Goal: Task Accomplishment & Management: Manage account settings

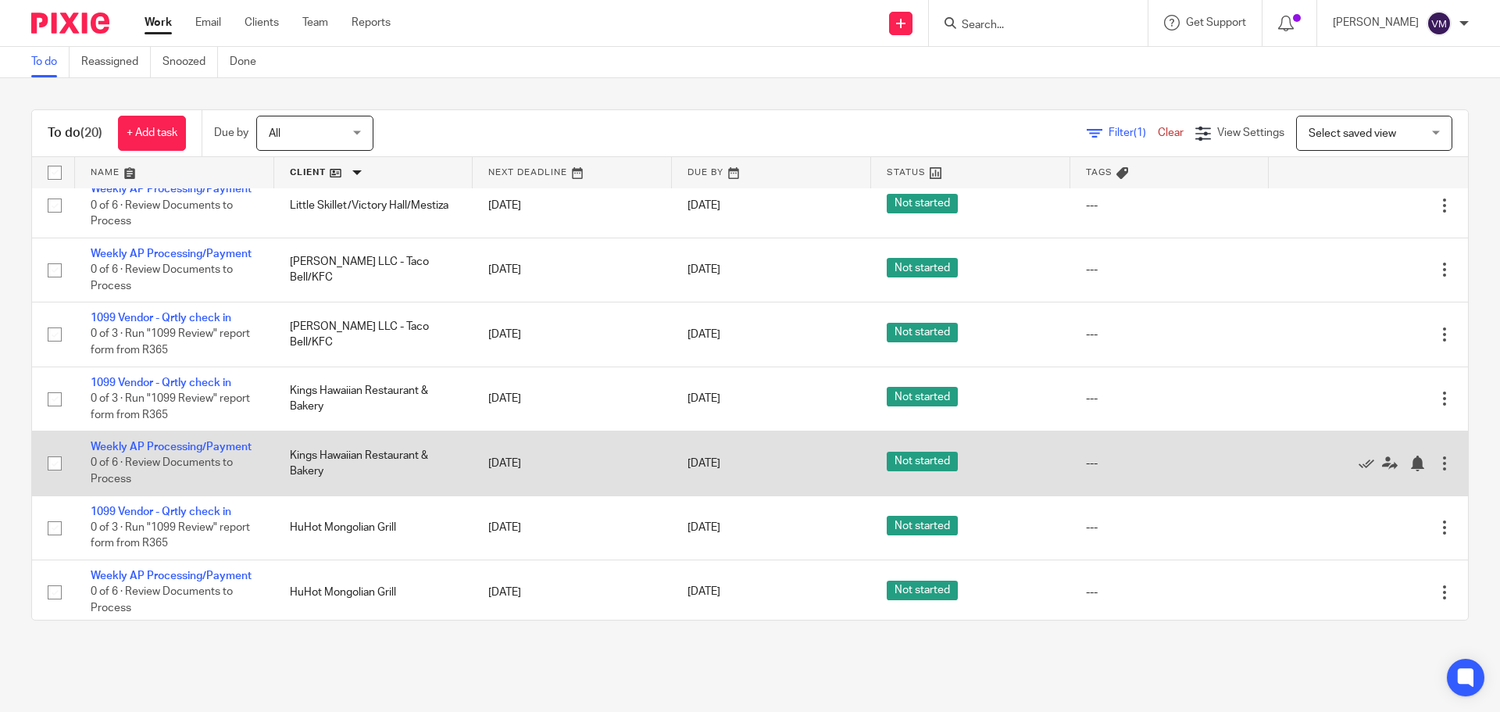
scroll to position [547, 0]
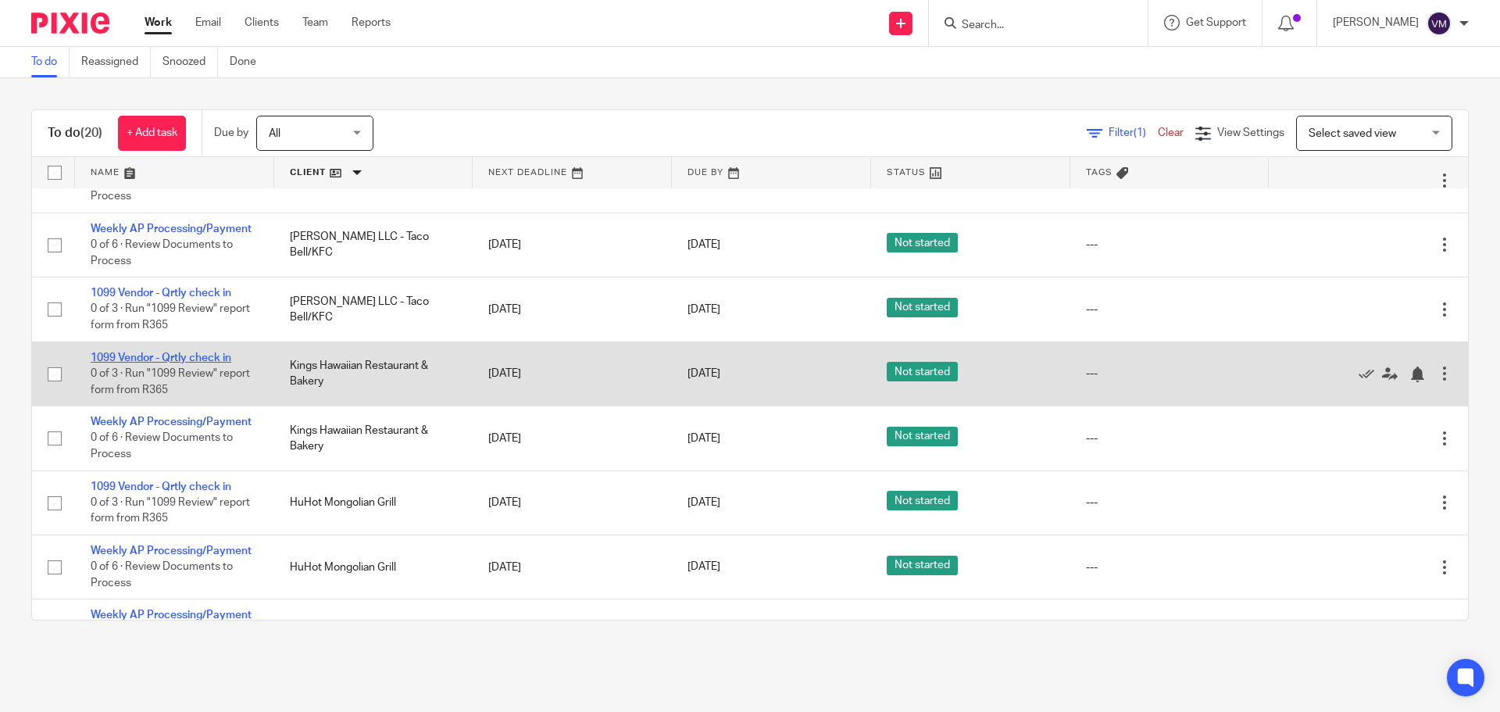
click at [219, 361] on link "1099 Vendor - Qrtly check in" at bounding box center [161, 357] width 141 height 11
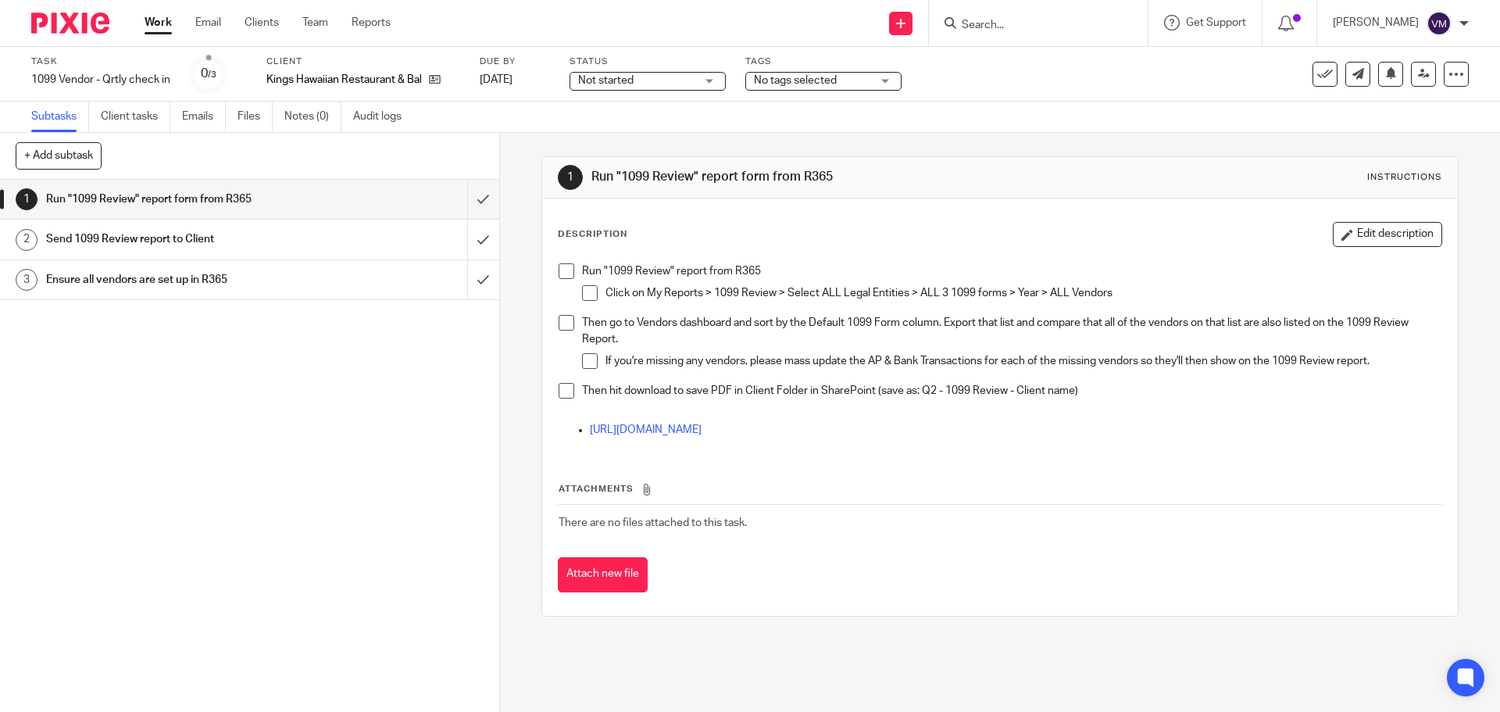
click at [244, 238] on h1 "Send 1099 Review report to Client" at bounding box center [181, 238] width 270 height 23
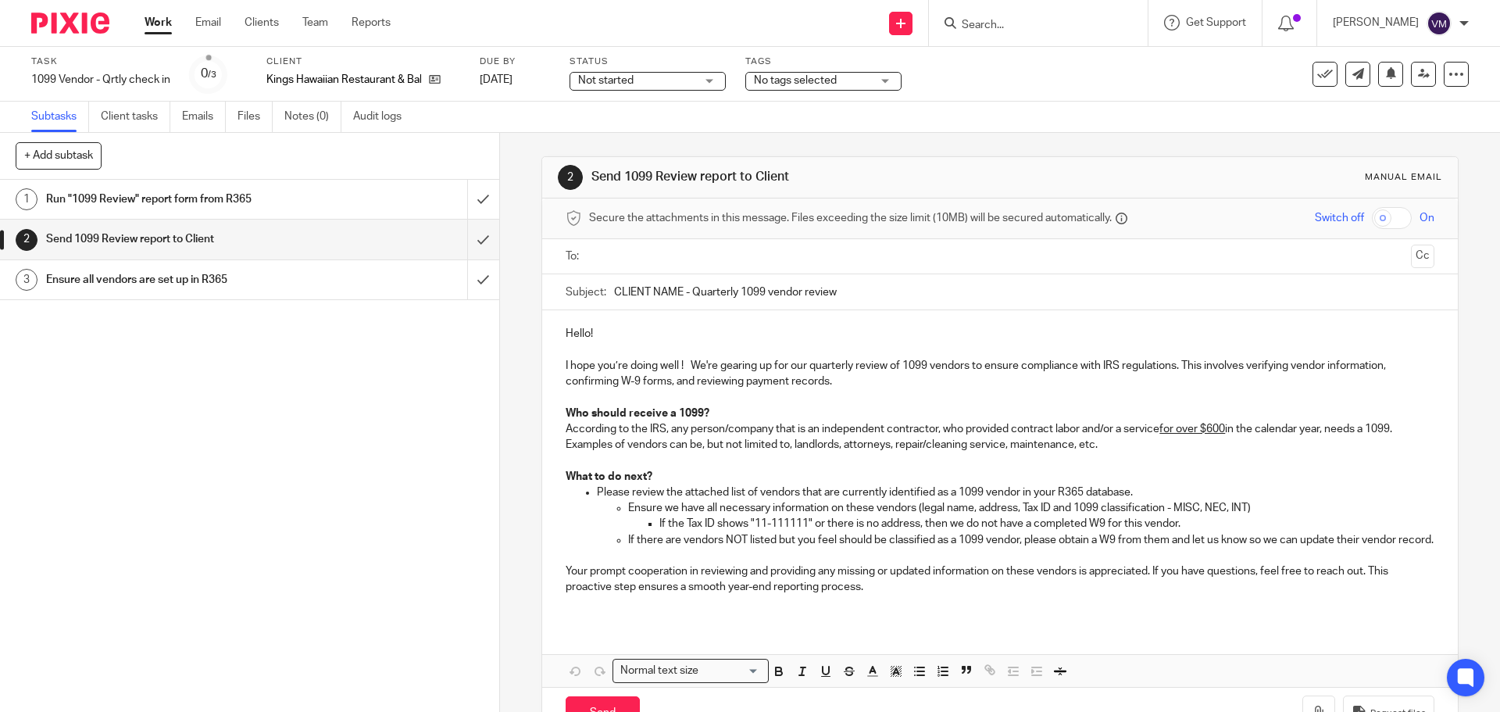
click at [244, 204] on h1 "Run "1099 Review" report form from R365" at bounding box center [181, 199] width 270 height 23
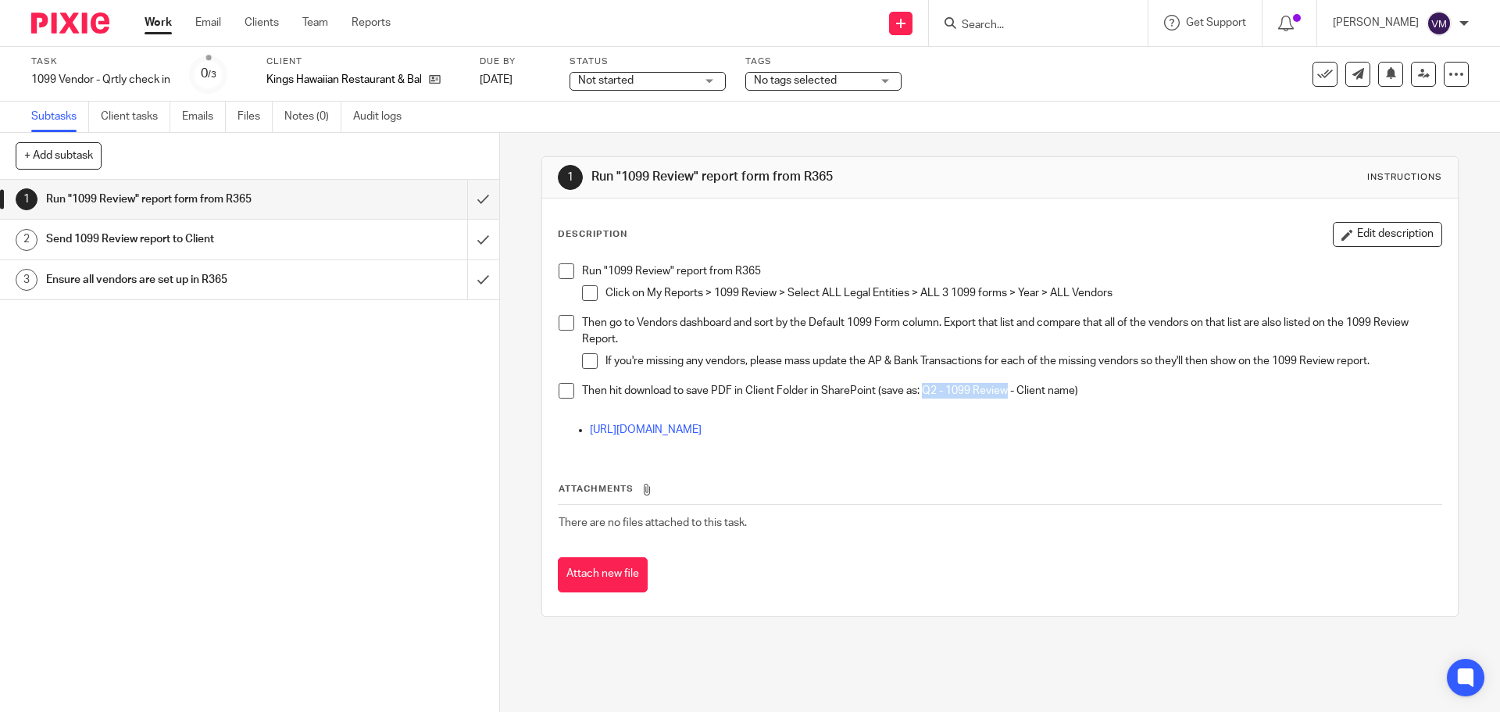
drag, startPoint x: 1006, startPoint y: 391, endPoint x: 919, endPoint y: 388, distance: 87.6
click at [919, 388] on p "Then hit download to save PDF in Client Folder in SharePoint (save as: Q2 - 109…" at bounding box center [1011, 391] width 859 height 16
copy p "Q2 - 1099 Review"
click at [195, 235] on h1 "Send 1099 Review report to Client" at bounding box center [181, 238] width 270 height 23
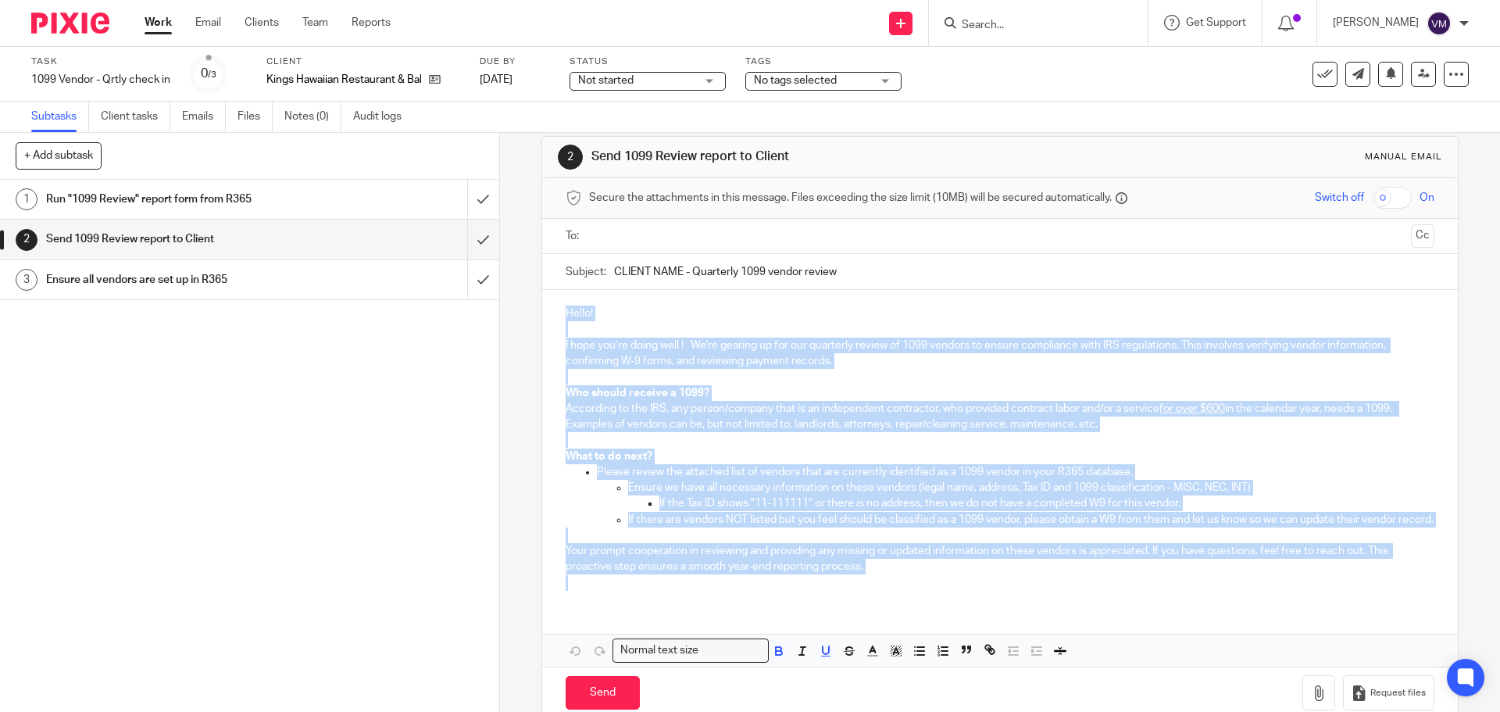
scroll to position [36, 0]
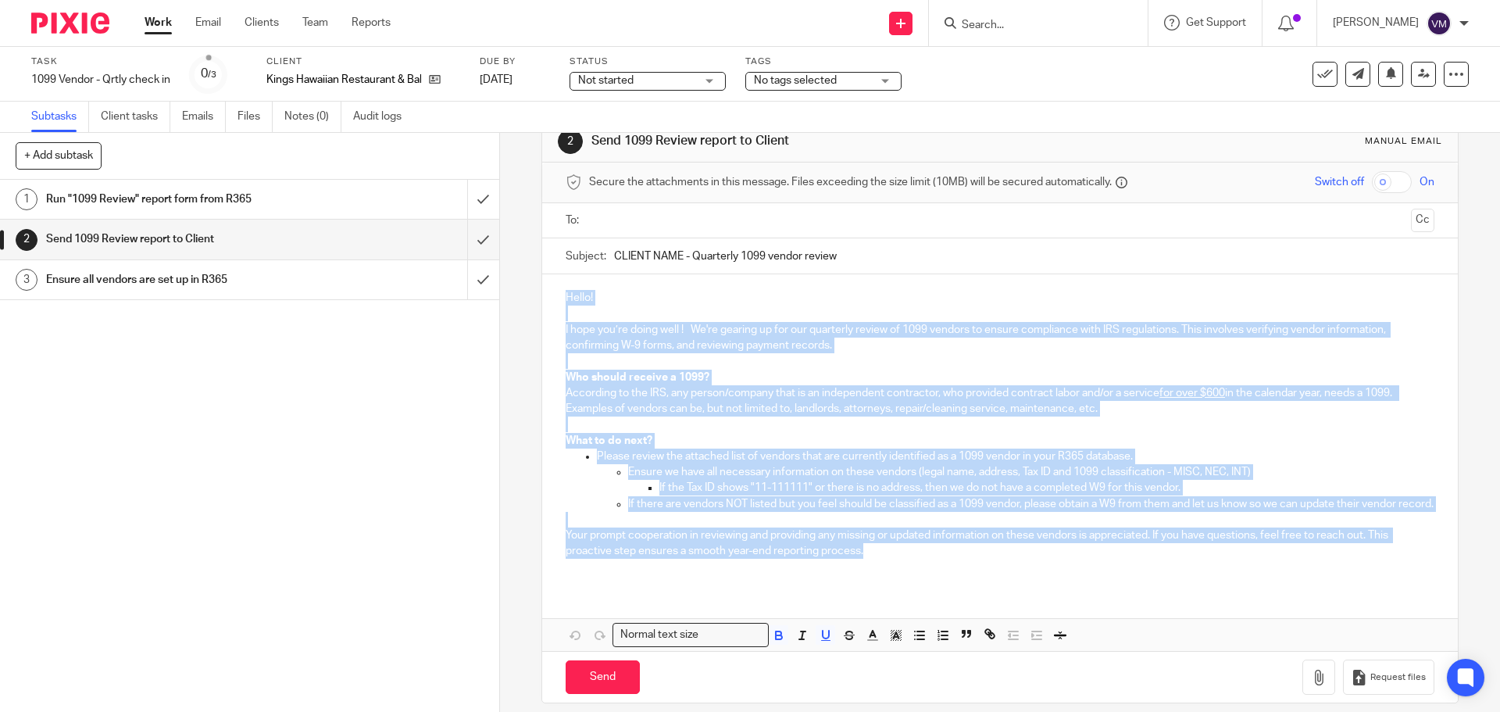
drag, startPoint x: 562, startPoint y: 331, endPoint x: 873, endPoint y: 570, distance: 392.3
click at [873, 570] on div "Hello! I hope you’re doing well ! We're gearing up for our quarterly review of …" at bounding box center [999, 430] width 915 height 313
copy div "Hello! I hope you’re doing well ! We're gearing up for our quarterly review of …"
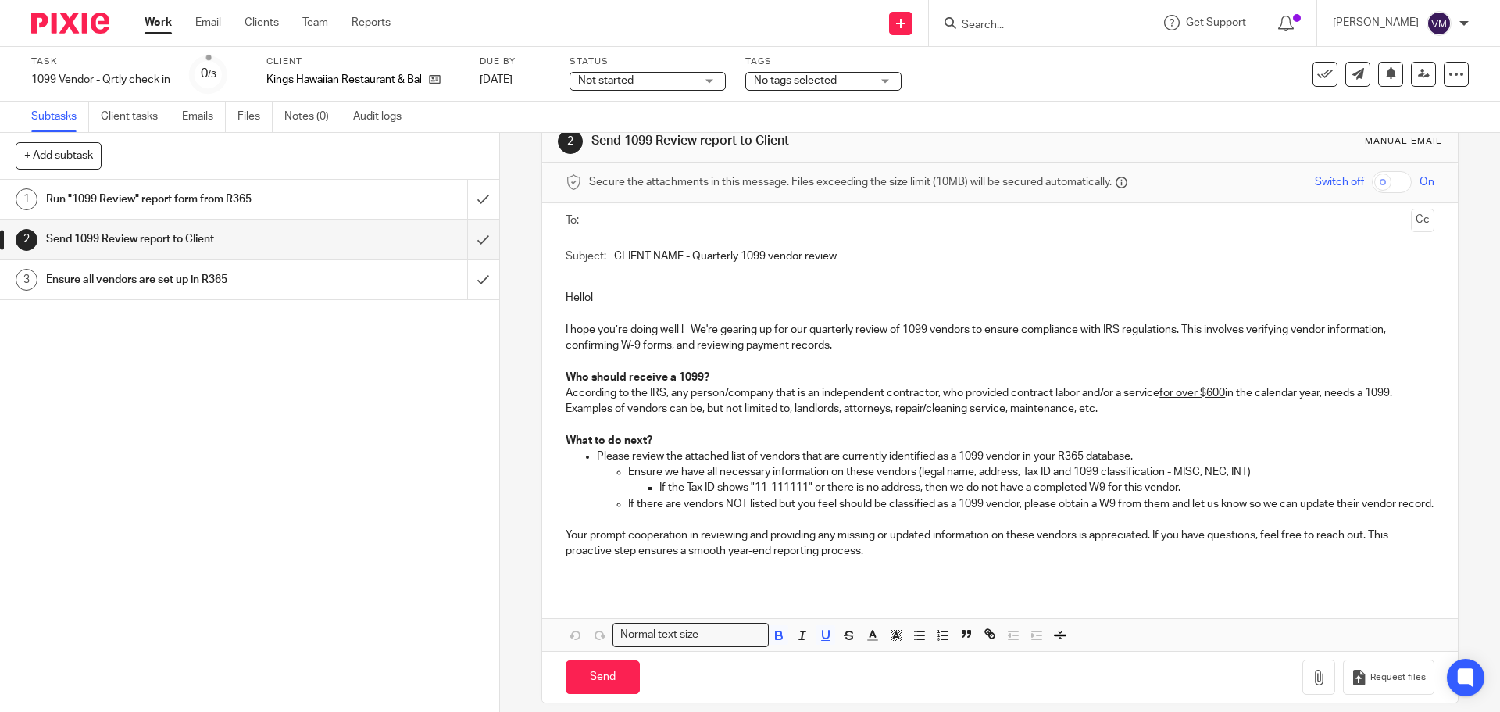
drag, startPoint x: 772, startPoint y: 266, endPoint x: 681, endPoint y: 266, distance: 91.4
click at [681, 266] on input "CLIENT NAME - Quarterly 1099 vendor review" at bounding box center [1024, 255] width 820 height 35
click at [1320, 82] on button at bounding box center [1325, 74] width 25 height 25
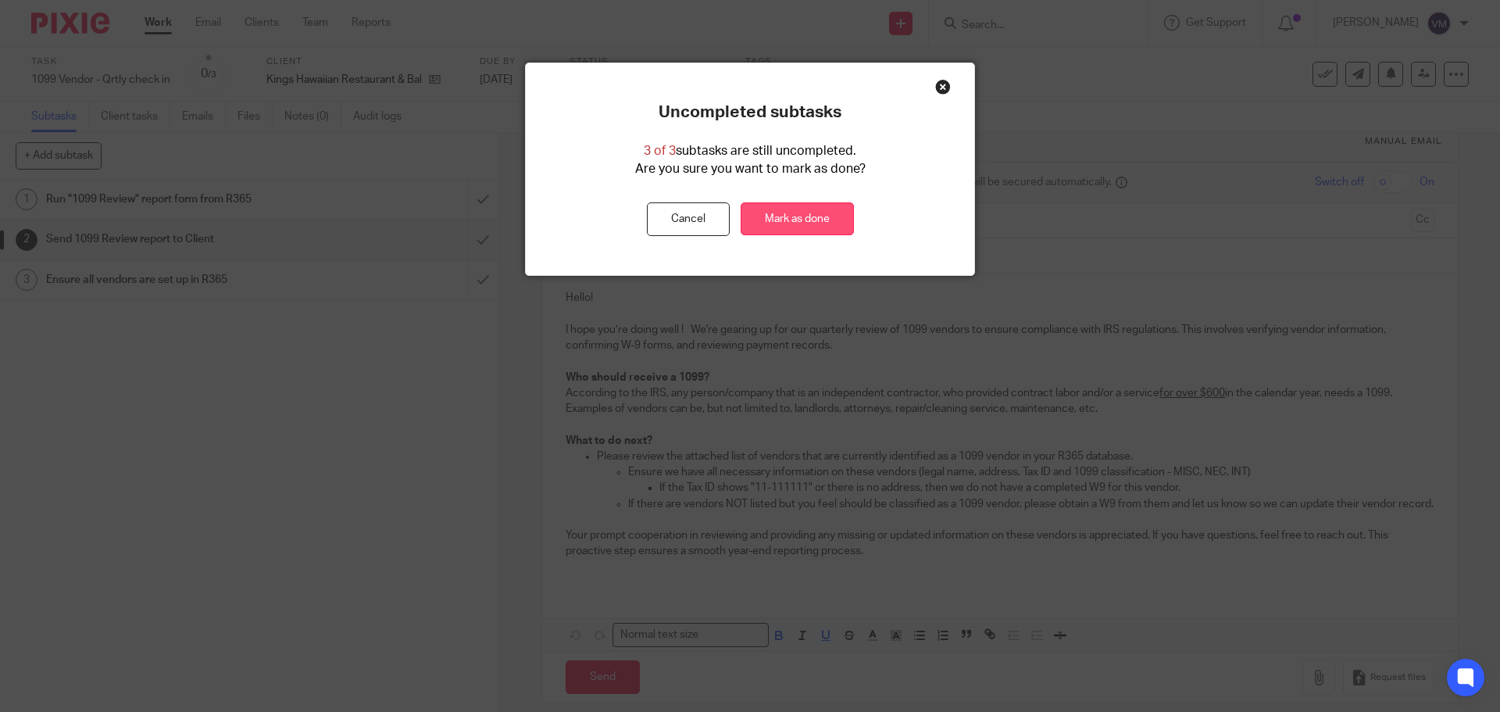
click at [775, 213] on link "Mark as done" at bounding box center [797, 219] width 113 height 34
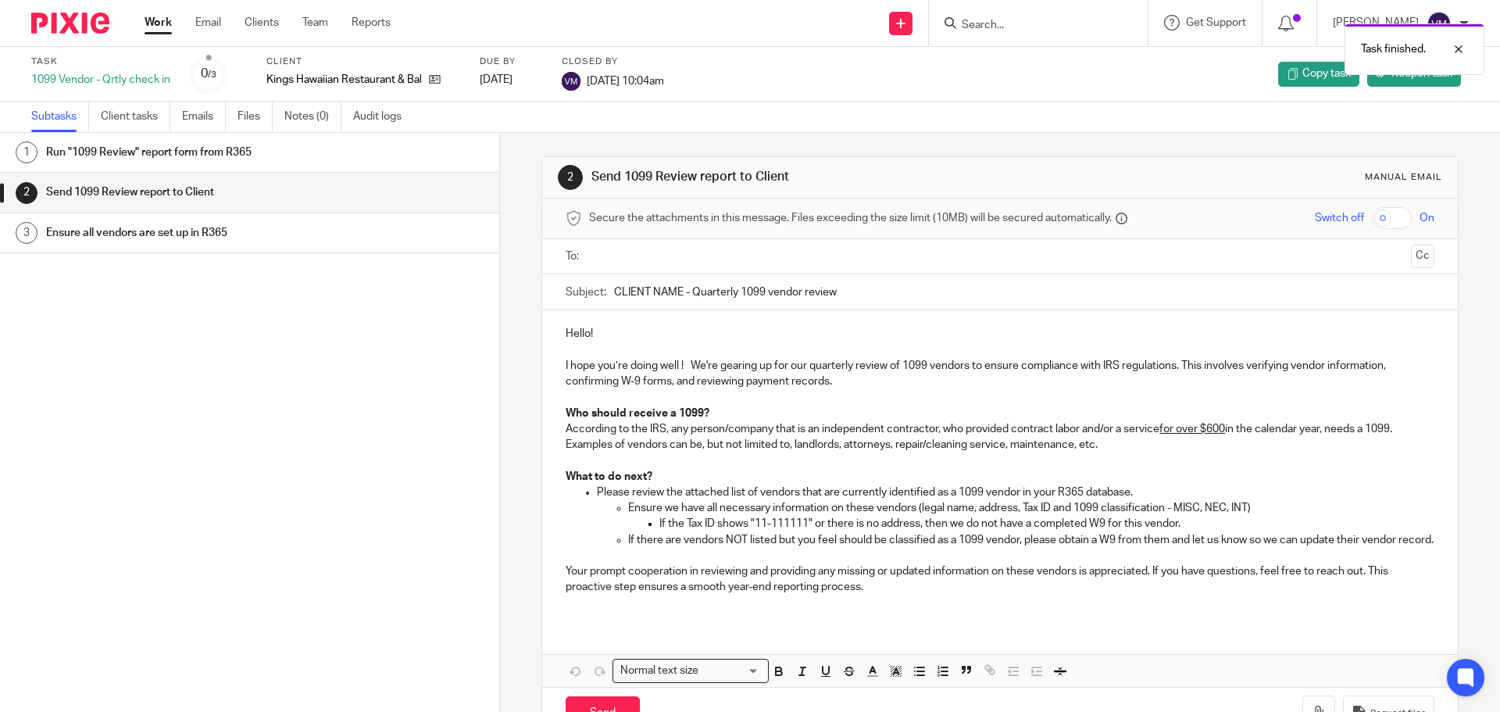
click at [171, 31] on div "Work Email Clients Team Reports Work Email Clients Team Reports Settings" at bounding box center [271, 23] width 285 height 46
click at [167, 24] on link "Work" at bounding box center [158, 23] width 27 height 16
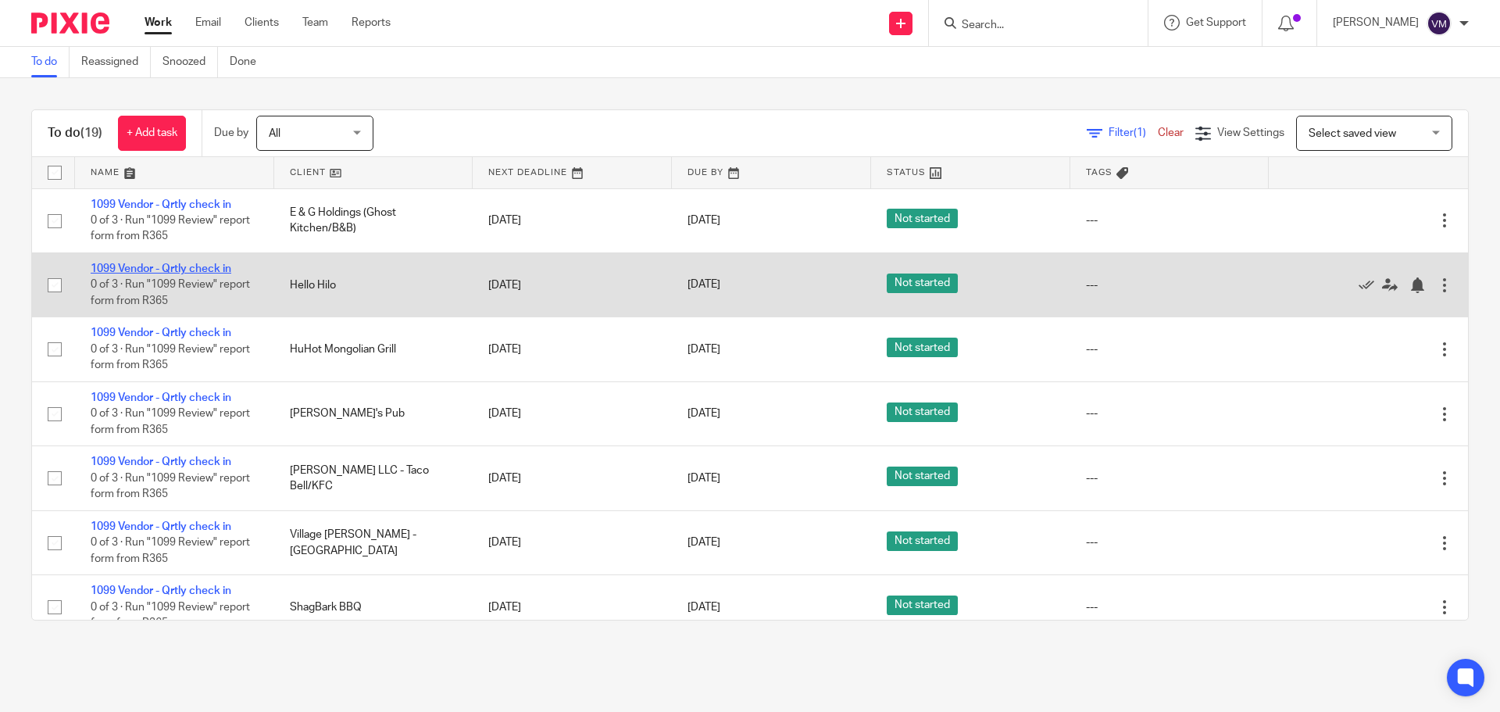
click at [133, 266] on link "1099 Vendor - Qrtly check in" at bounding box center [161, 268] width 141 height 11
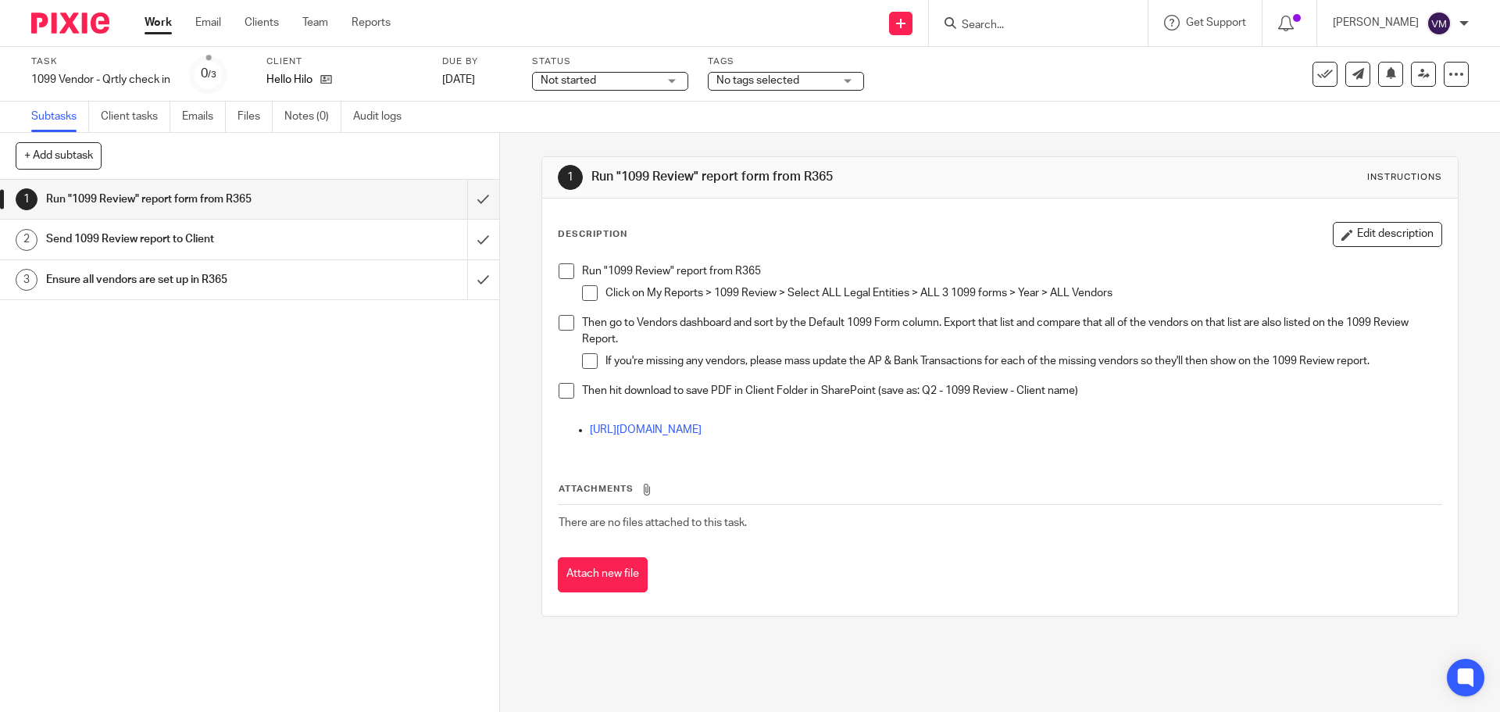
click at [211, 243] on h1 "Send 1099 Review report to Client" at bounding box center [181, 238] width 270 height 23
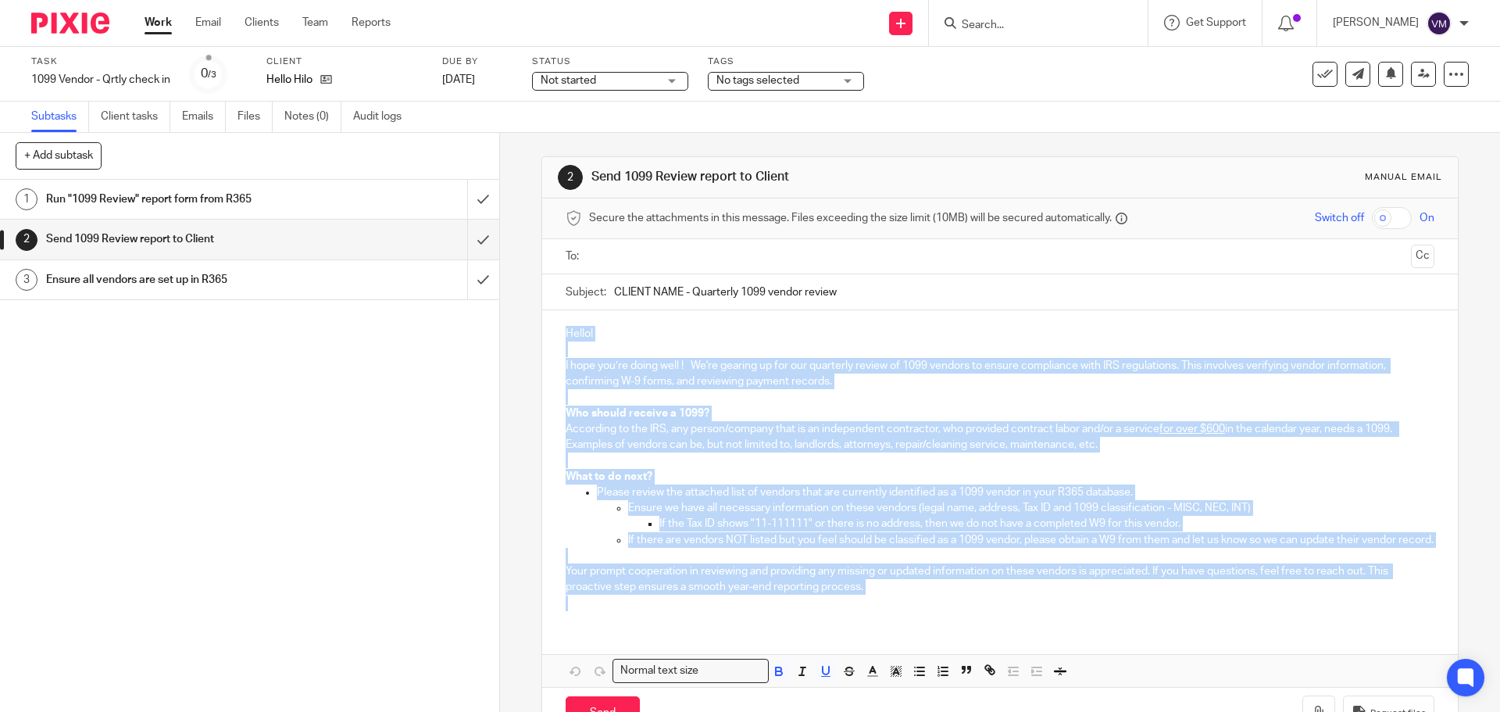
drag, startPoint x: 559, startPoint y: 331, endPoint x: 931, endPoint y: 624, distance: 474.6
click at [931, 623] on div "Hello! I hope you’re doing well ! We're gearing up for our quarterly review of …" at bounding box center [999, 466] width 915 height 313
copy div "Hello! I hope you’re doing well ! We're gearing up for our quarterly review of …"
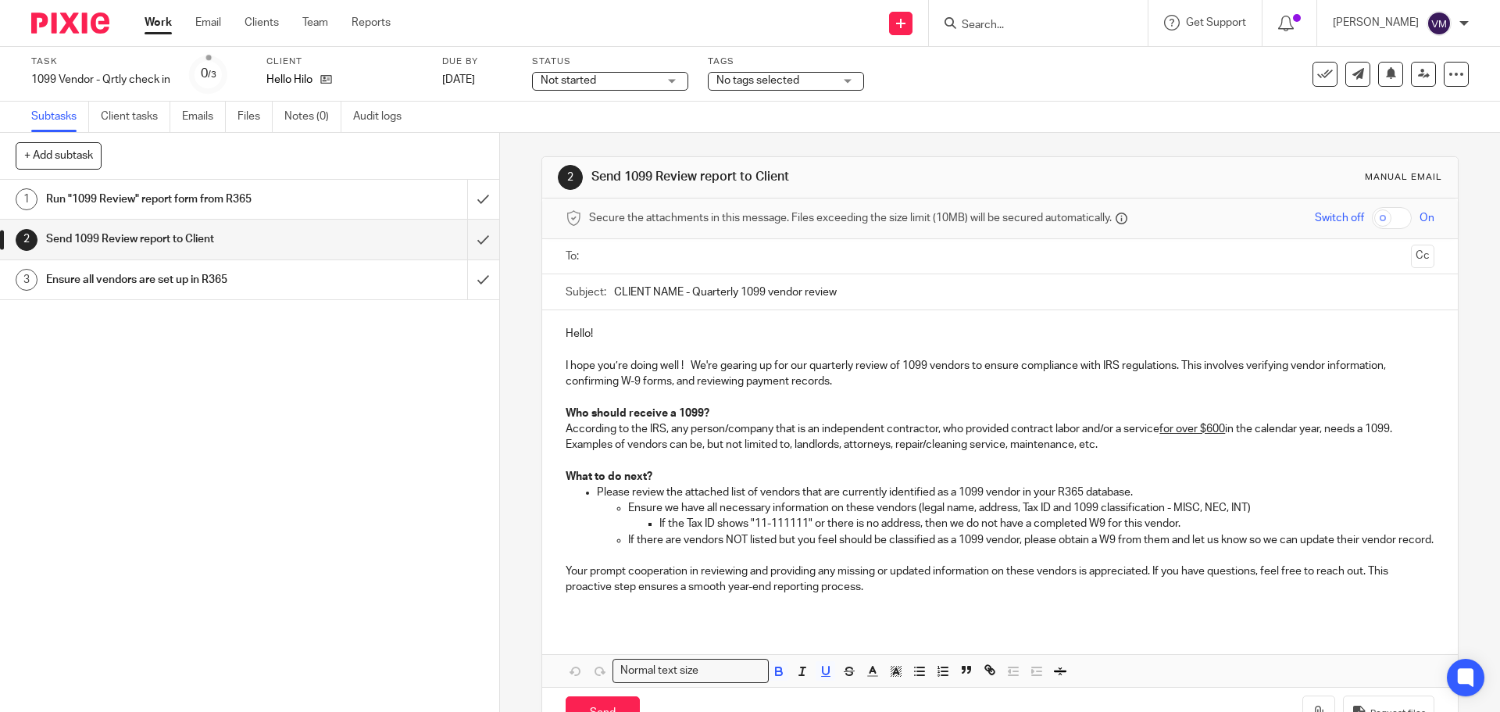
drag, startPoint x: 804, startPoint y: 291, endPoint x: 681, endPoint y: 284, distance: 122.9
click at [681, 284] on input "CLIENT NAME - Quarterly 1099 vendor review" at bounding box center [1024, 291] width 820 height 35
click at [1317, 62] on button at bounding box center [1325, 74] width 25 height 25
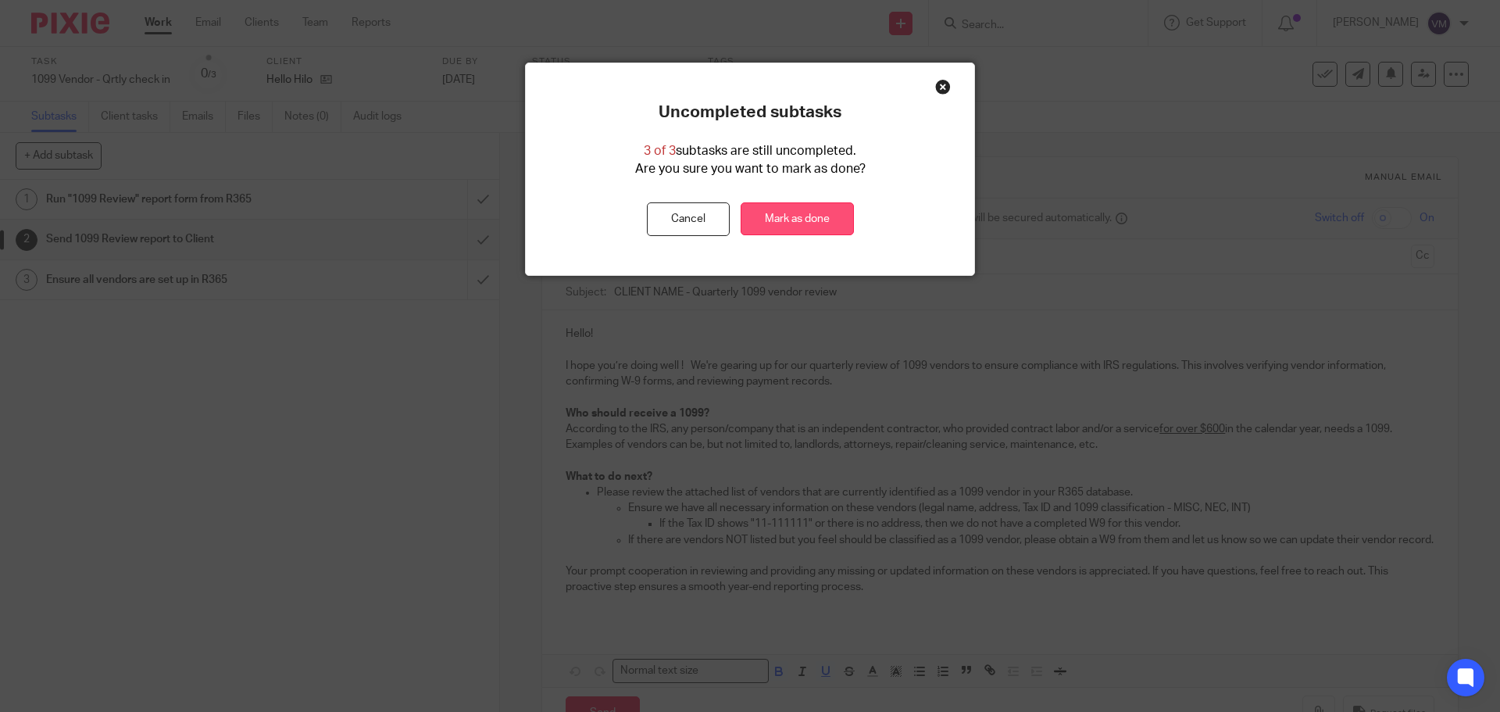
click at [770, 223] on link "Mark as done" at bounding box center [797, 219] width 113 height 34
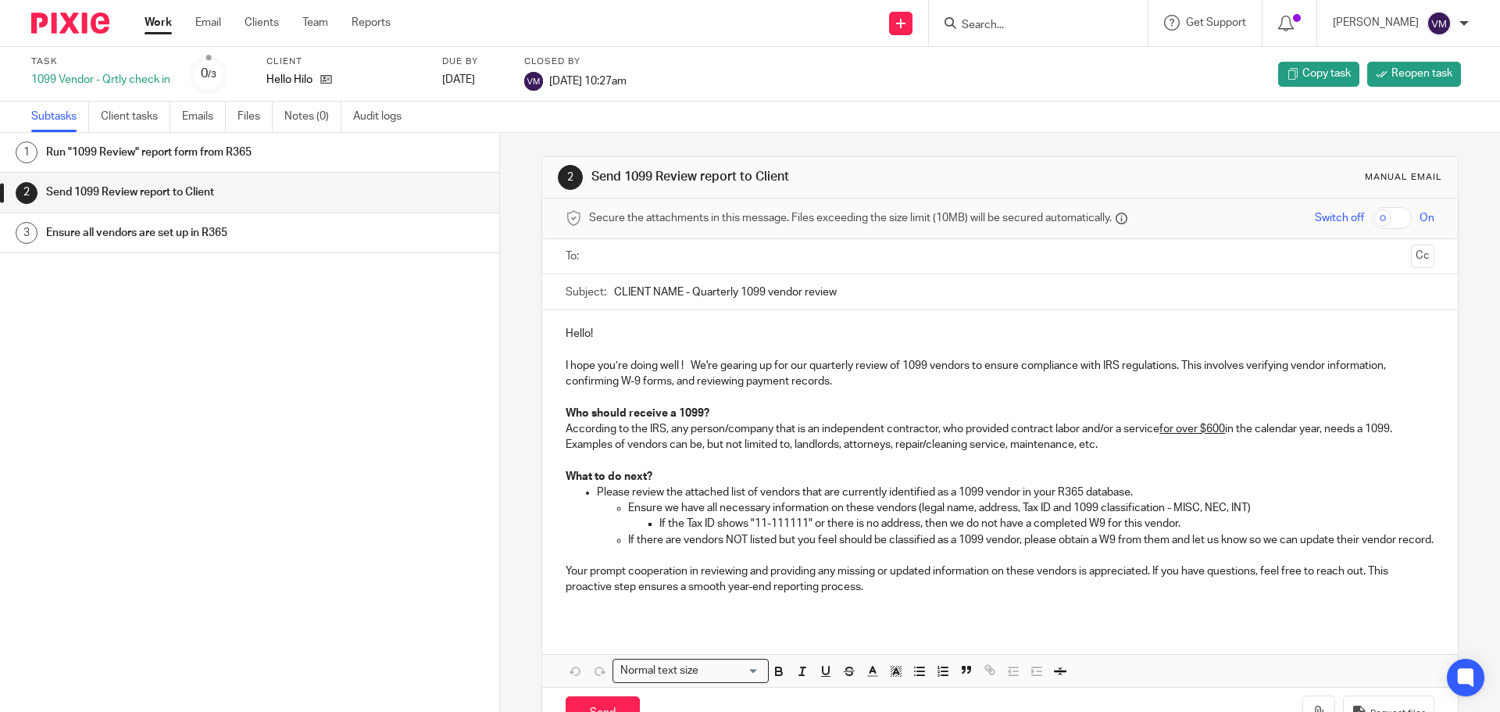
click at [165, 23] on link "Work" at bounding box center [158, 23] width 27 height 16
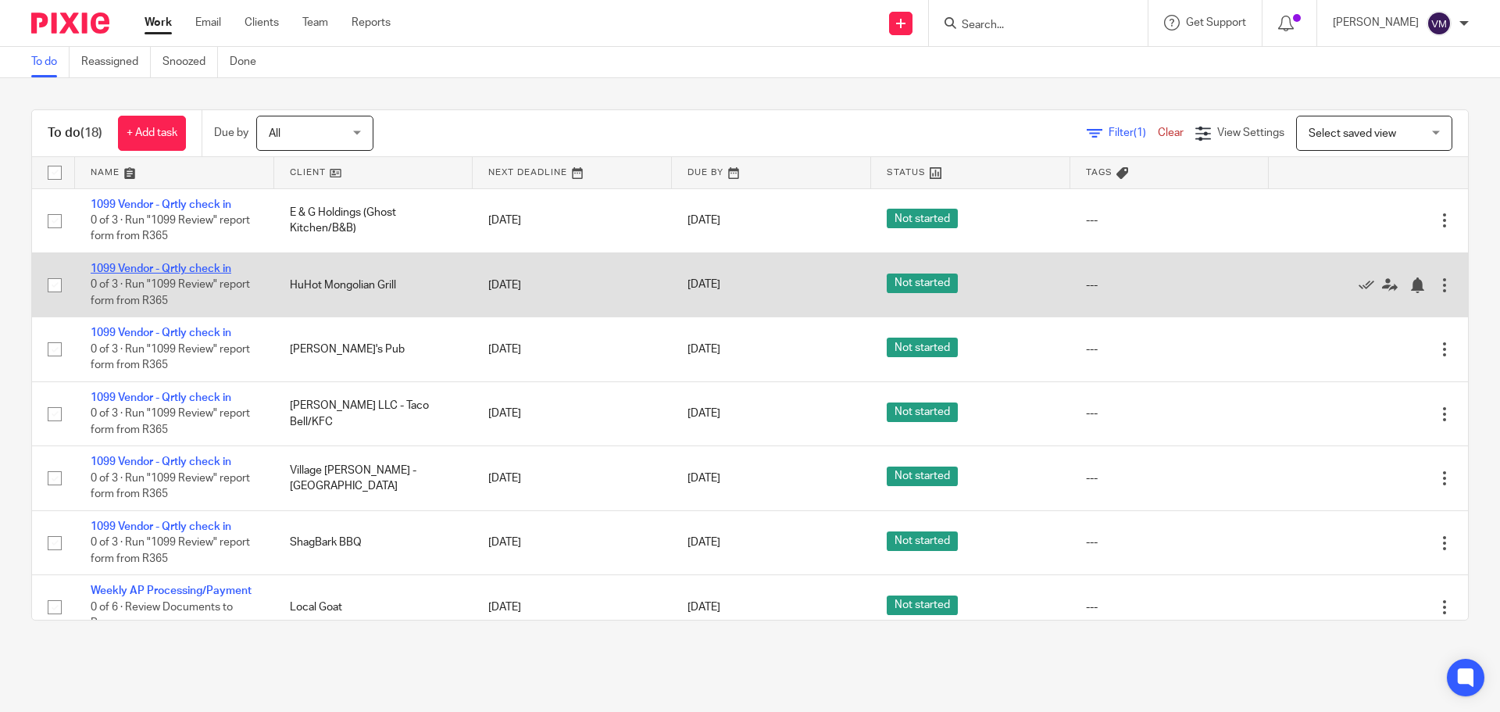
click at [145, 263] on link "1099 Vendor - Qrtly check in" at bounding box center [161, 268] width 141 height 11
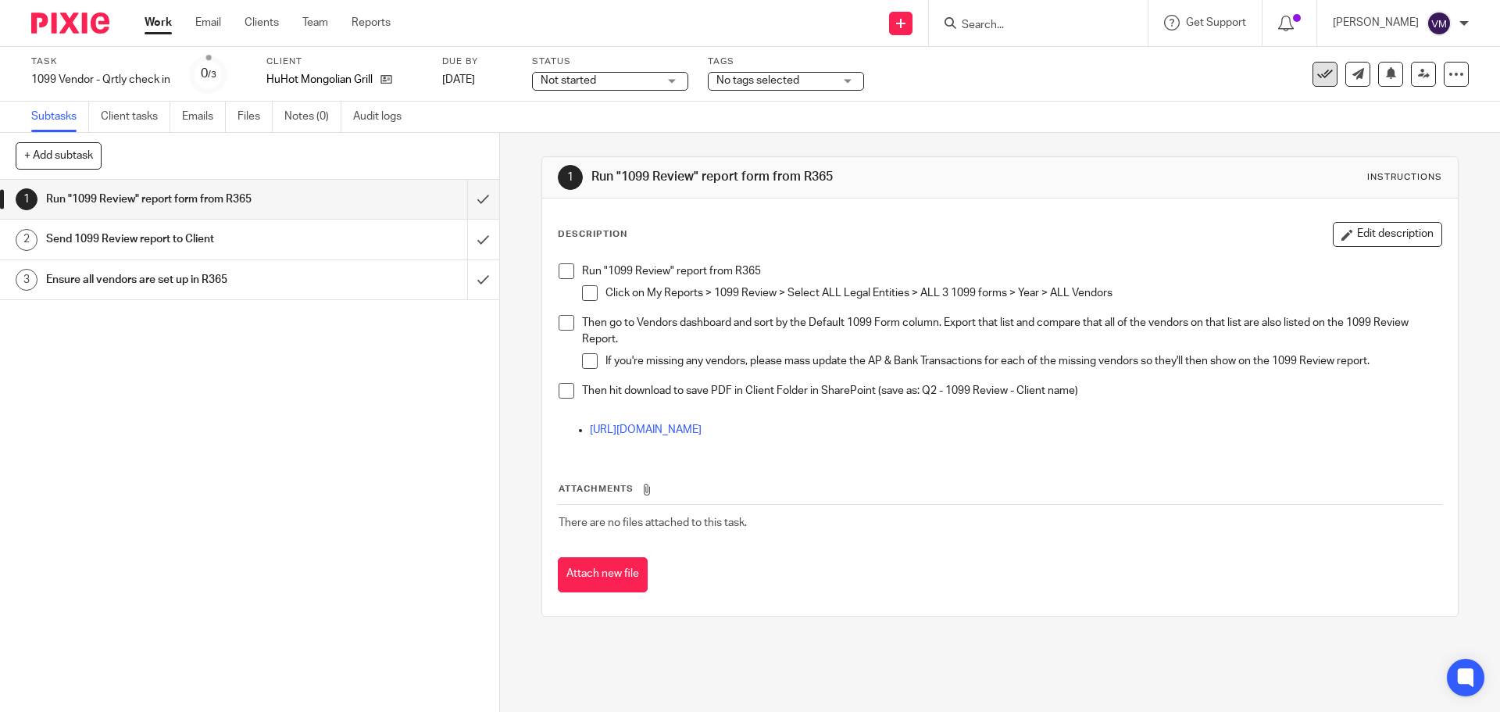
click at [1317, 77] on icon at bounding box center [1325, 74] width 16 height 16
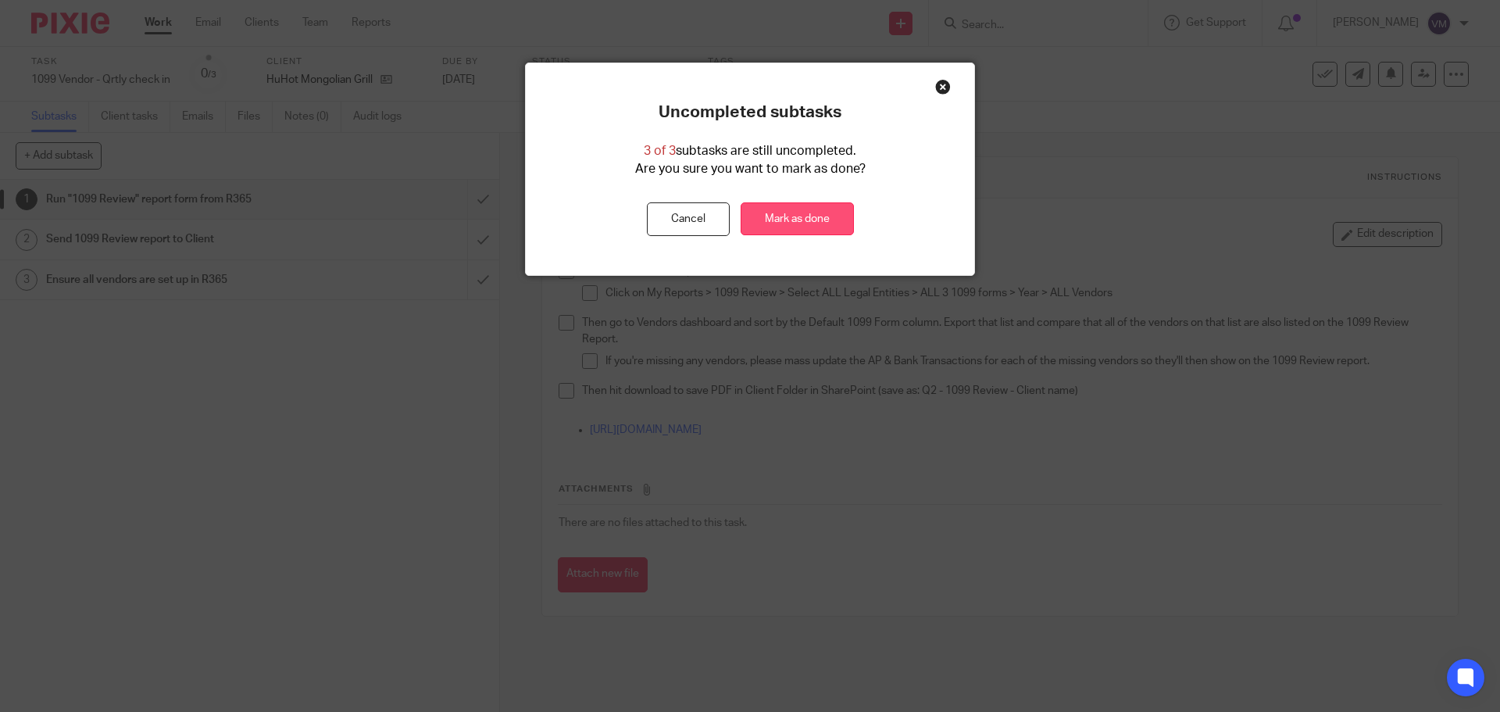
click at [797, 216] on link "Mark as done" at bounding box center [797, 219] width 113 height 34
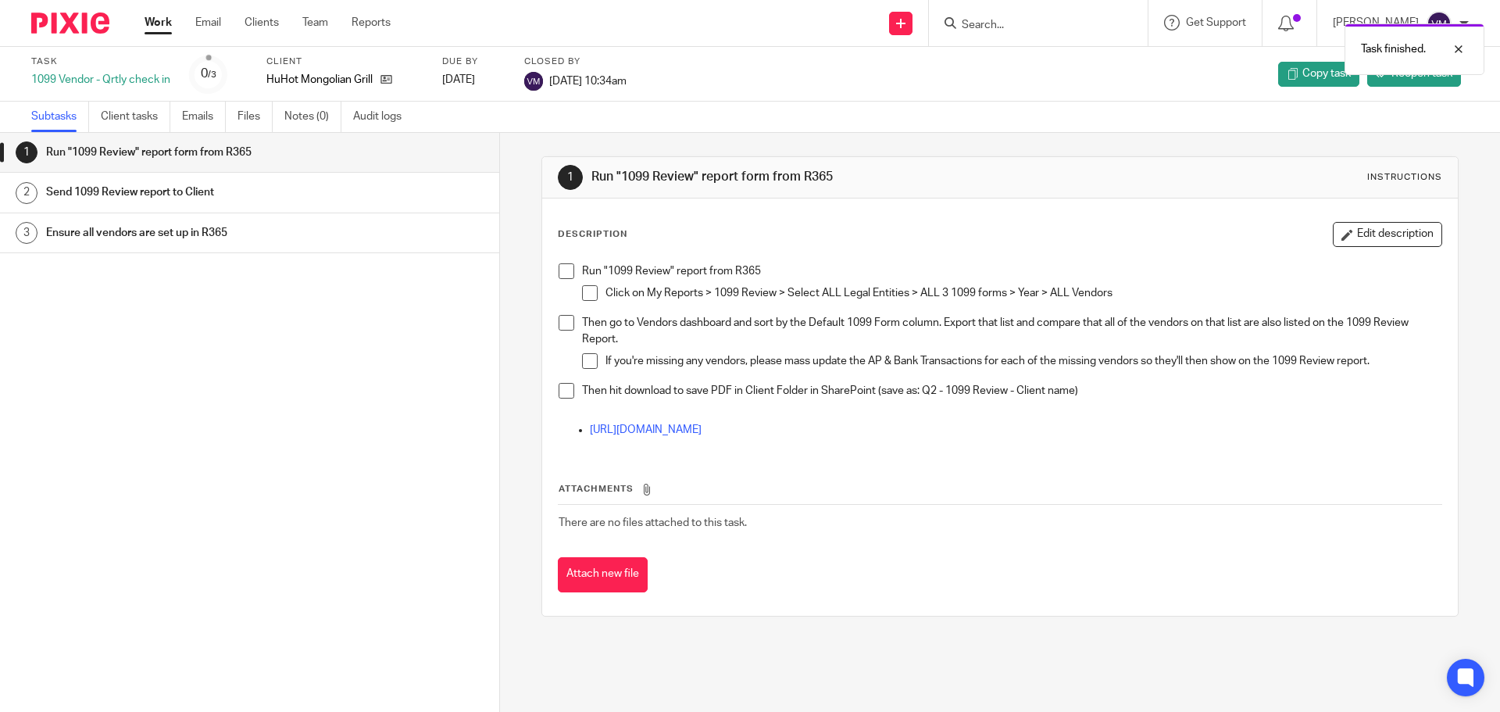
click at [998, 32] on div "Task finished." at bounding box center [1117, 45] width 734 height 59
click at [997, 24] on div "Task finished." at bounding box center [1117, 45] width 734 height 59
click at [975, 27] on div "Task finished." at bounding box center [1117, 45] width 734 height 59
click at [954, 22] on div "Task finished." at bounding box center [1117, 45] width 734 height 59
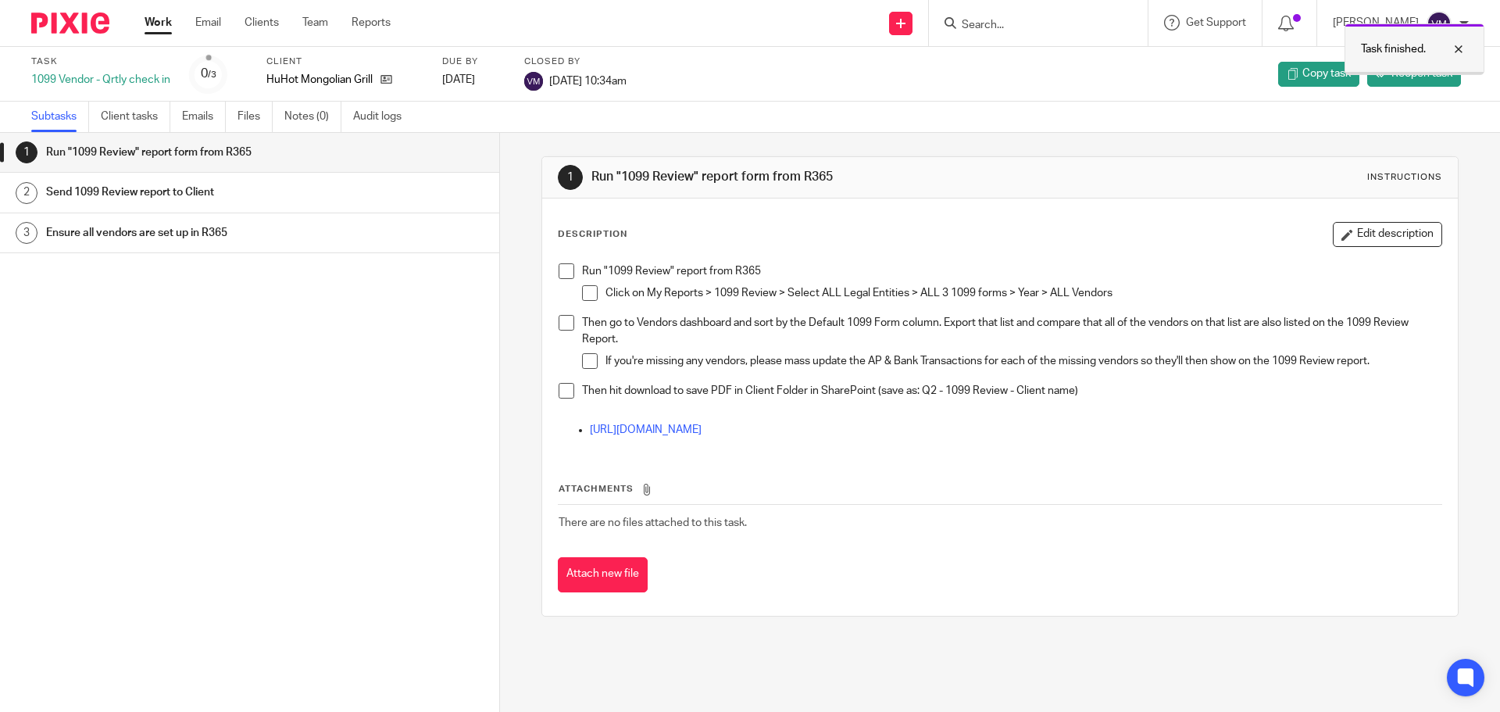
click at [1463, 55] on div at bounding box center [1447, 49] width 42 height 19
click at [158, 25] on link "Work" at bounding box center [158, 23] width 27 height 16
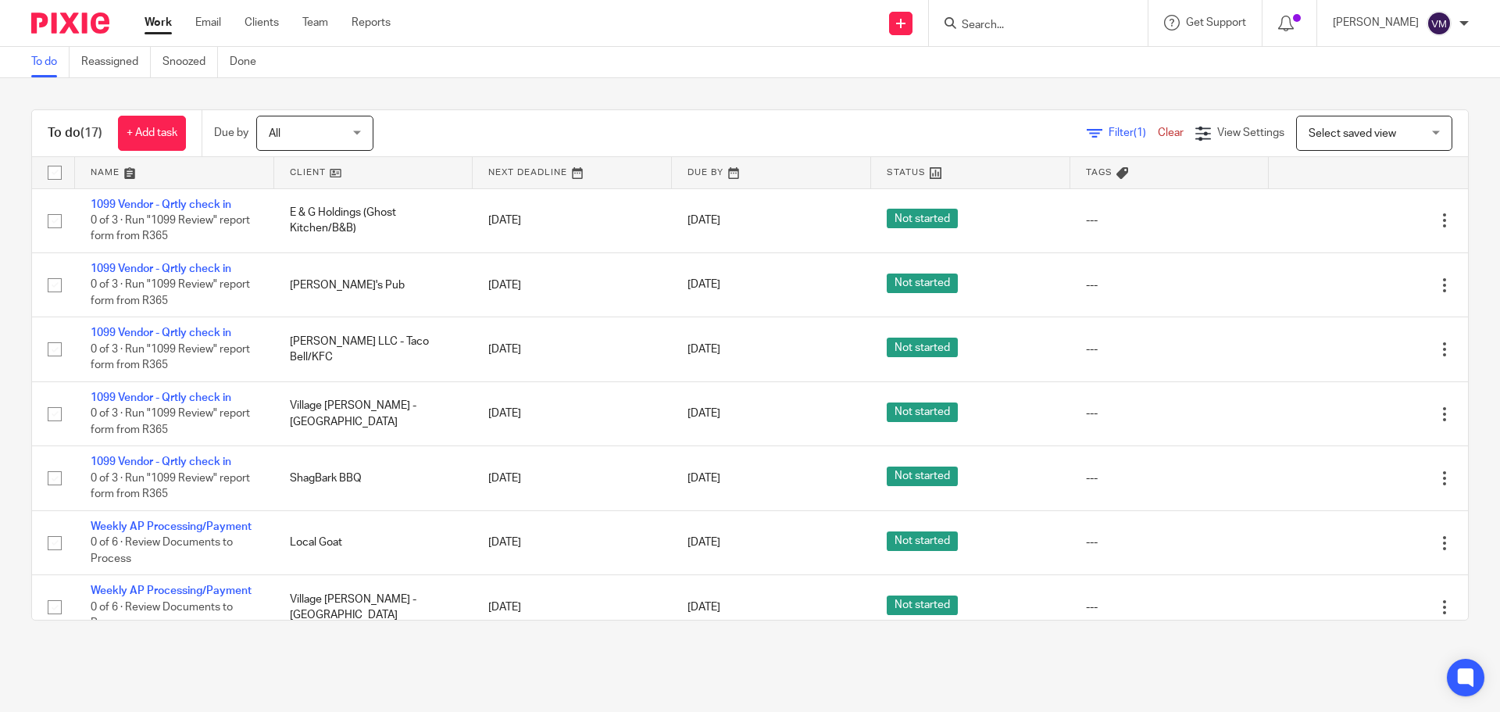
click at [977, 19] on input "Search" at bounding box center [1030, 26] width 141 height 14
type input "ghos"
click button "submit" at bounding box center [0, 0] width 0 height 0
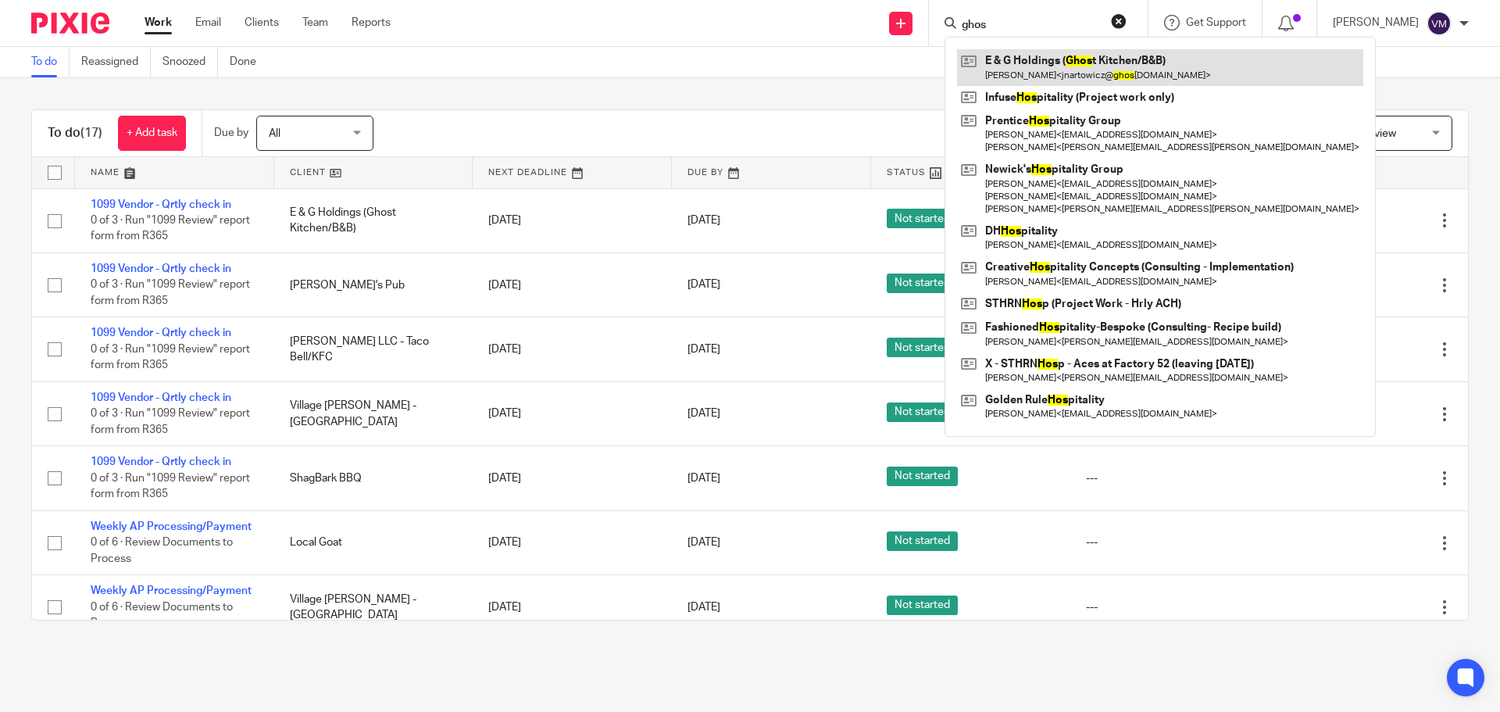
click at [1033, 55] on link at bounding box center [1160, 67] width 406 height 36
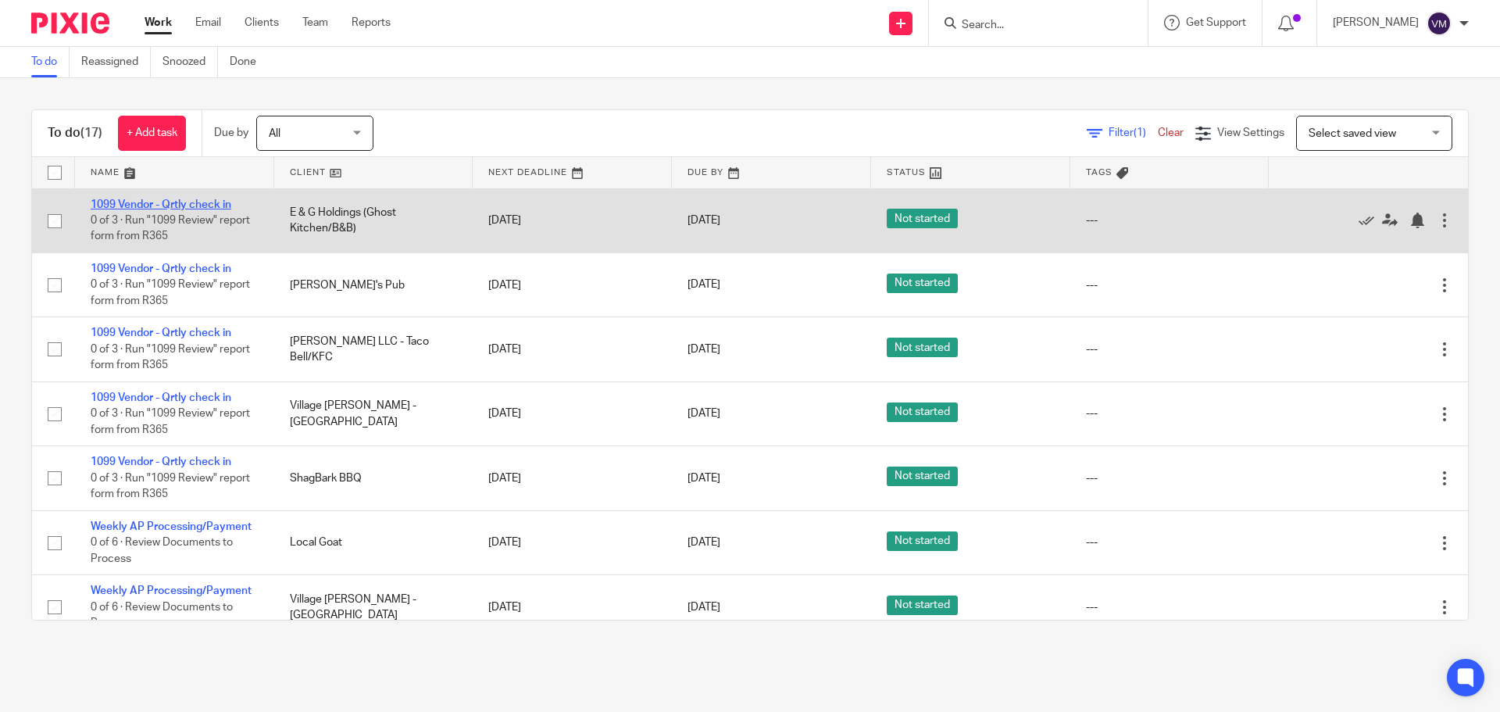
click at [177, 202] on link "1099 Vendor - Qrtly check in" at bounding box center [161, 204] width 141 height 11
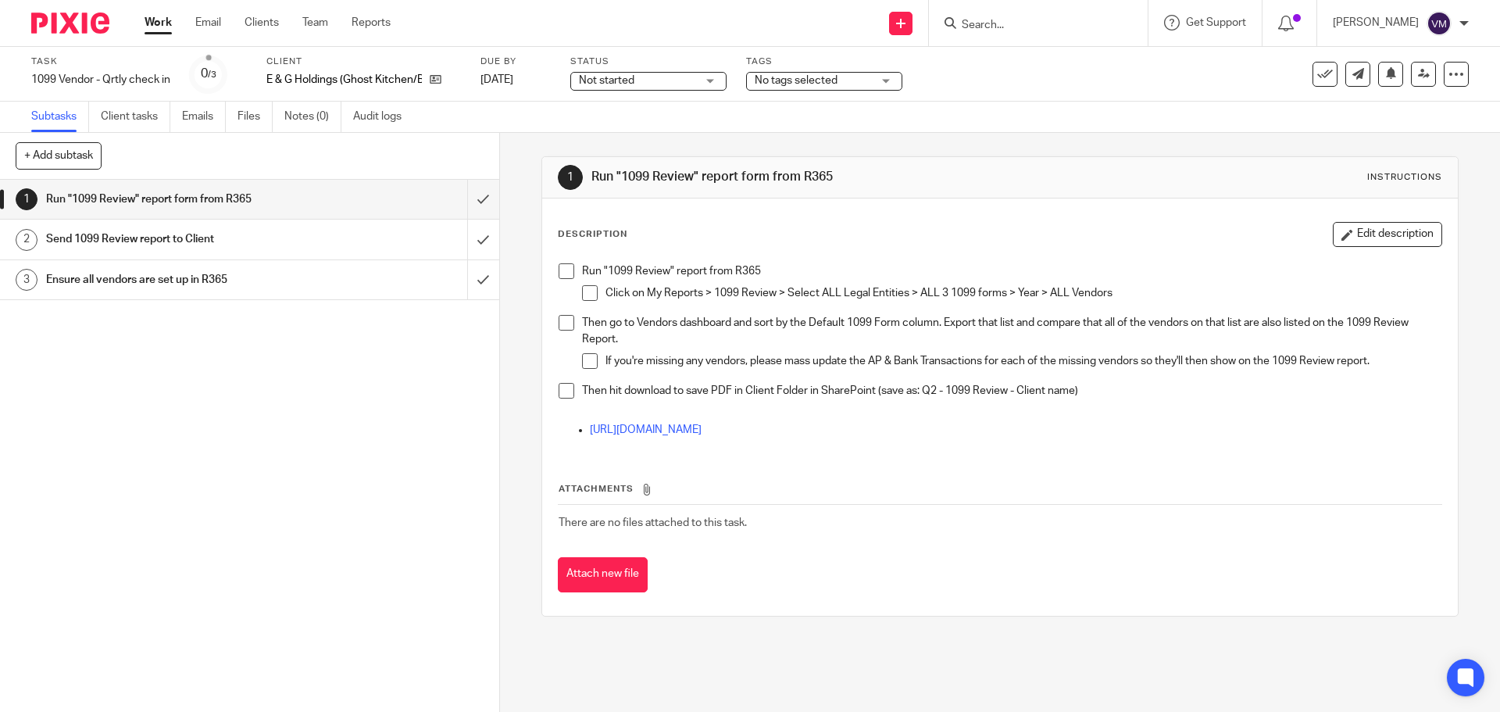
click at [298, 235] on h1 "Send 1099 Review report to Client" at bounding box center [181, 238] width 270 height 23
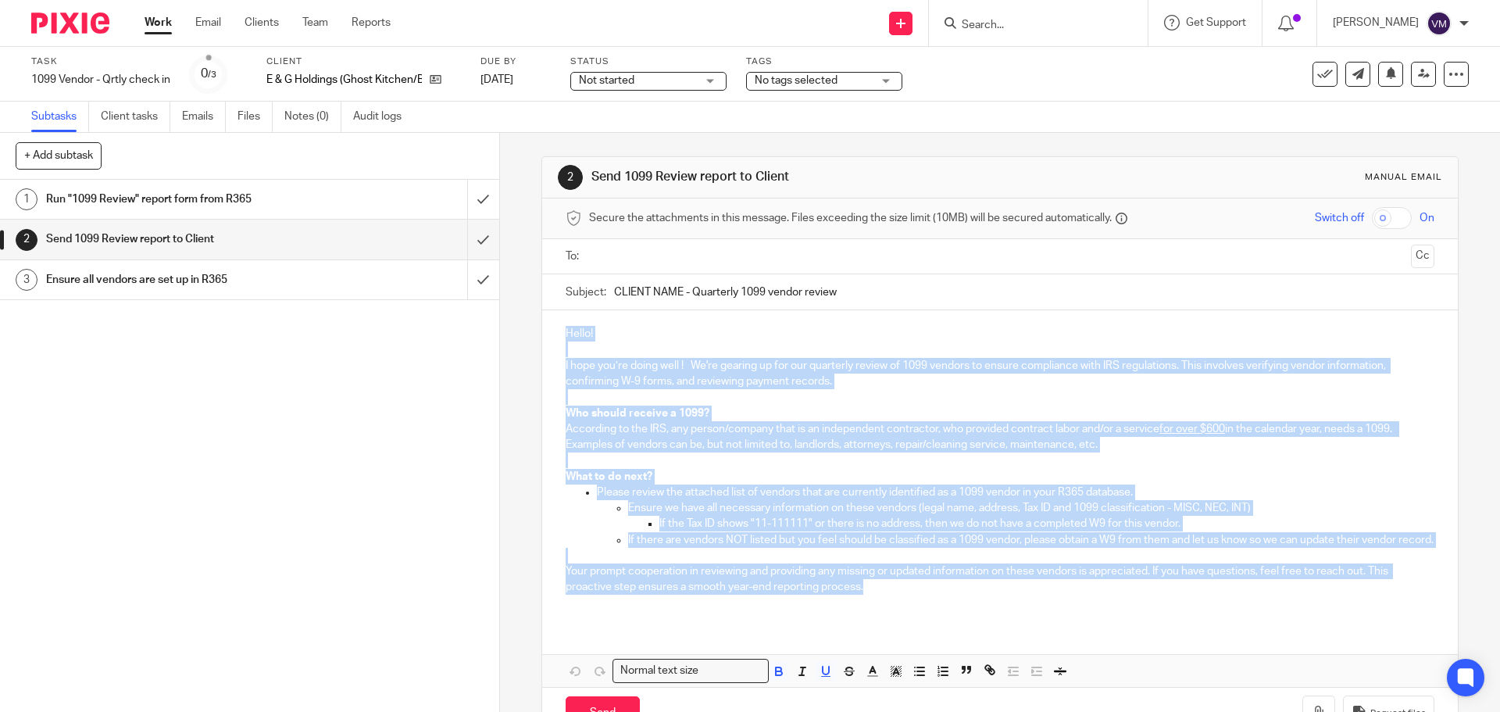
drag, startPoint x: 724, startPoint y: 422, endPoint x: 918, endPoint y: 601, distance: 264.3
click at [918, 601] on div "Hello! I hope you’re doing well ! We're gearing up for our quarterly review of …" at bounding box center [999, 466] width 915 height 313
copy div "Hello! I hope you’re doing well ! We're gearing up for our quarterly review of …"
click at [958, 356] on p at bounding box center [1000, 349] width 868 height 16
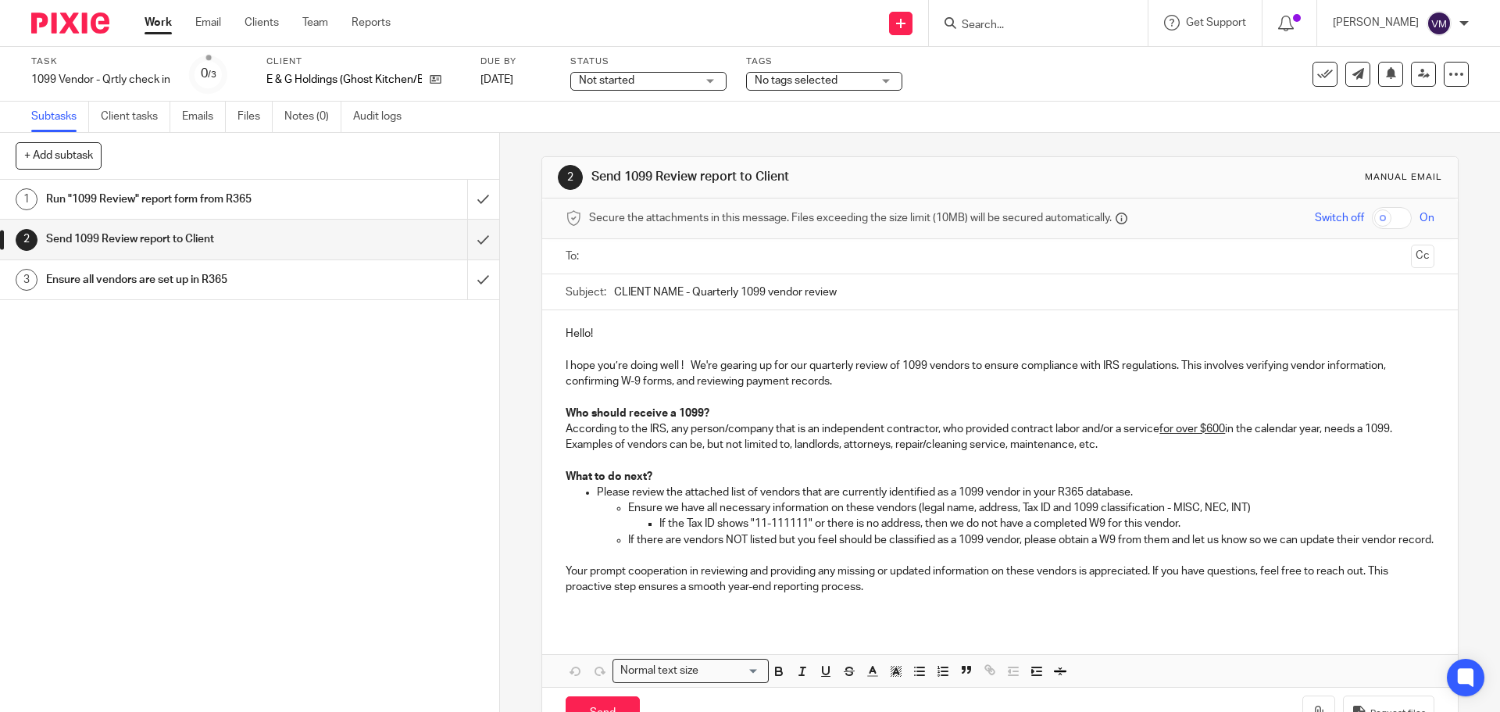
drag, startPoint x: 846, startPoint y: 297, endPoint x: 684, endPoint y: 306, distance: 162.7
click at [684, 306] on input "CLIENT NAME - Quarterly 1099 vendor review" at bounding box center [1024, 291] width 820 height 35
click at [1320, 72] on icon at bounding box center [1325, 74] width 16 height 16
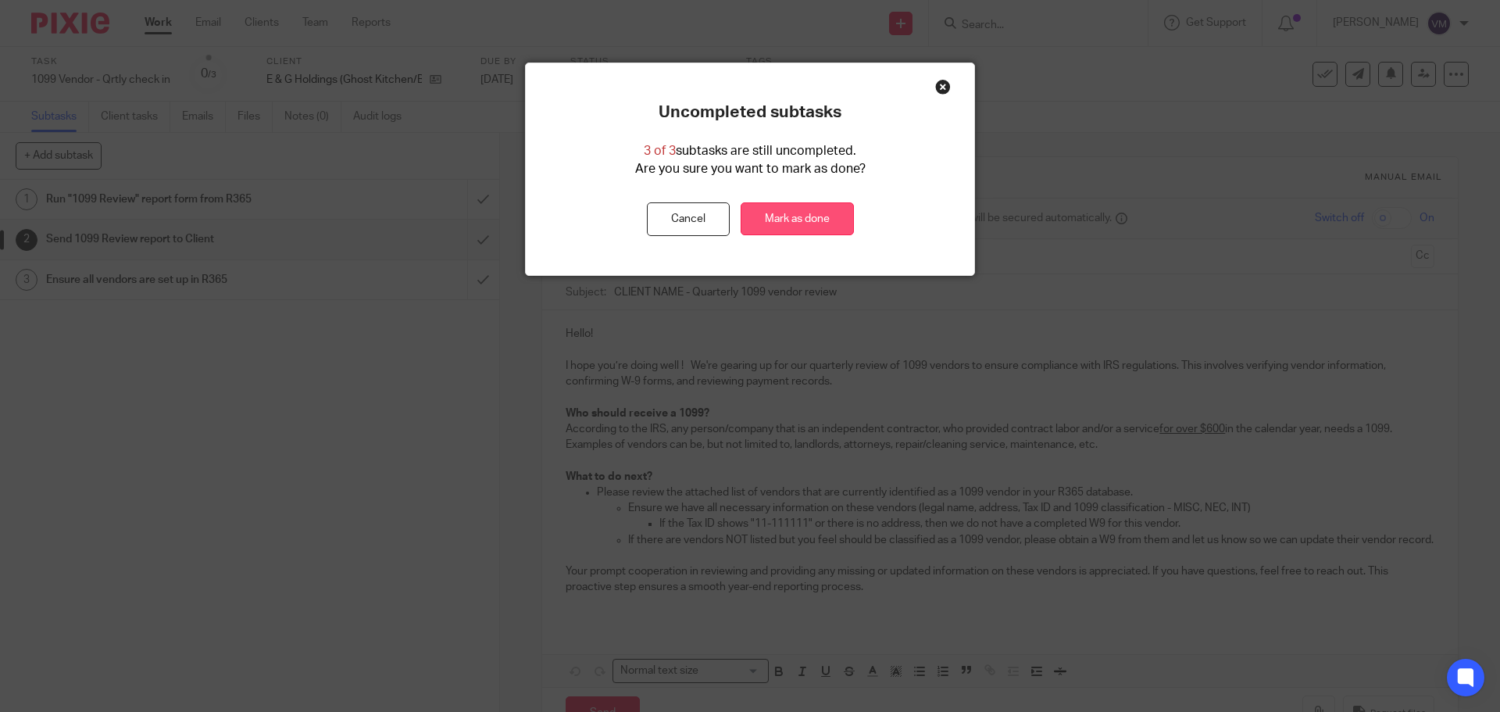
click at [763, 218] on link "Mark as done" at bounding box center [797, 219] width 113 height 34
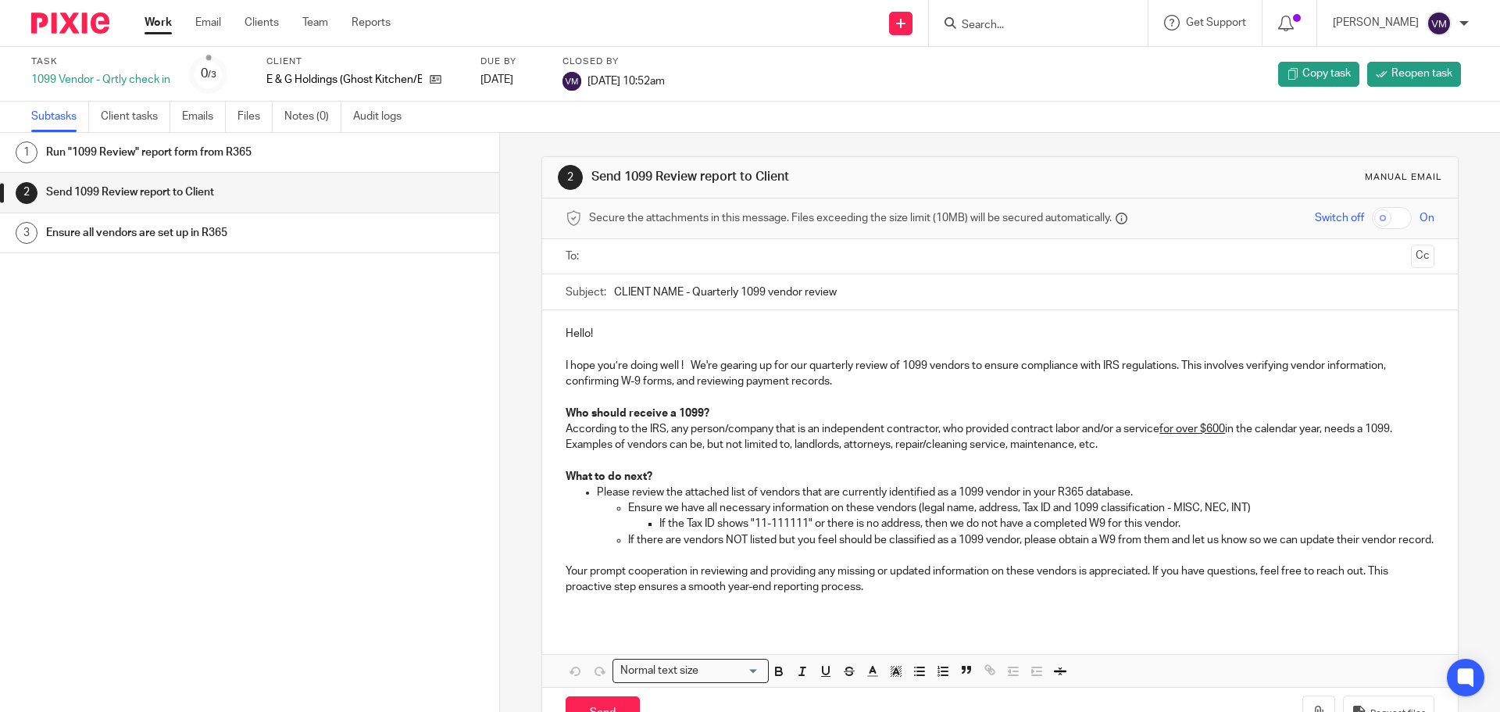
click at [152, 27] on link "Work" at bounding box center [158, 23] width 27 height 16
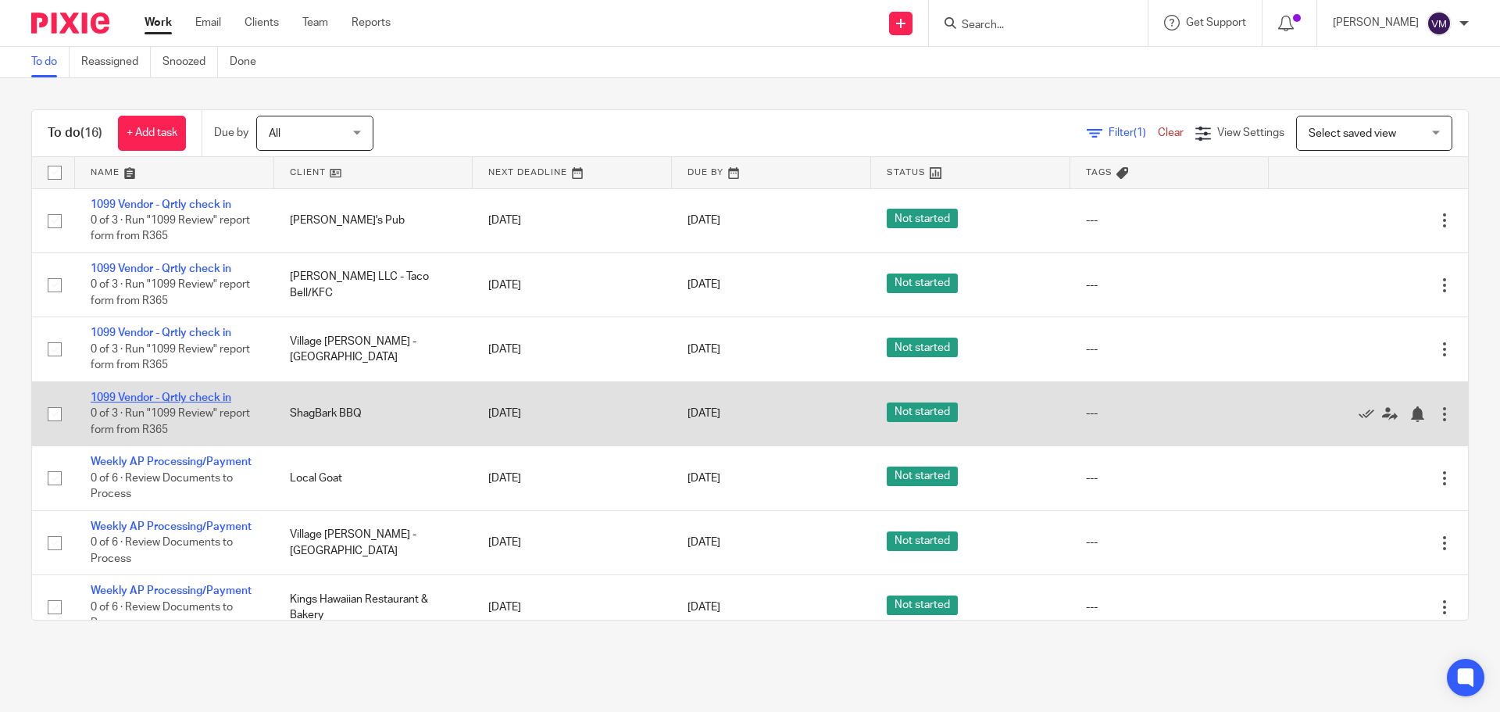
click at [195, 397] on link "1099 Vendor - Qrtly check in" at bounding box center [161, 397] width 141 height 11
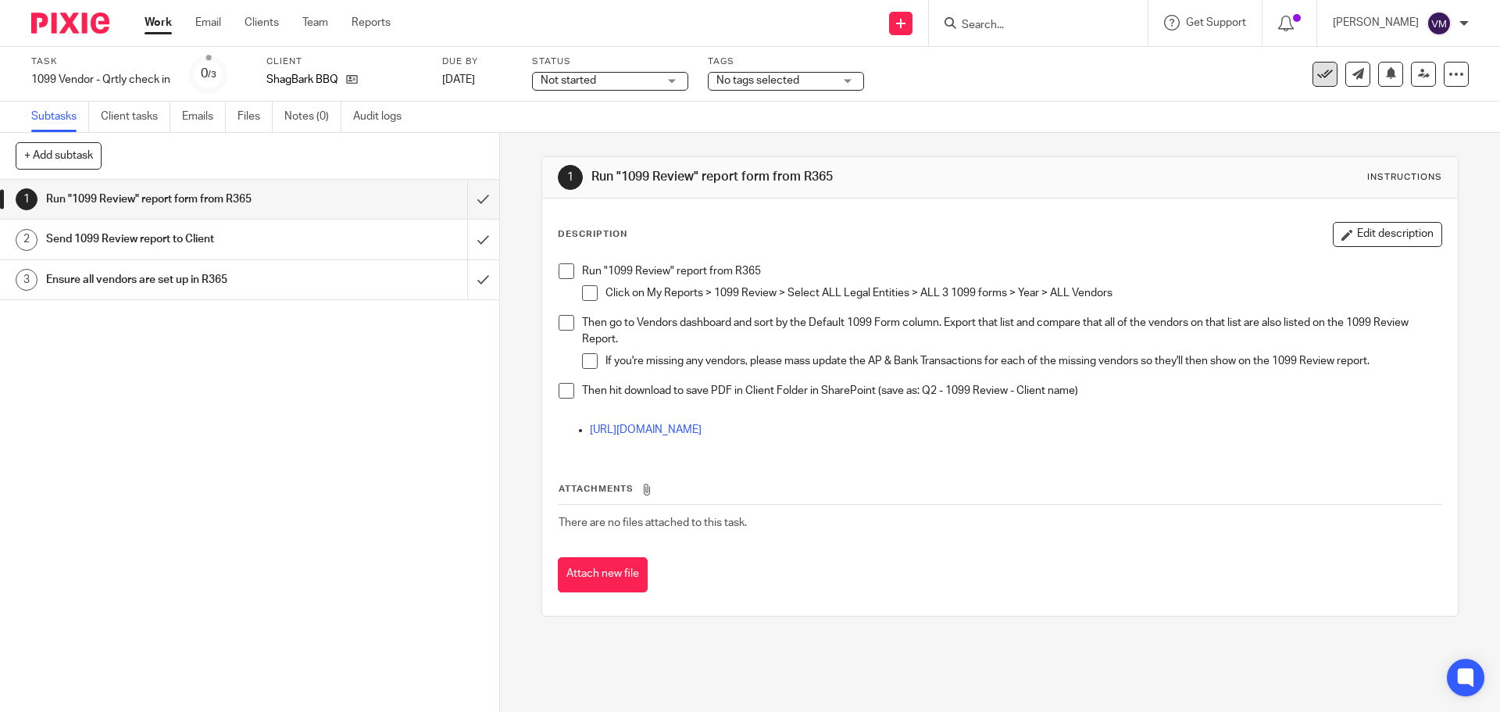
click at [1317, 67] on icon at bounding box center [1325, 74] width 16 height 16
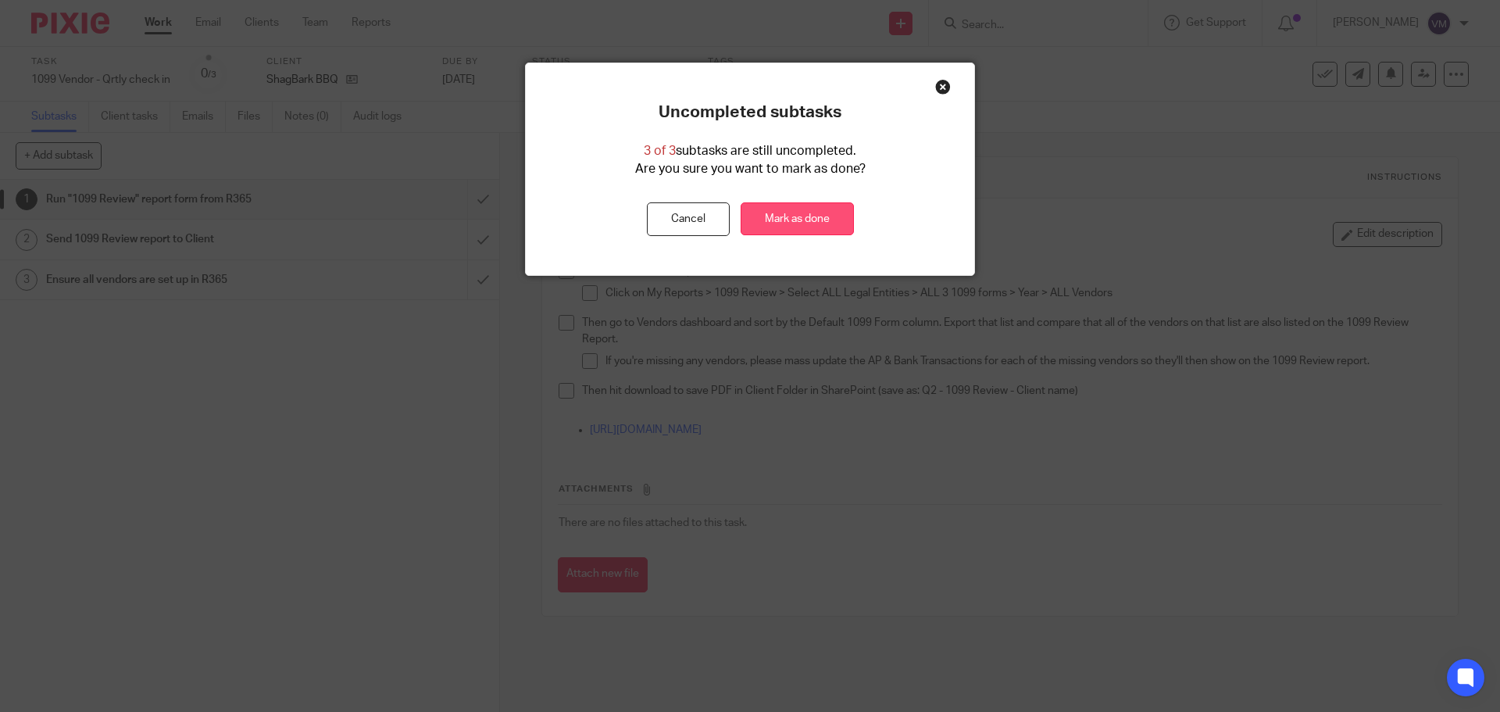
click at [781, 216] on link "Mark as done" at bounding box center [797, 219] width 113 height 34
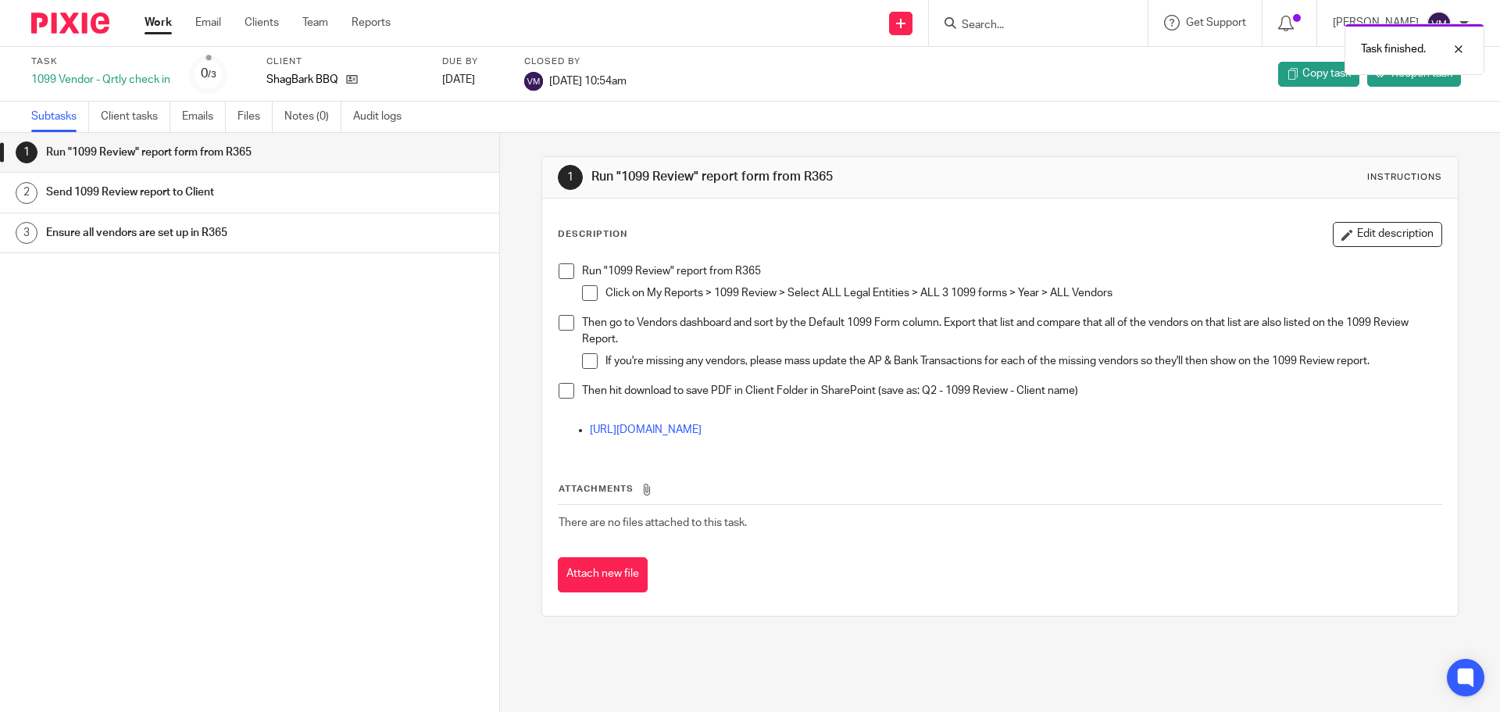
click at [170, 24] on link "Work" at bounding box center [158, 23] width 27 height 16
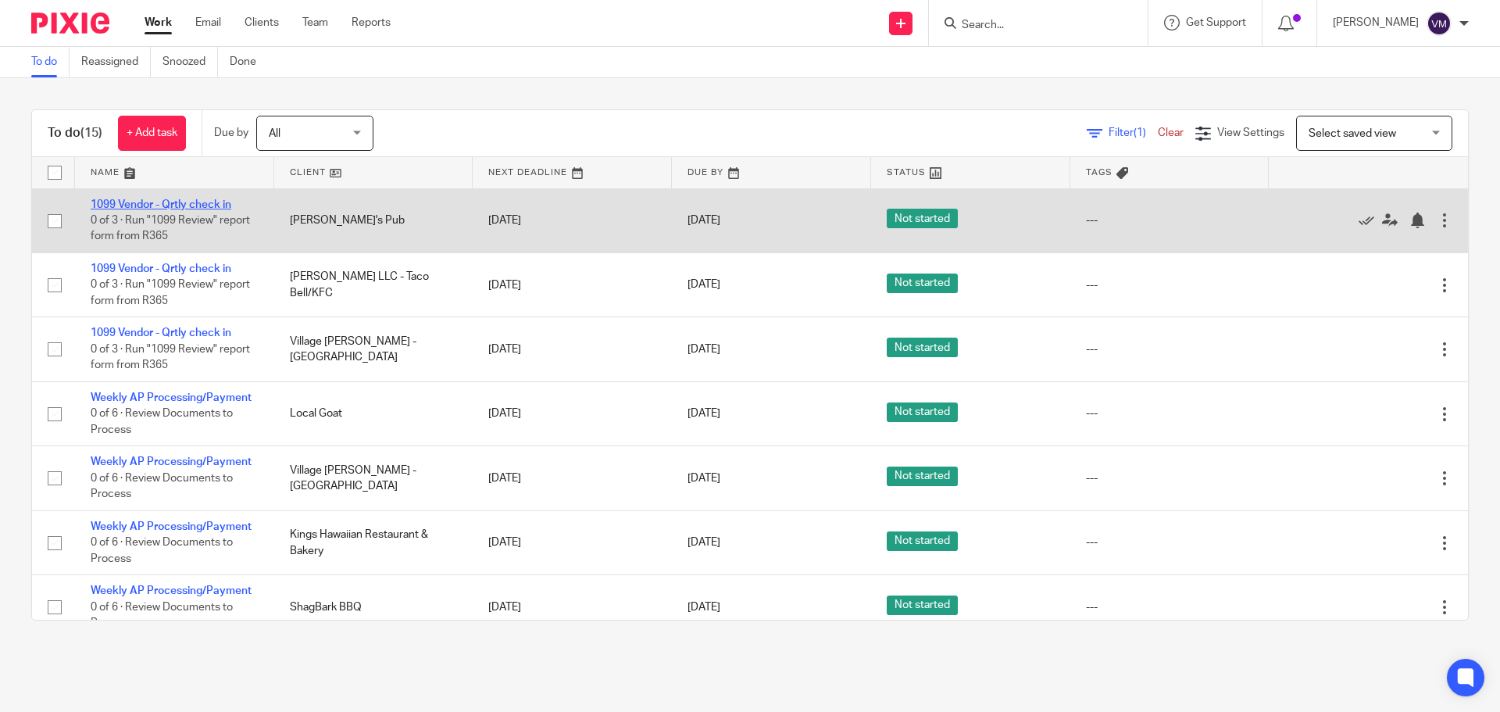
click at [213, 202] on link "1099 Vendor - Qrtly check in" at bounding box center [161, 204] width 141 height 11
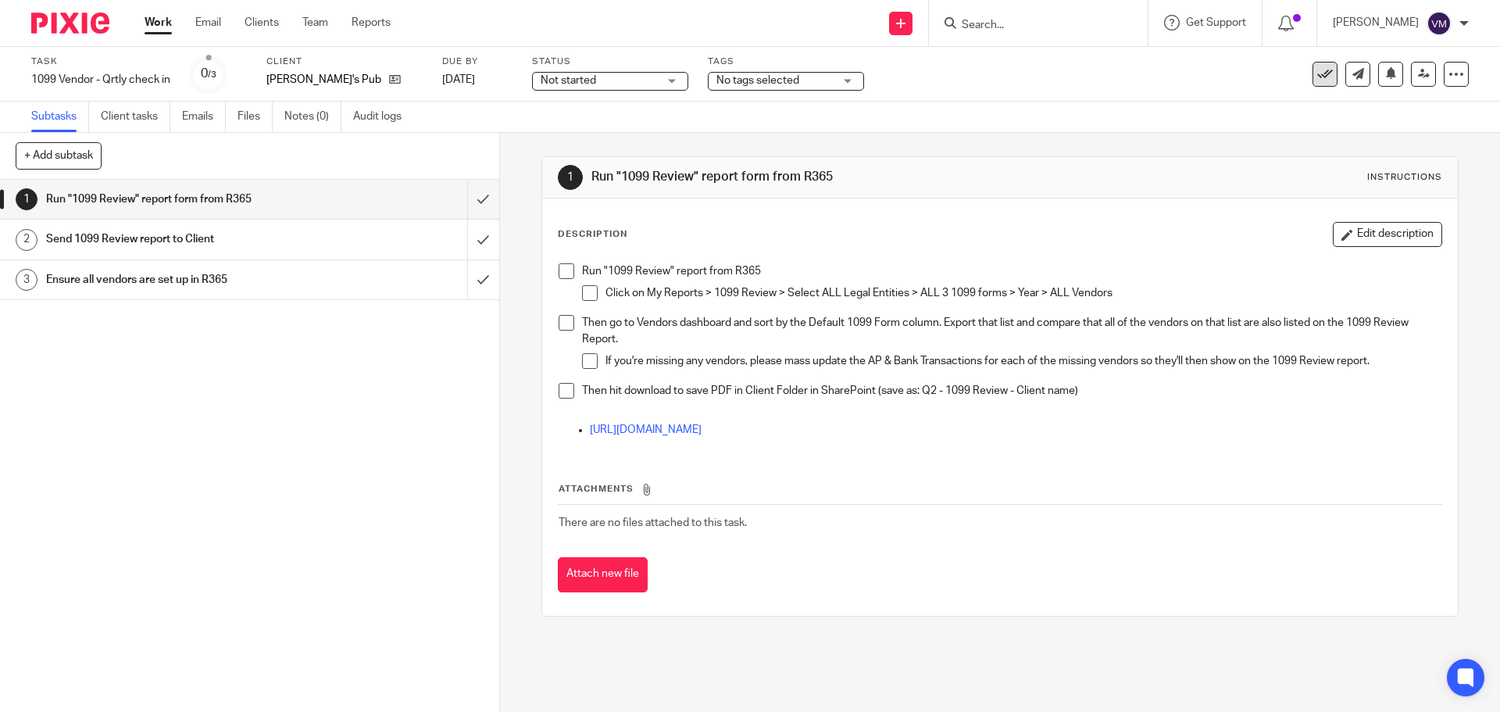
click at [1318, 75] on icon at bounding box center [1325, 74] width 16 height 16
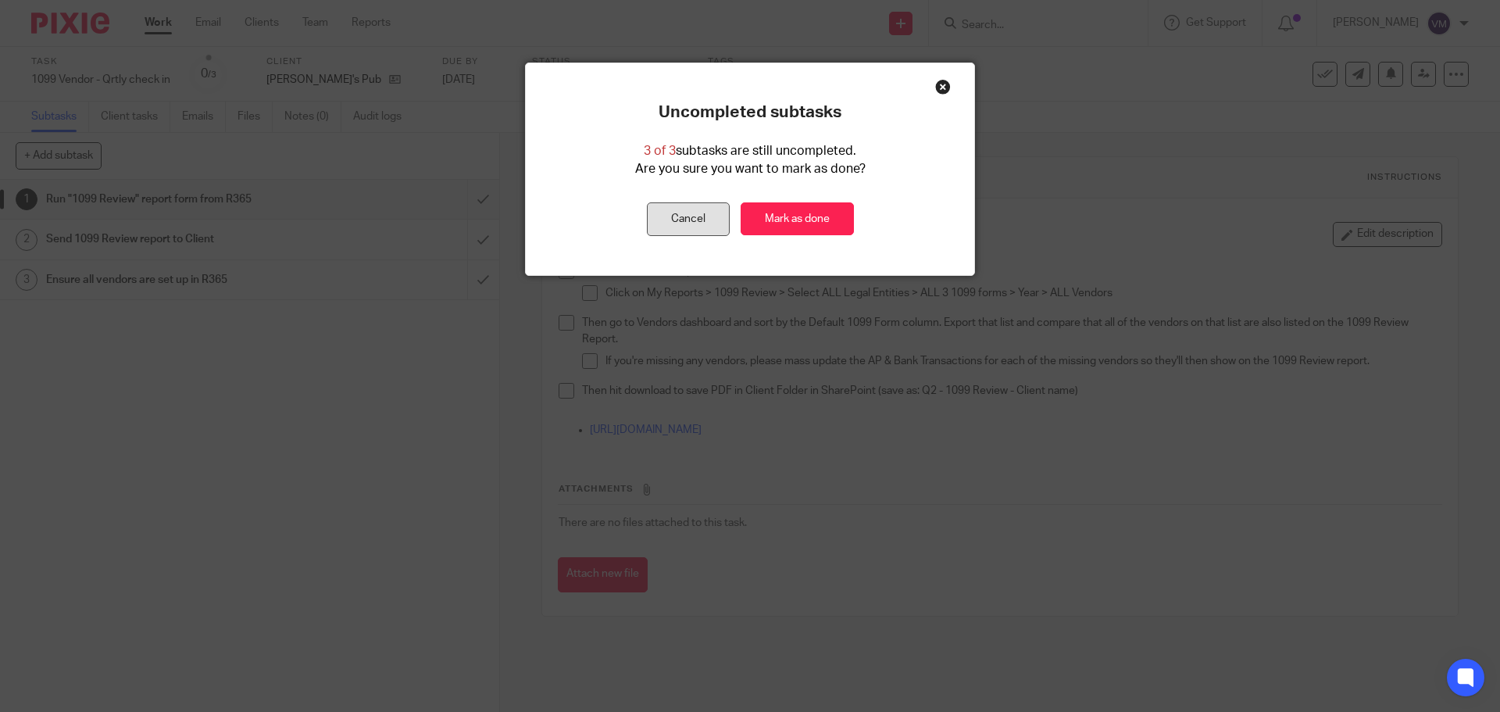
click at [692, 217] on button "Cancel" at bounding box center [688, 219] width 83 height 34
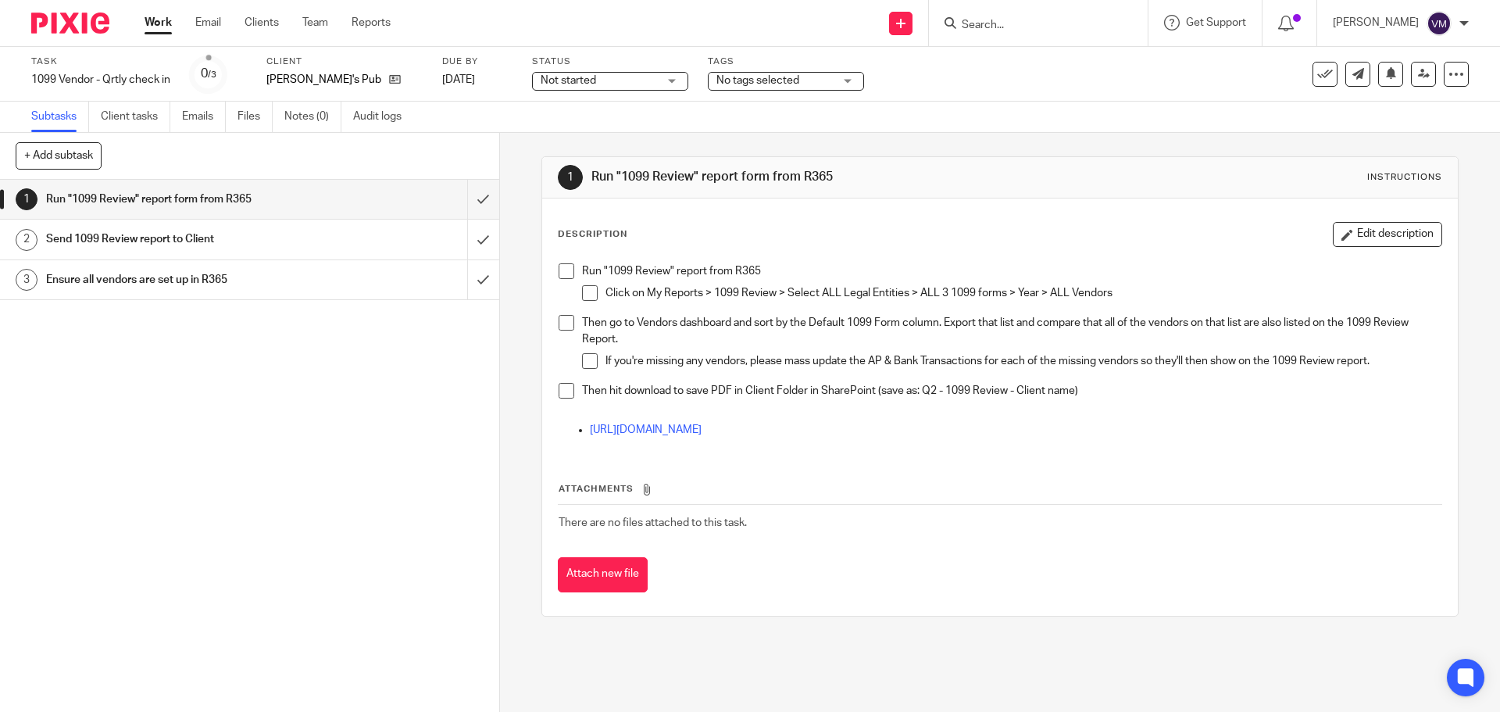
click at [159, 17] on link "Work" at bounding box center [158, 23] width 27 height 16
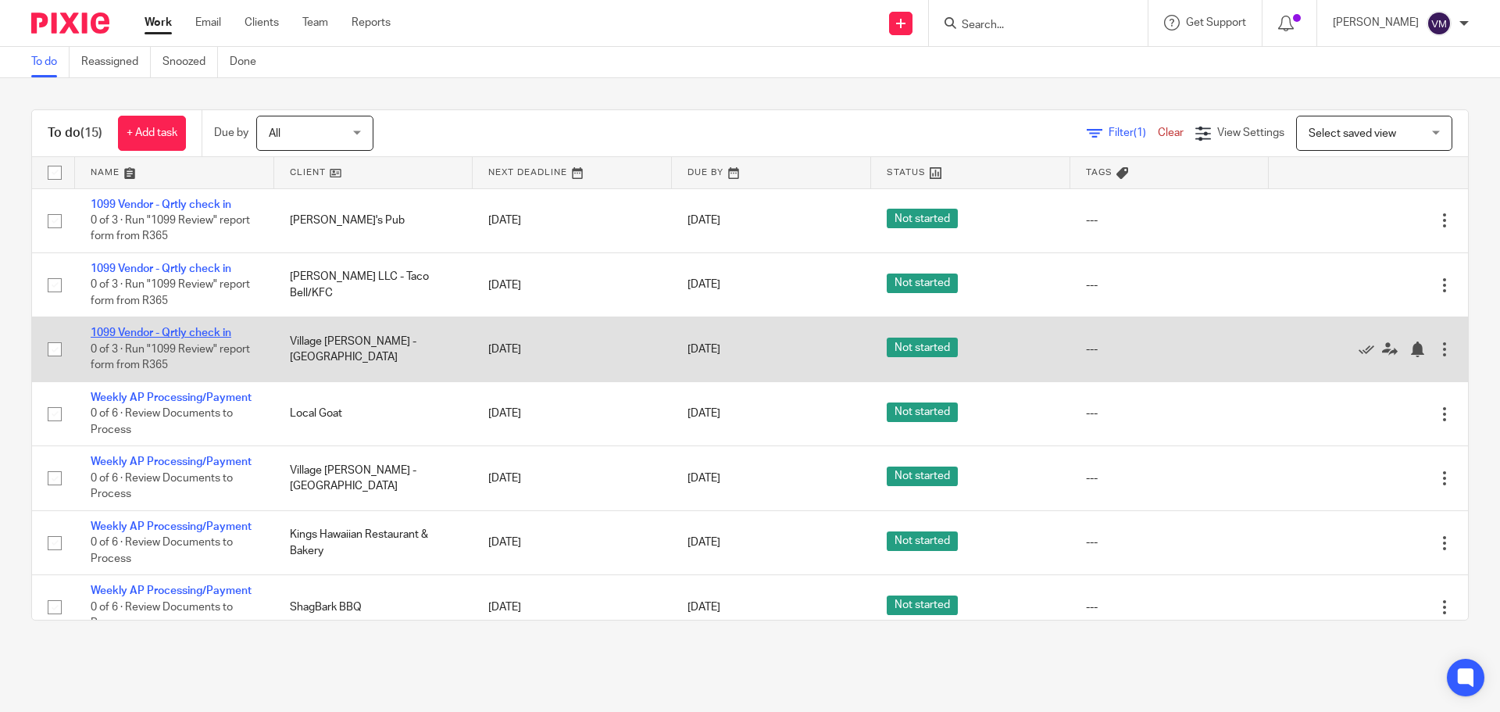
click at [226, 333] on link "1099 Vendor - Qrtly check in" at bounding box center [161, 332] width 141 height 11
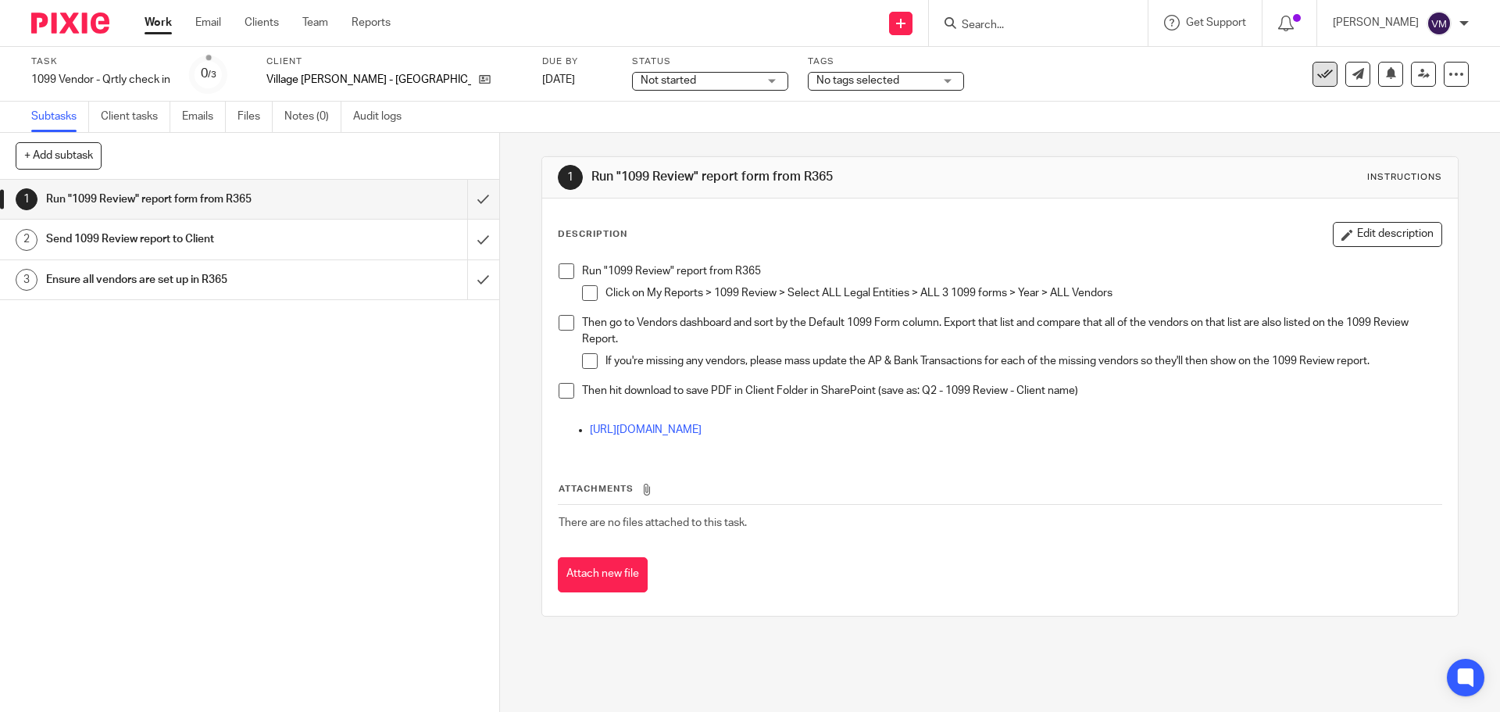
click at [1317, 70] on icon at bounding box center [1325, 74] width 16 height 16
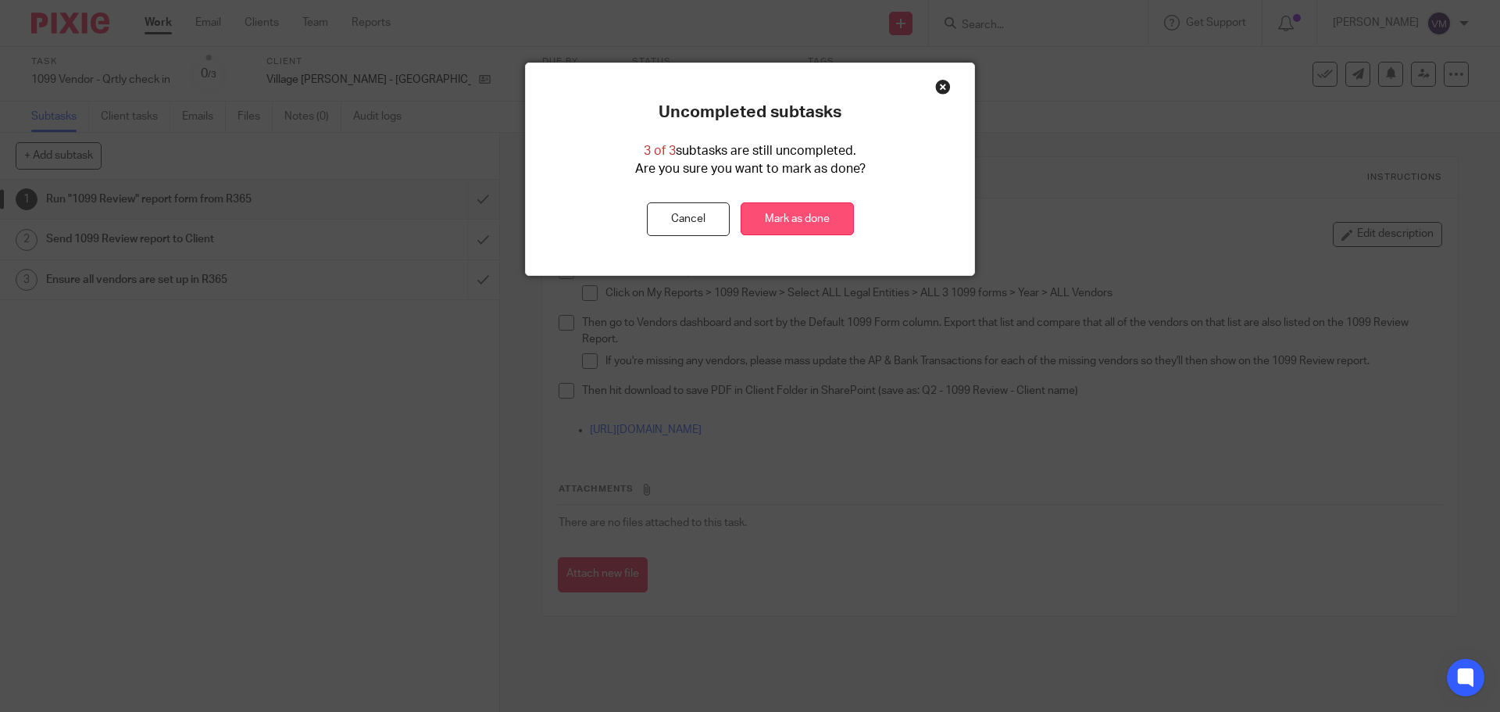
click at [783, 224] on link "Mark as done" at bounding box center [797, 219] width 113 height 34
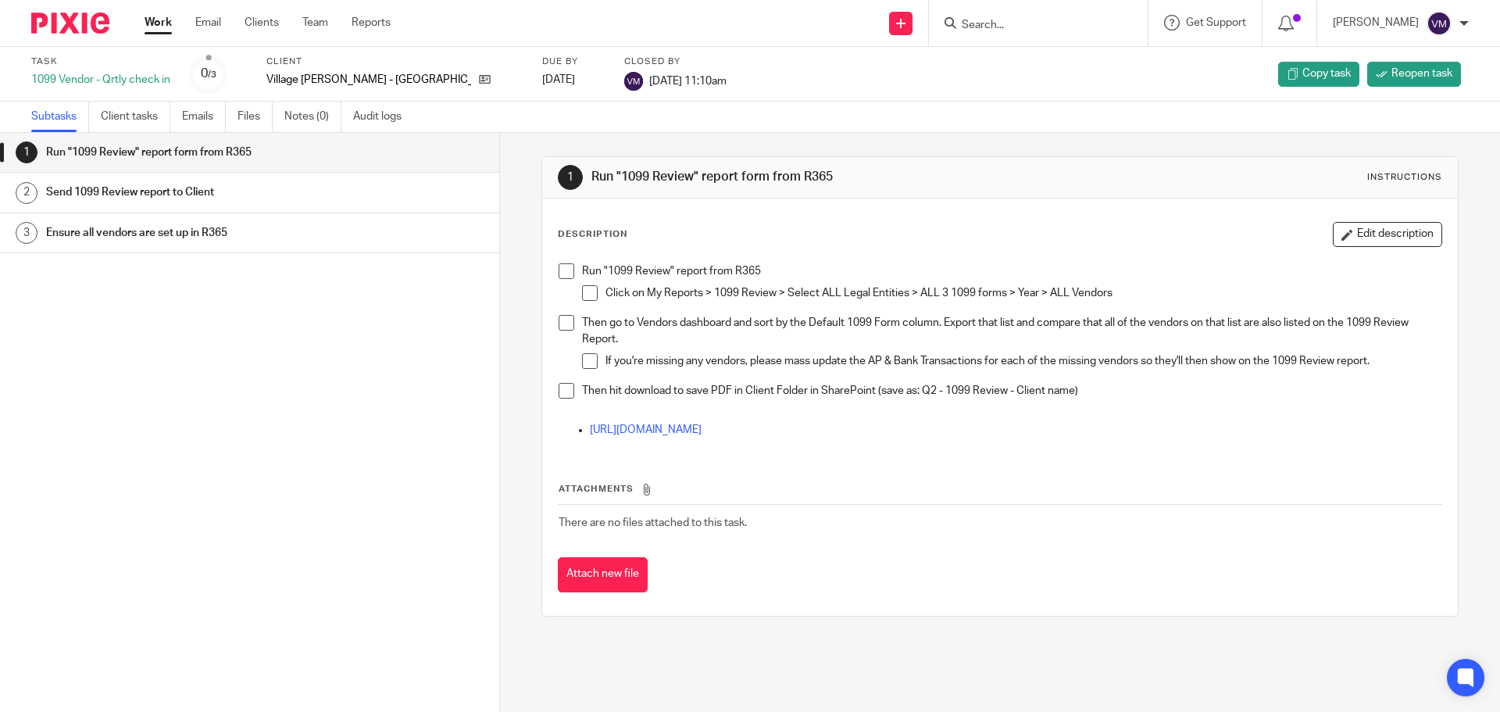
click at [163, 25] on link "Work" at bounding box center [158, 23] width 27 height 16
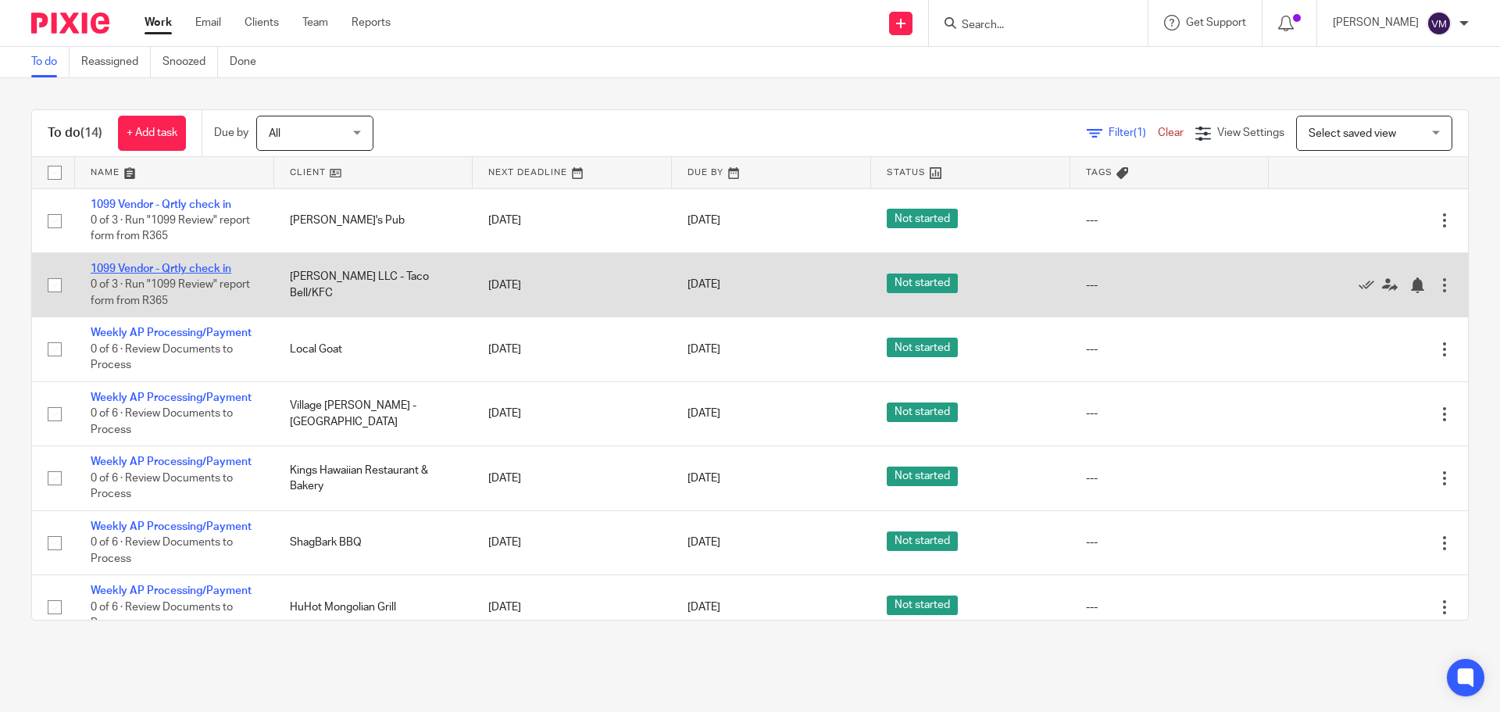
click at [212, 266] on link "1099 Vendor - Qrtly check in" at bounding box center [161, 268] width 141 height 11
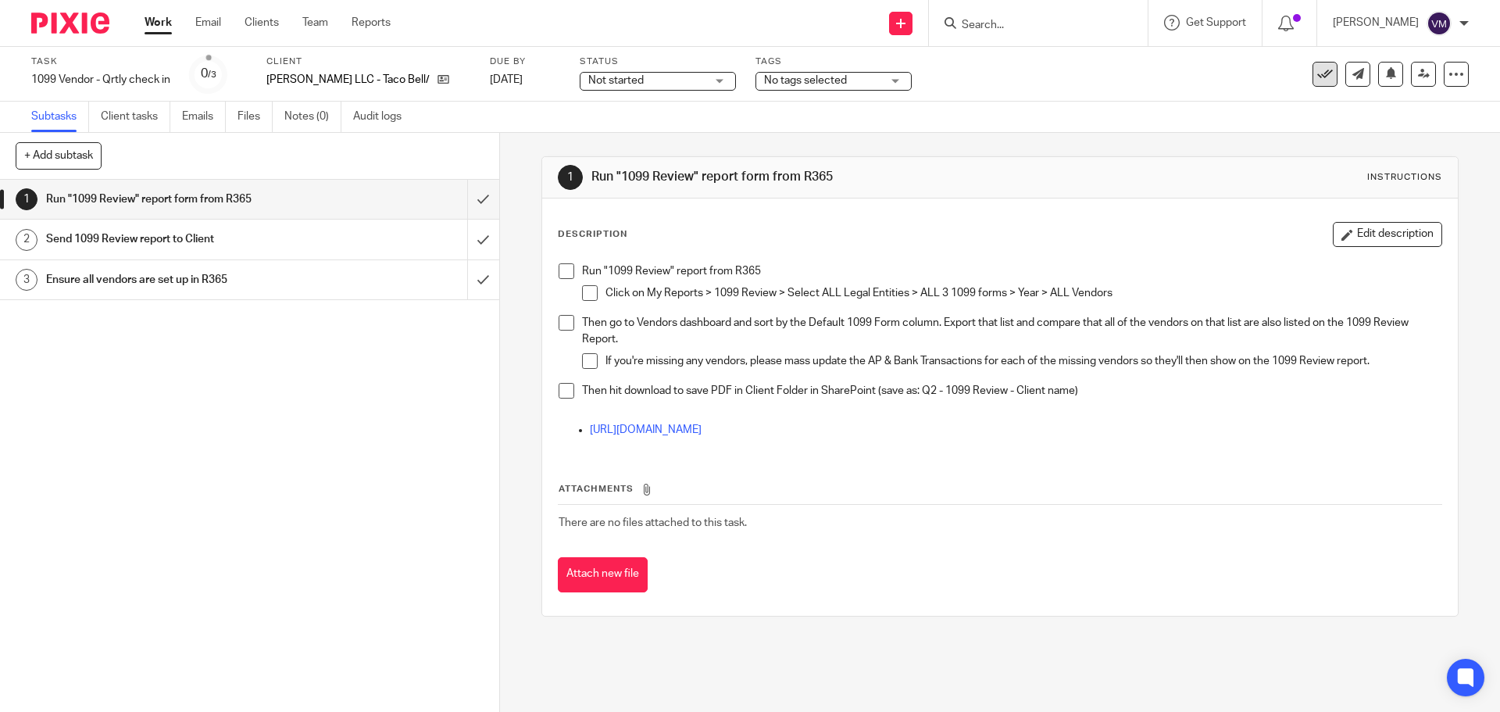
click at [1317, 70] on icon at bounding box center [1325, 74] width 16 height 16
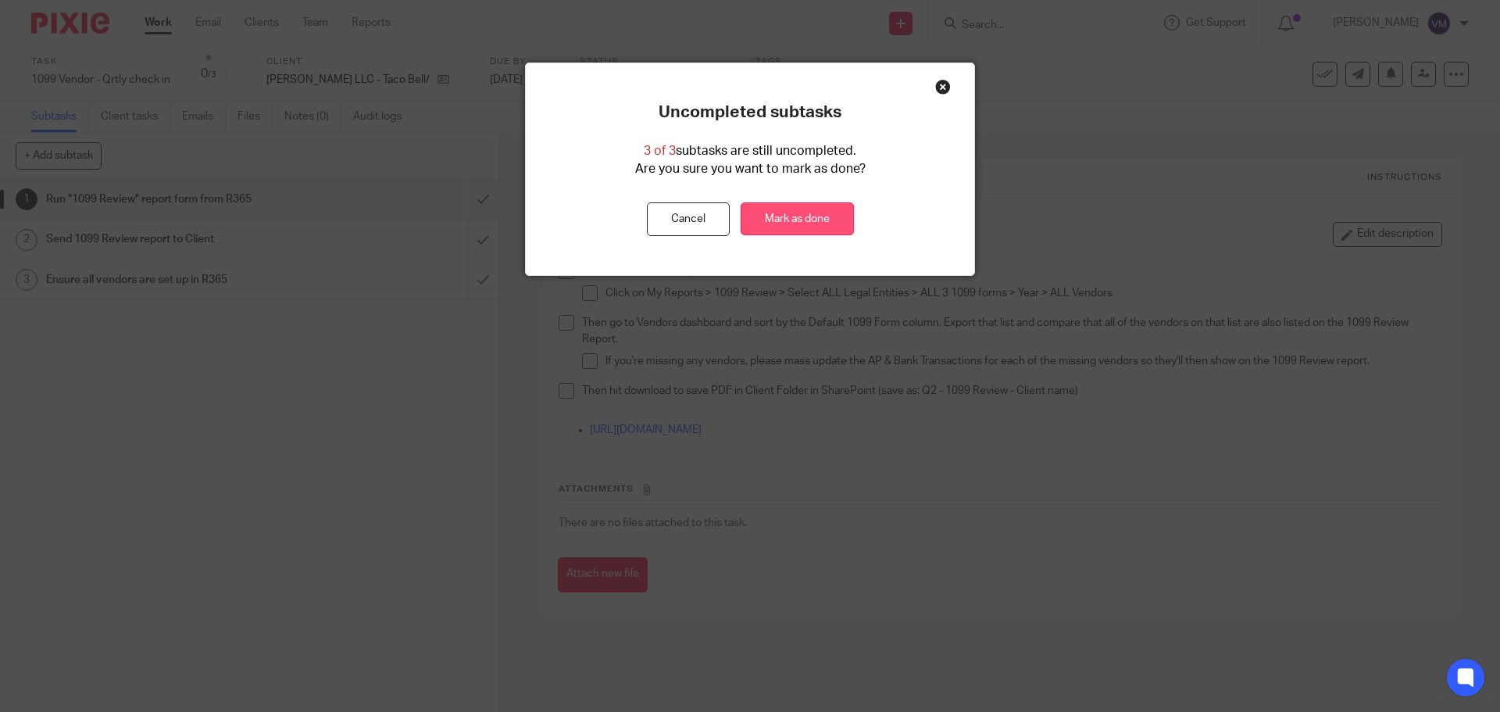
click at [749, 216] on link "Mark as done" at bounding box center [797, 219] width 113 height 34
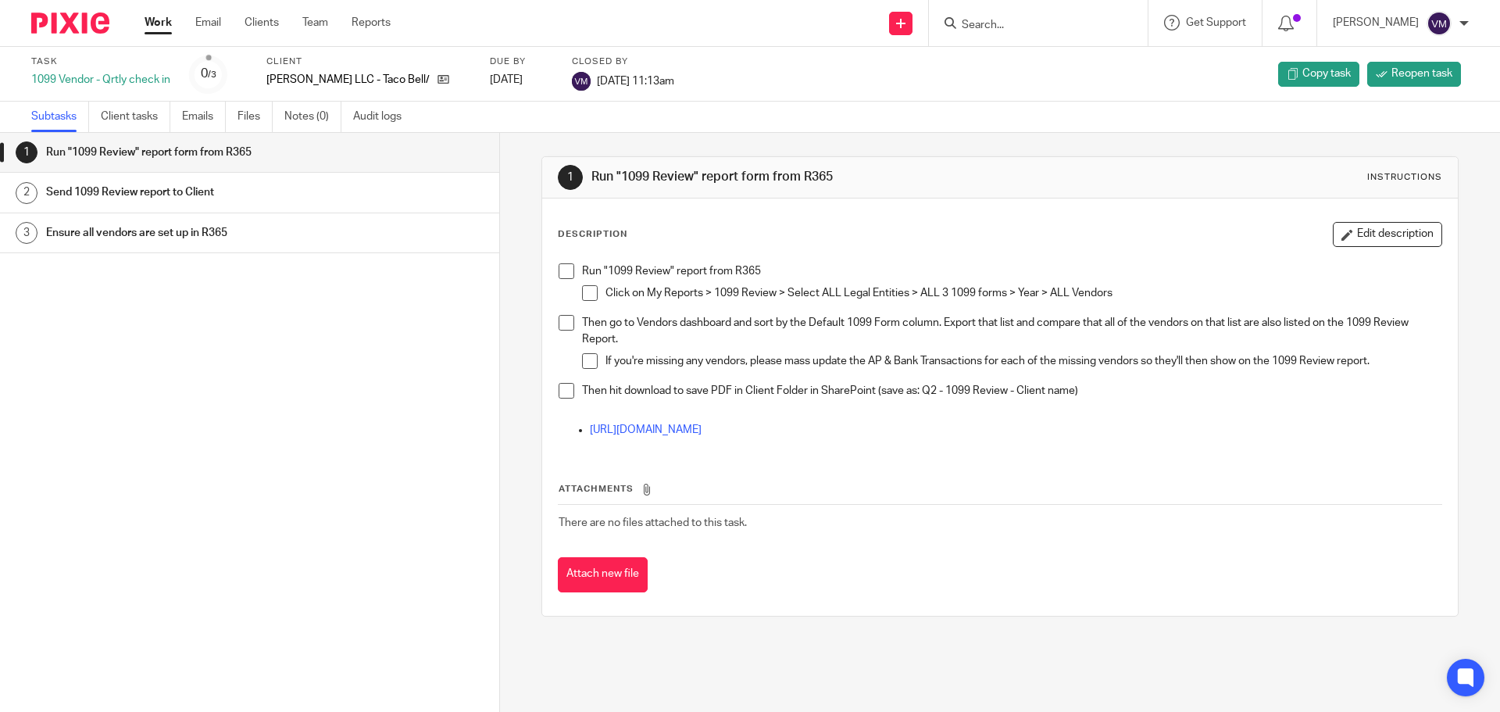
click at [154, 17] on link "Work" at bounding box center [158, 23] width 27 height 16
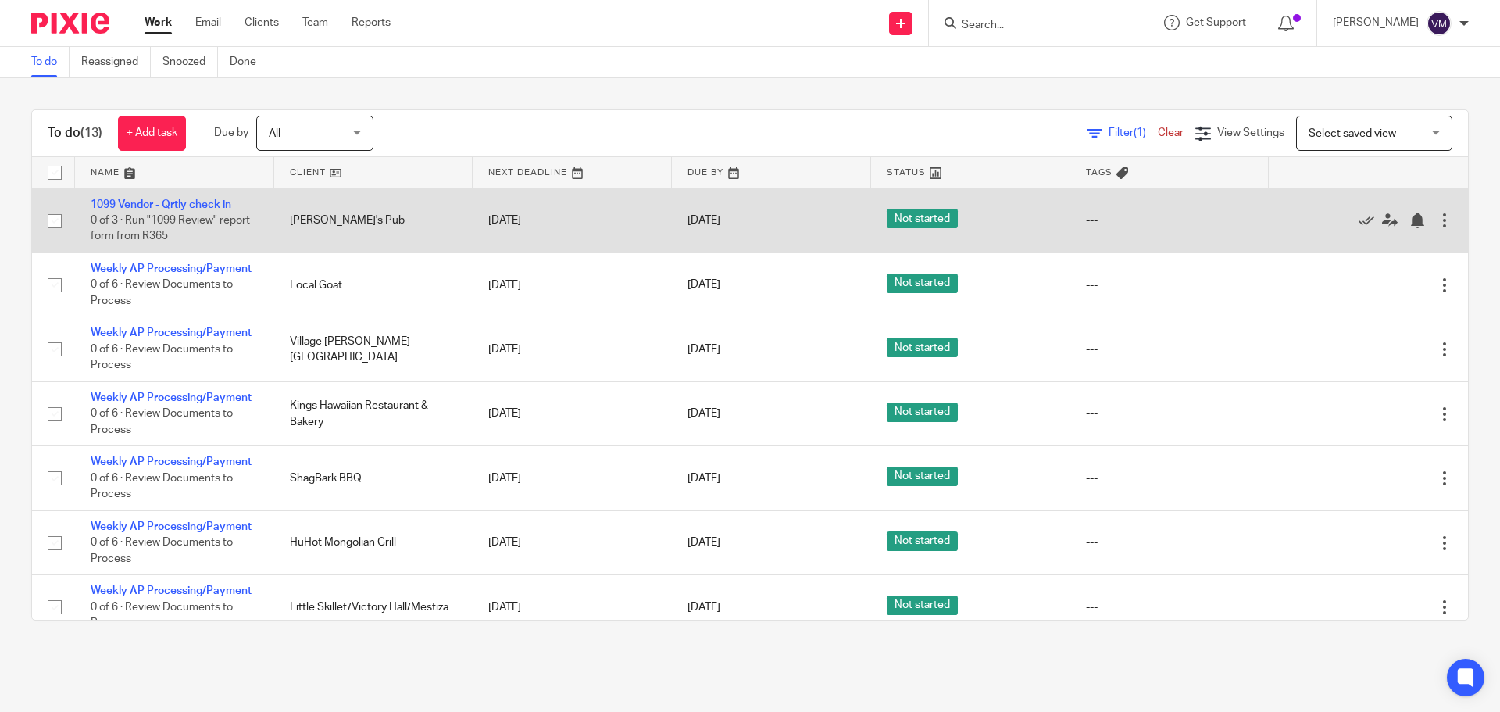
click at [209, 200] on link "1099 Vendor - Qrtly check in" at bounding box center [161, 204] width 141 height 11
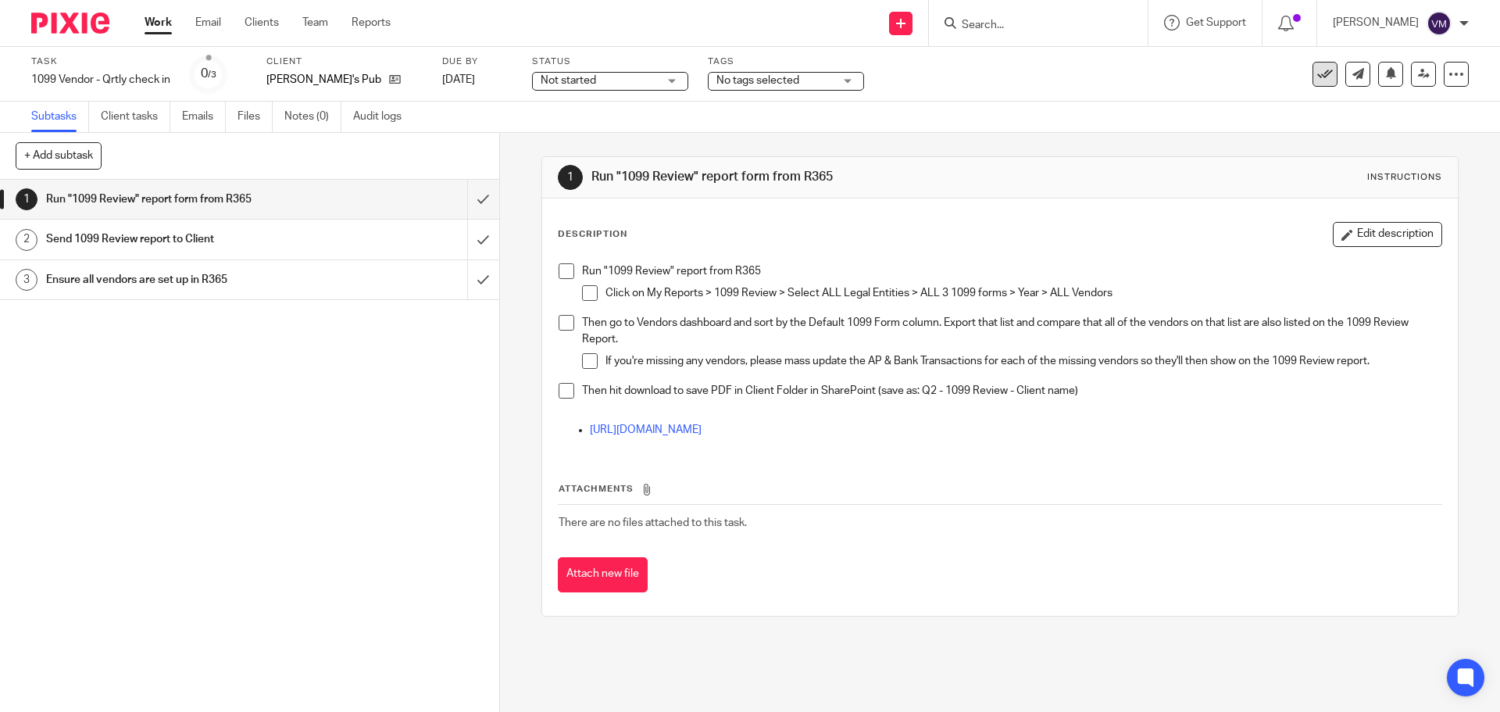
click at [1317, 80] on icon at bounding box center [1325, 74] width 16 height 16
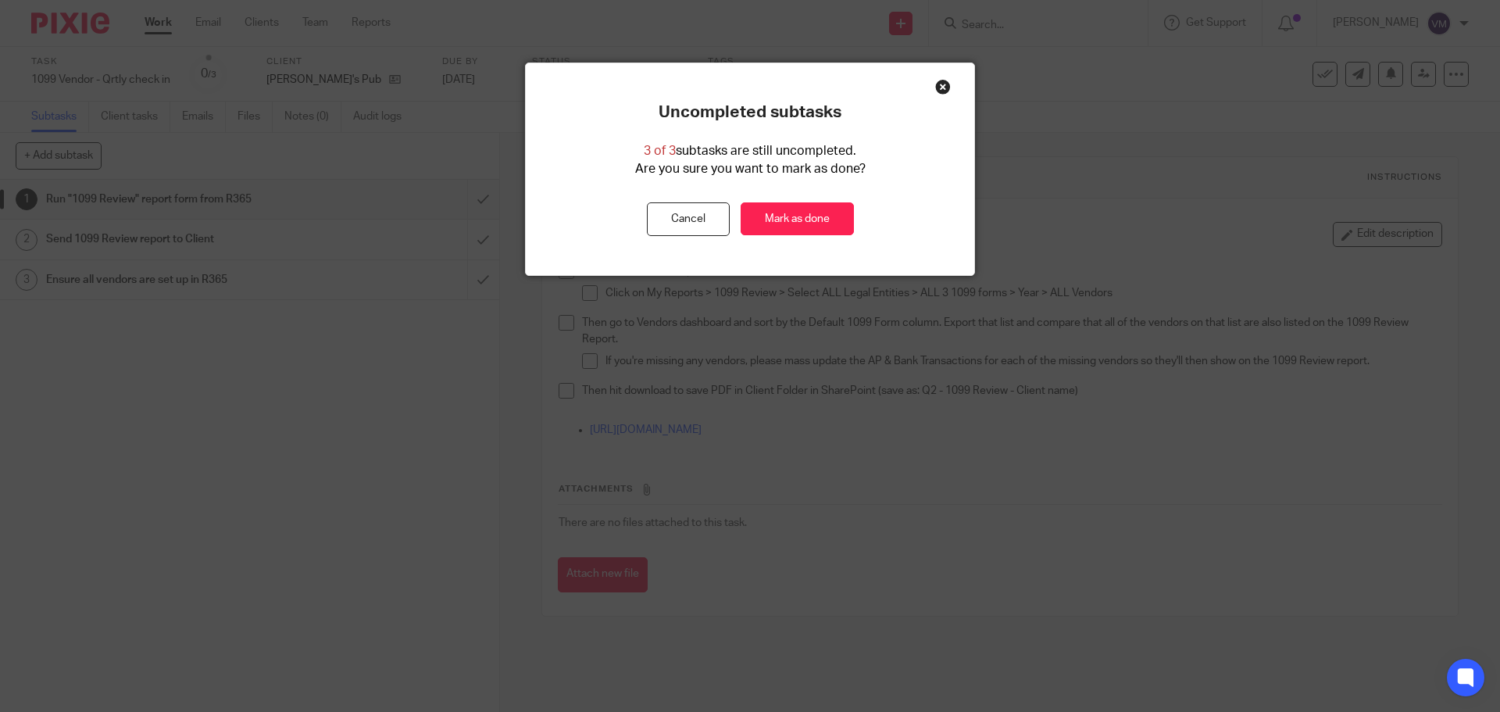
click at [937, 86] on div "Close this dialog window" at bounding box center [943, 87] width 16 height 16
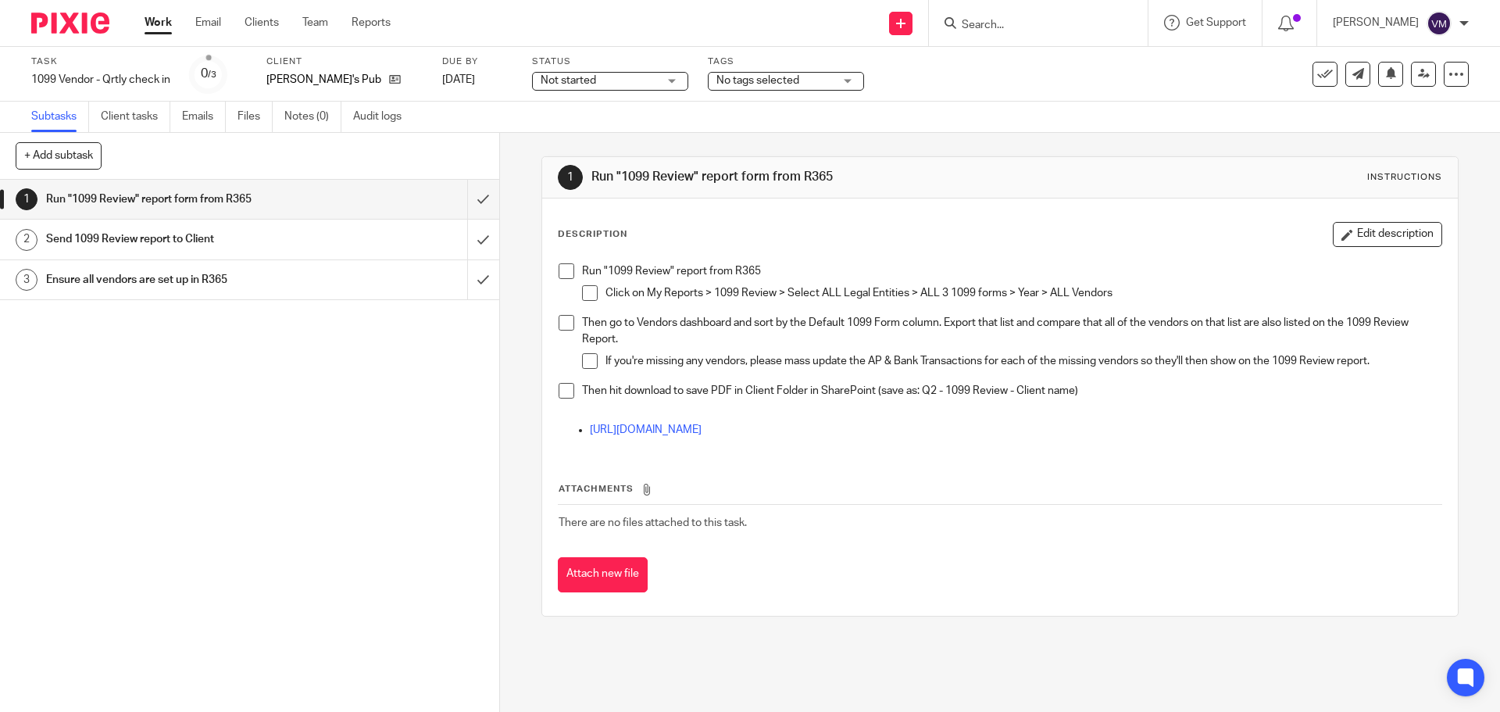
click at [172, 248] on h1 "Send 1099 Review report to Client" at bounding box center [181, 238] width 270 height 23
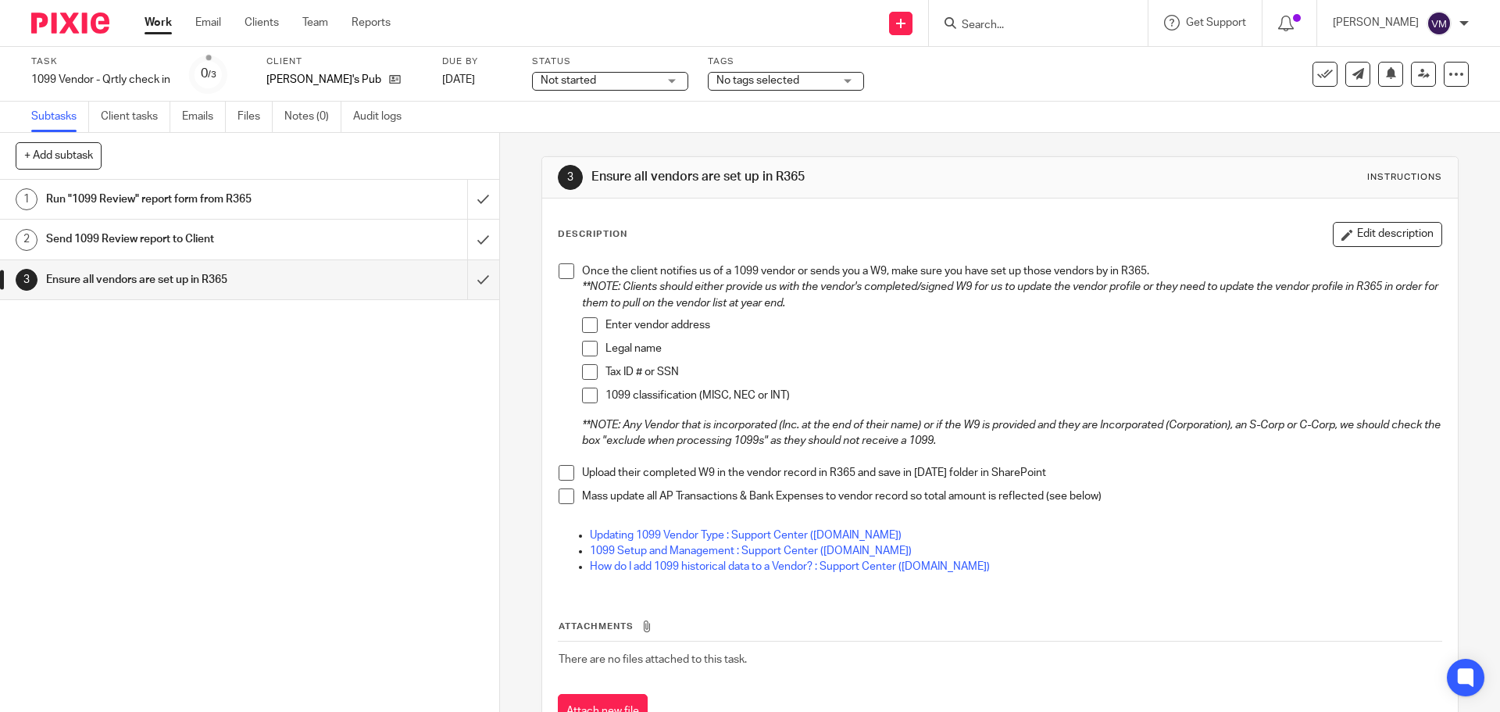
click at [202, 247] on h1 "Send 1099 Review report to Client" at bounding box center [181, 238] width 270 height 23
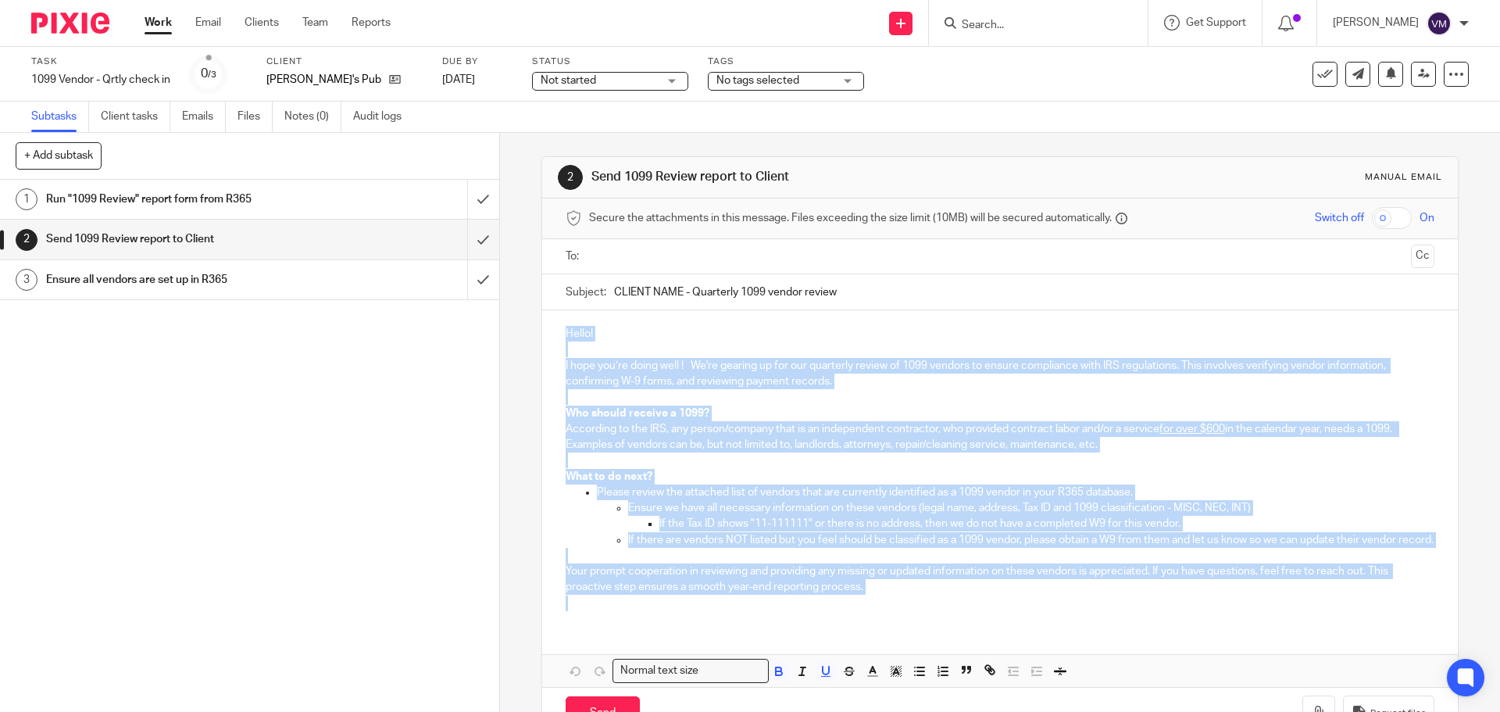
drag, startPoint x: 559, startPoint y: 326, endPoint x: 891, endPoint y: 634, distance: 453.3
click at [891, 623] on div "Hello! I hope you’re doing well ! We're gearing up for our quarterly review of …" at bounding box center [999, 466] width 915 height 313
copy div "Hello! I hope you’re doing well ! We're gearing up for our quarterly review of …"
drag, startPoint x: 1311, startPoint y: 74, endPoint x: 995, endPoint y: 0, distance: 324.3
click at [1317, 74] on icon at bounding box center [1325, 74] width 16 height 16
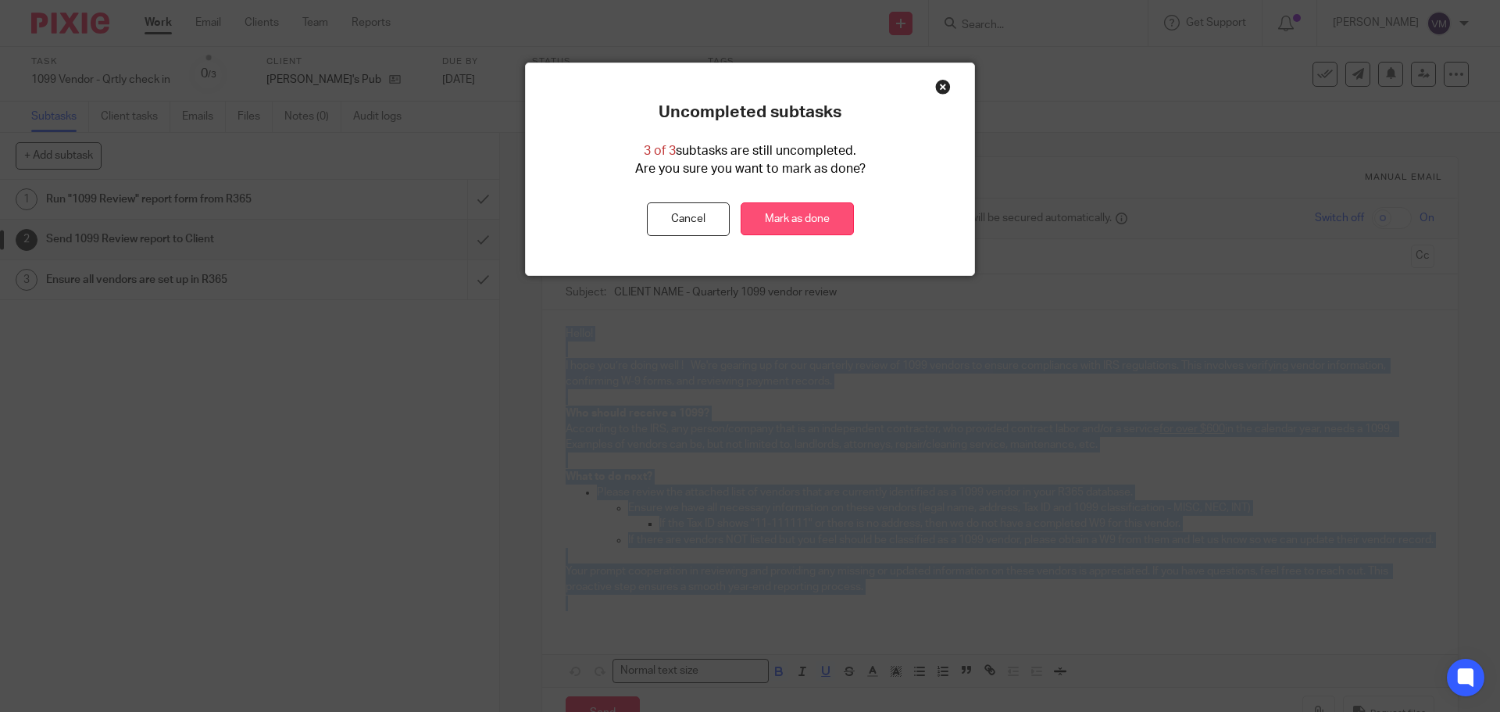
click at [780, 218] on link "Mark as done" at bounding box center [797, 219] width 113 height 34
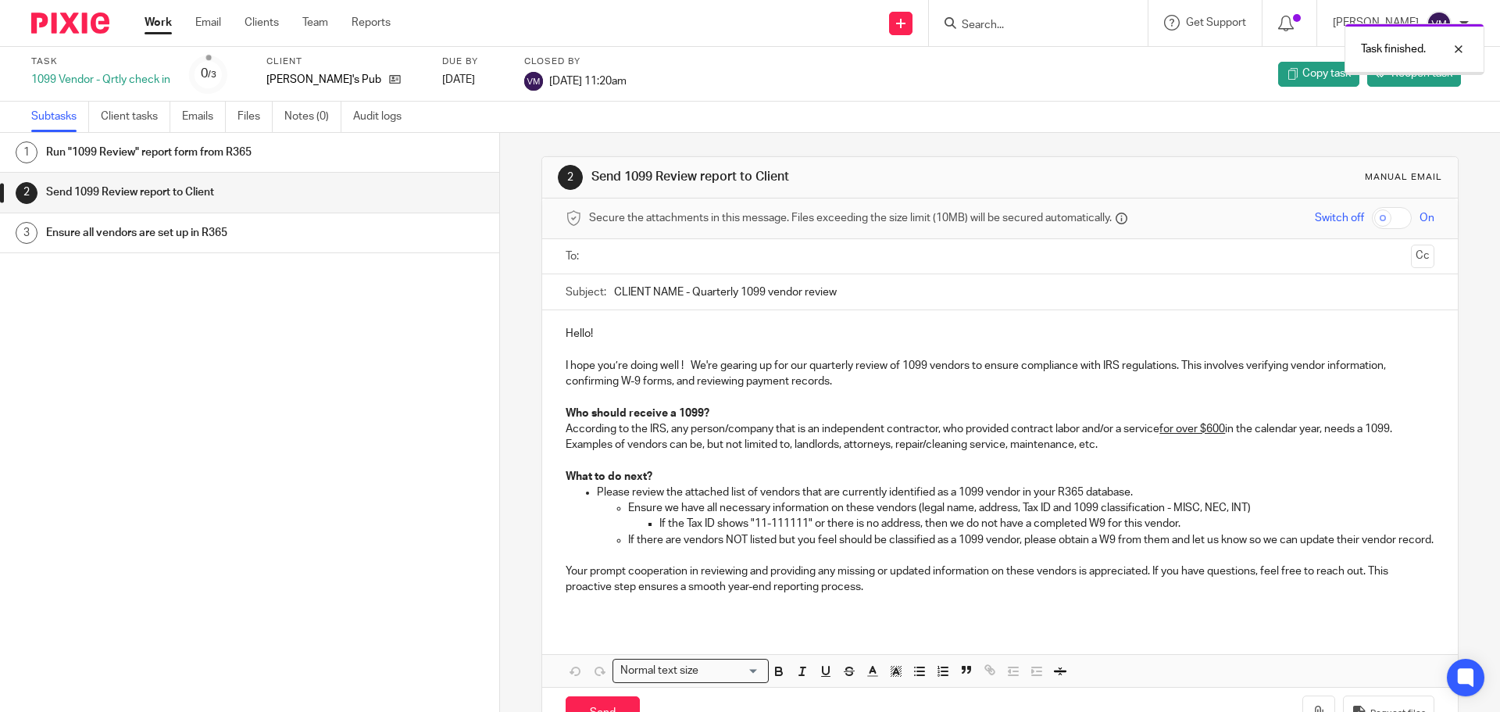
click at [993, 35] on div "Task finished." at bounding box center [1117, 45] width 734 height 59
click at [1455, 51] on div at bounding box center [1447, 49] width 42 height 19
click at [989, 23] on input "Search" at bounding box center [1030, 26] width 141 height 14
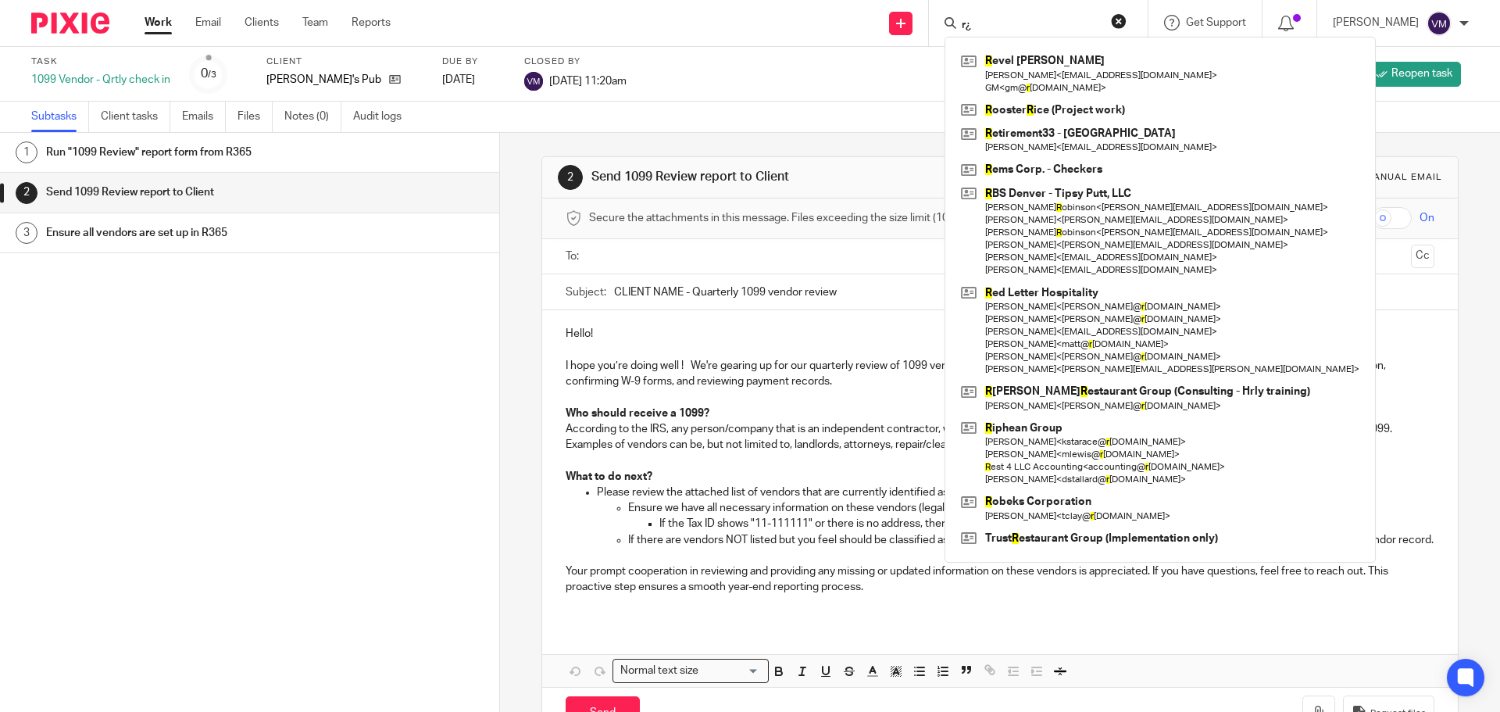
type input "r"
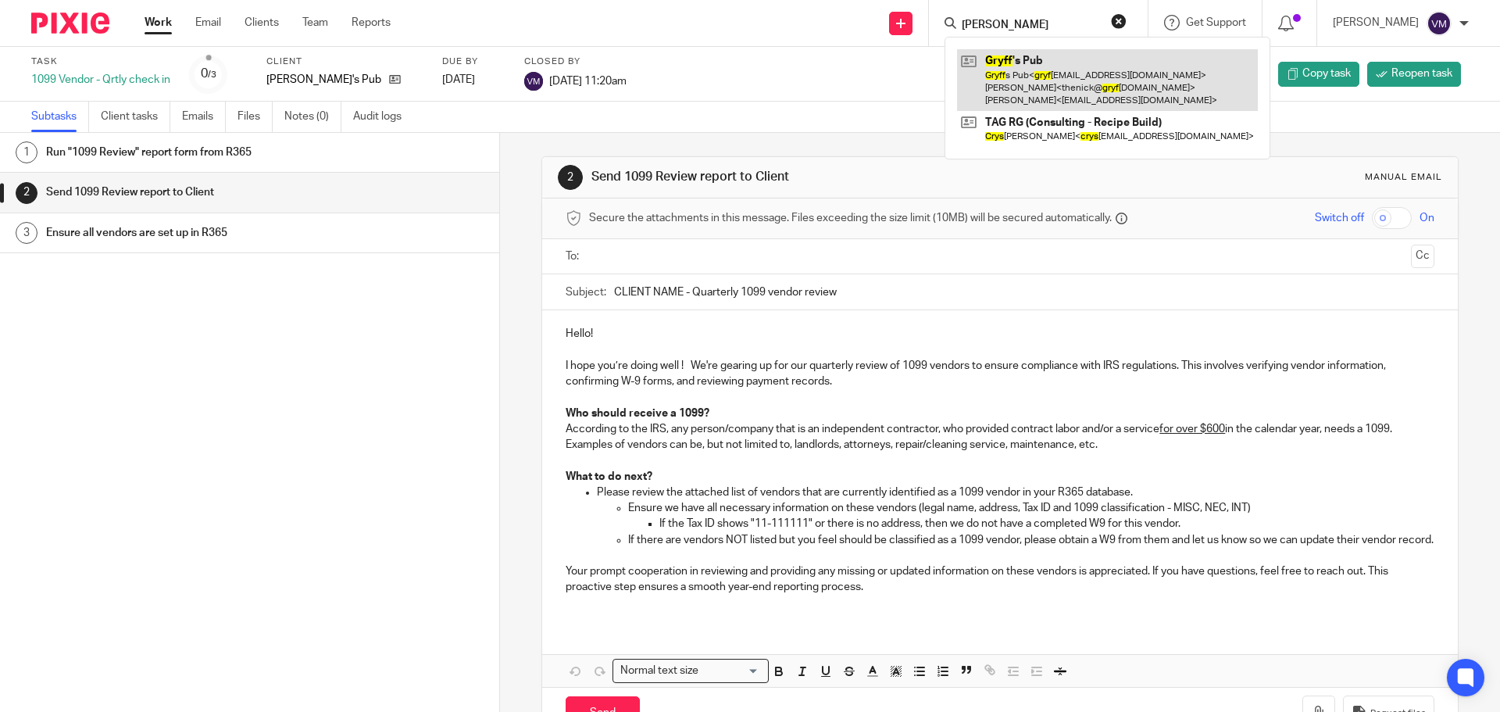
type input "grys"
click at [1036, 79] on link at bounding box center [1107, 80] width 301 height 62
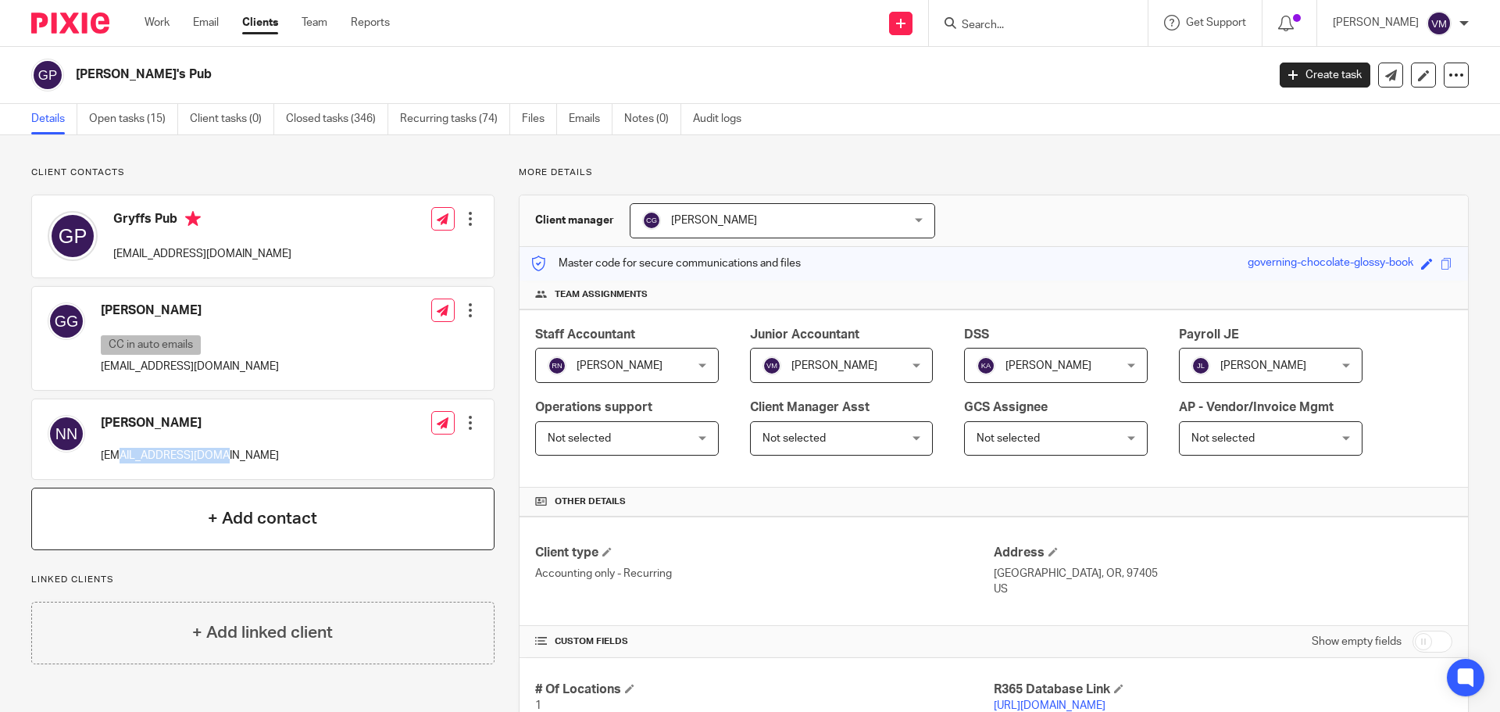
drag, startPoint x: 211, startPoint y: 453, endPoint x: 319, endPoint y: 509, distance: 121.3
click at [118, 448] on p "thenick@gryffspub.net" at bounding box center [190, 456] width 178 height 16
click at [238, 452] on div "Nick Norton-Guerra thenick@gryffspub.net Edit contact Create client from contac…" at bounding box center [263, 439] width 462 height 80
drag, startPoint x: 129, startPoint y: 435, endPoint x: 99, endPoint y: 441, distance: 30.2
click at [98, 440] on div "Nick Norton-Guerra thenick@gryffspub.net Edit contact Create client from contac…" at bounding box center [263, 439] width 462 height 80
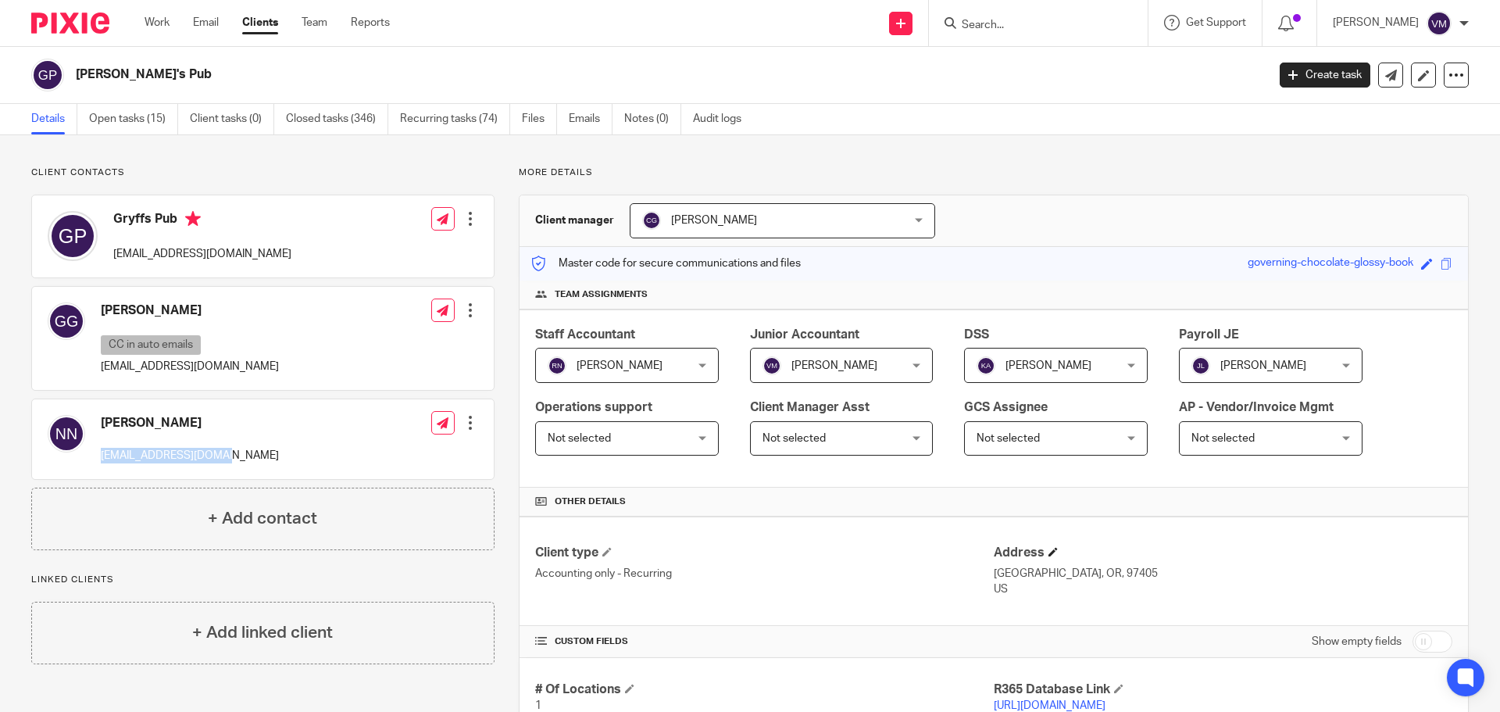
copy p "thenick@gryffspub.net"
drag, startPoint x: 234, startPoint y: 372, endPoint x: 104, endPoint y: 379, distance: 129.9
click at [98, 377] on div "Gabrielle Guerra CC in auto emails gnortonguerra@gmail.com Edit contact Create …" at bounding box center [263, 338] width 462 height 103
copy p "gnortonguerra@gmail.com"
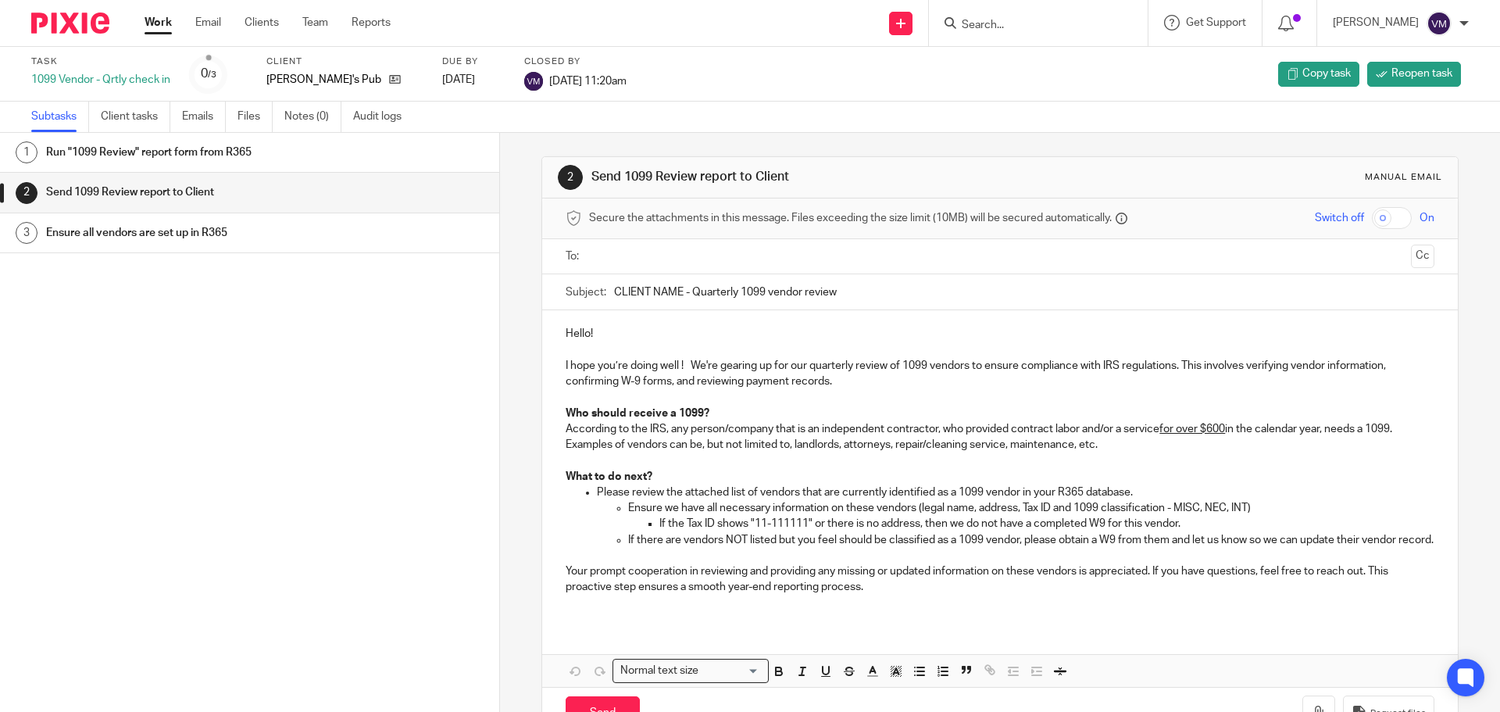
drag, startPoint x: 730, startPoint y: 291, endPoint x: 683, endPoint y: 288, distance: 47.0
click at [683, 288] on input "CLIENT NAME - Quarterly 1099 vendor review" at bounding box center [1024, 291] width 820 height 35
click at [152, 25] on link "Work" at bounding box center [158, 23] width 27 height 16
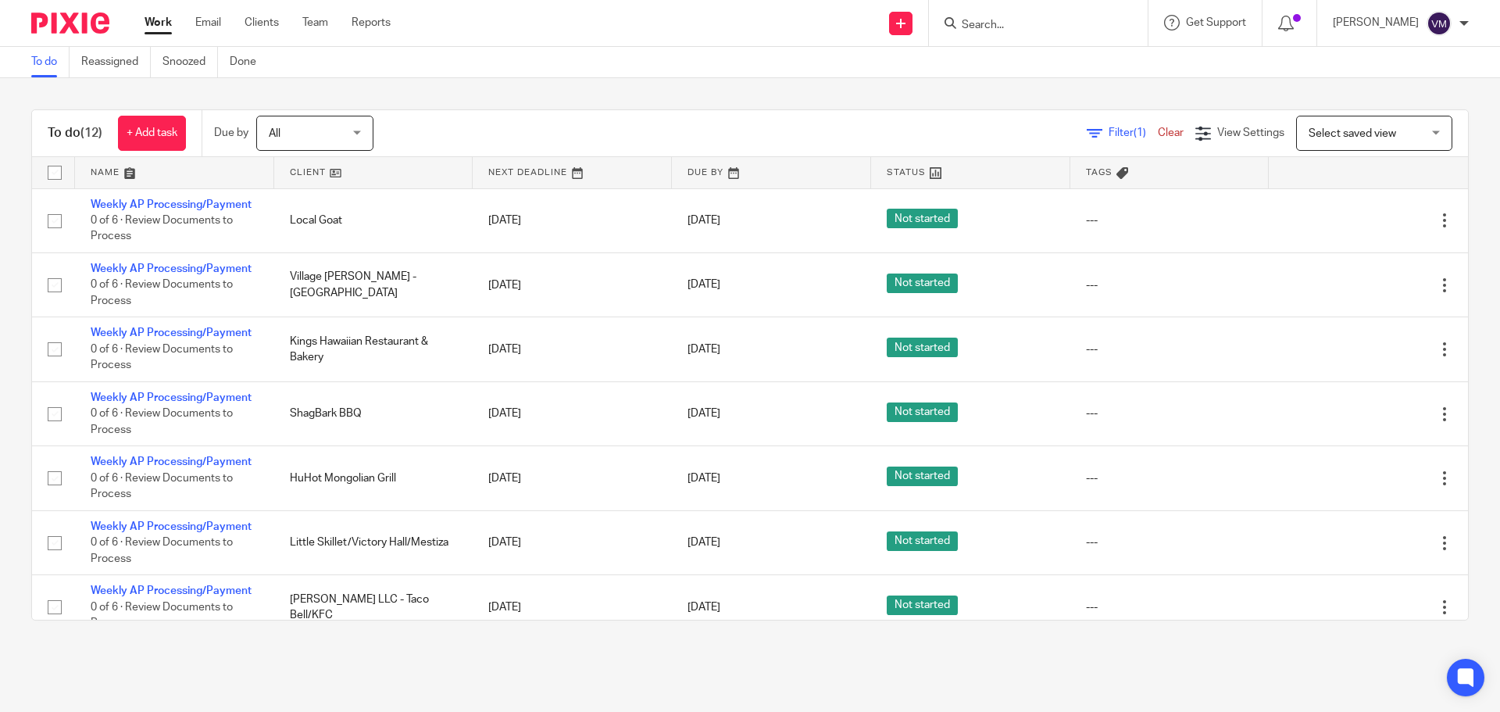
click at [1017, 20] on input "Search" at bounding box center [1030, 26] width 141 height 14
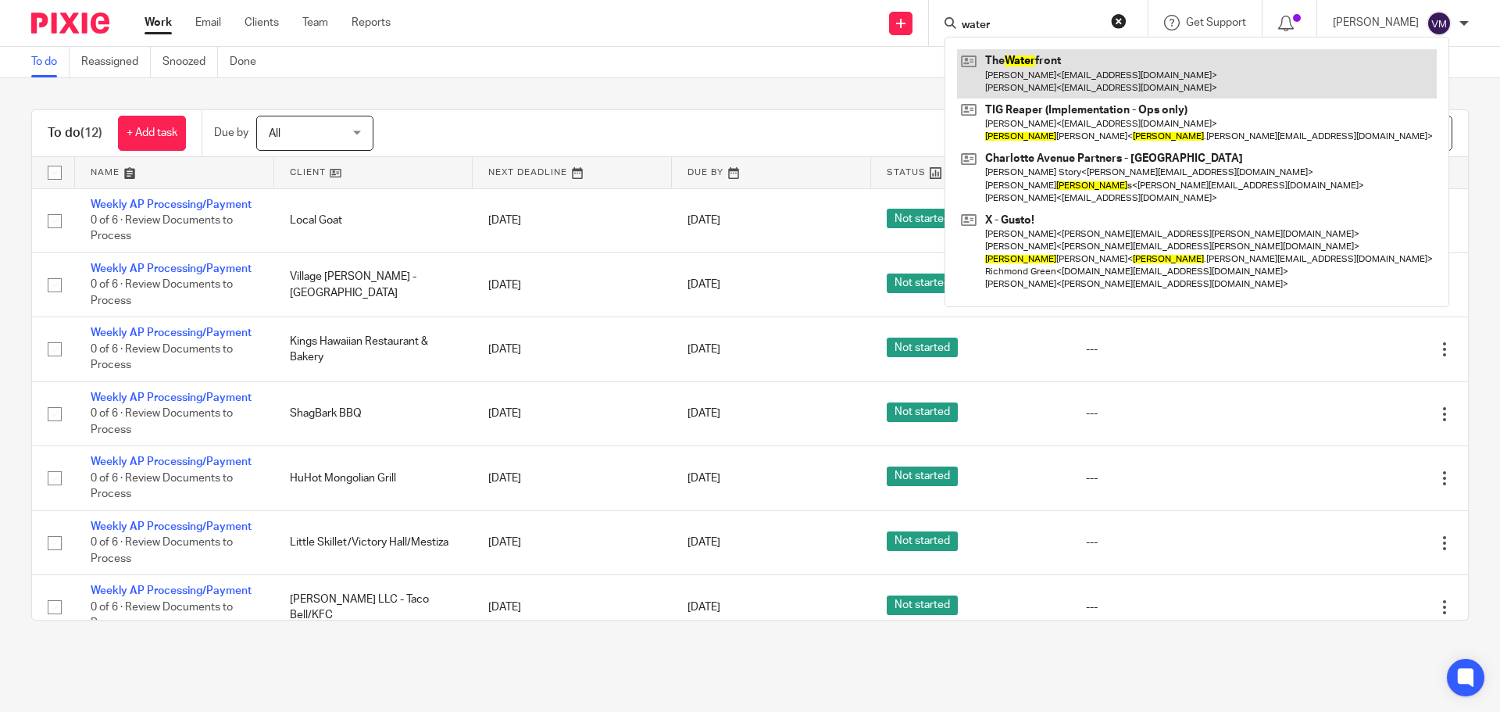
type input "water"
click at [997, 80] on link at bounding box center [1197, 73] width 480 height 48
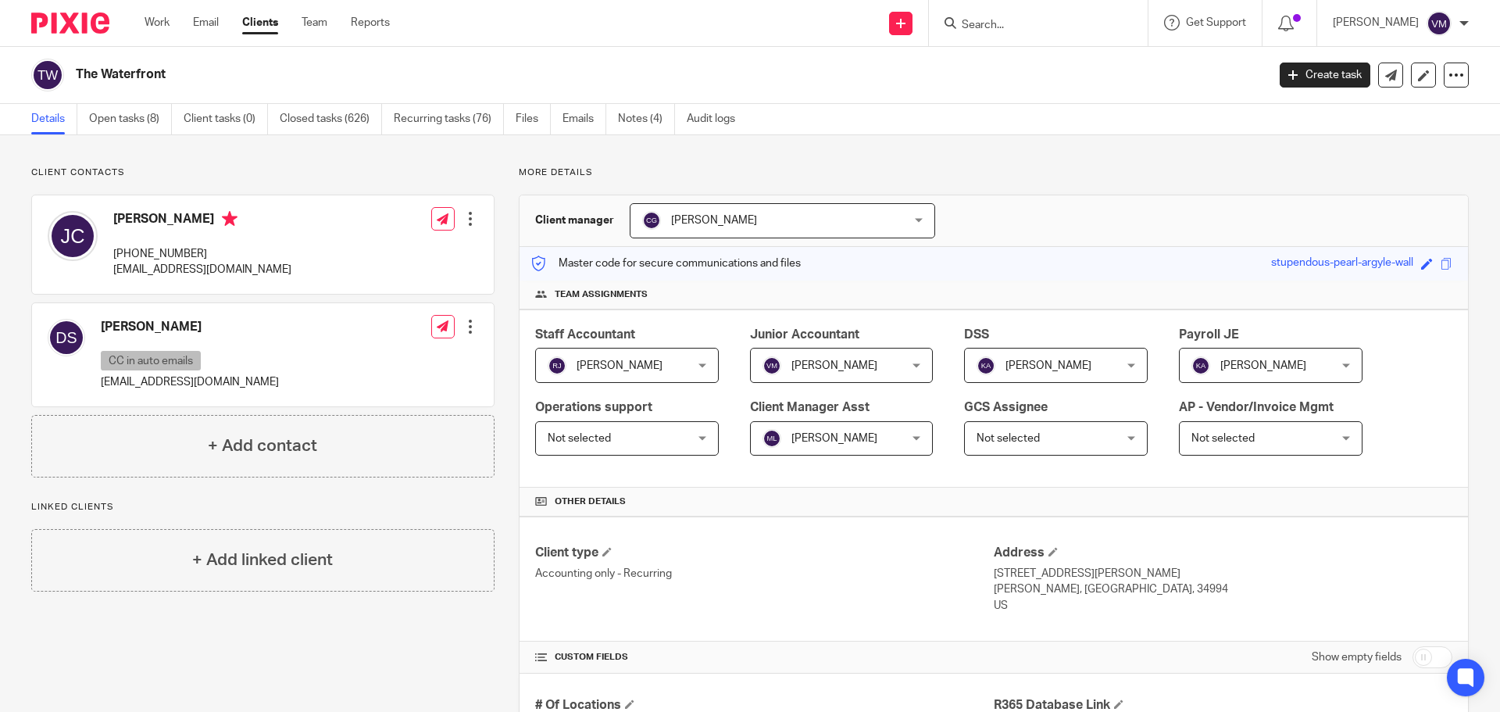
click at [983, 19] on input "Search" at bounding box center [1030, 26] width 141 height 14
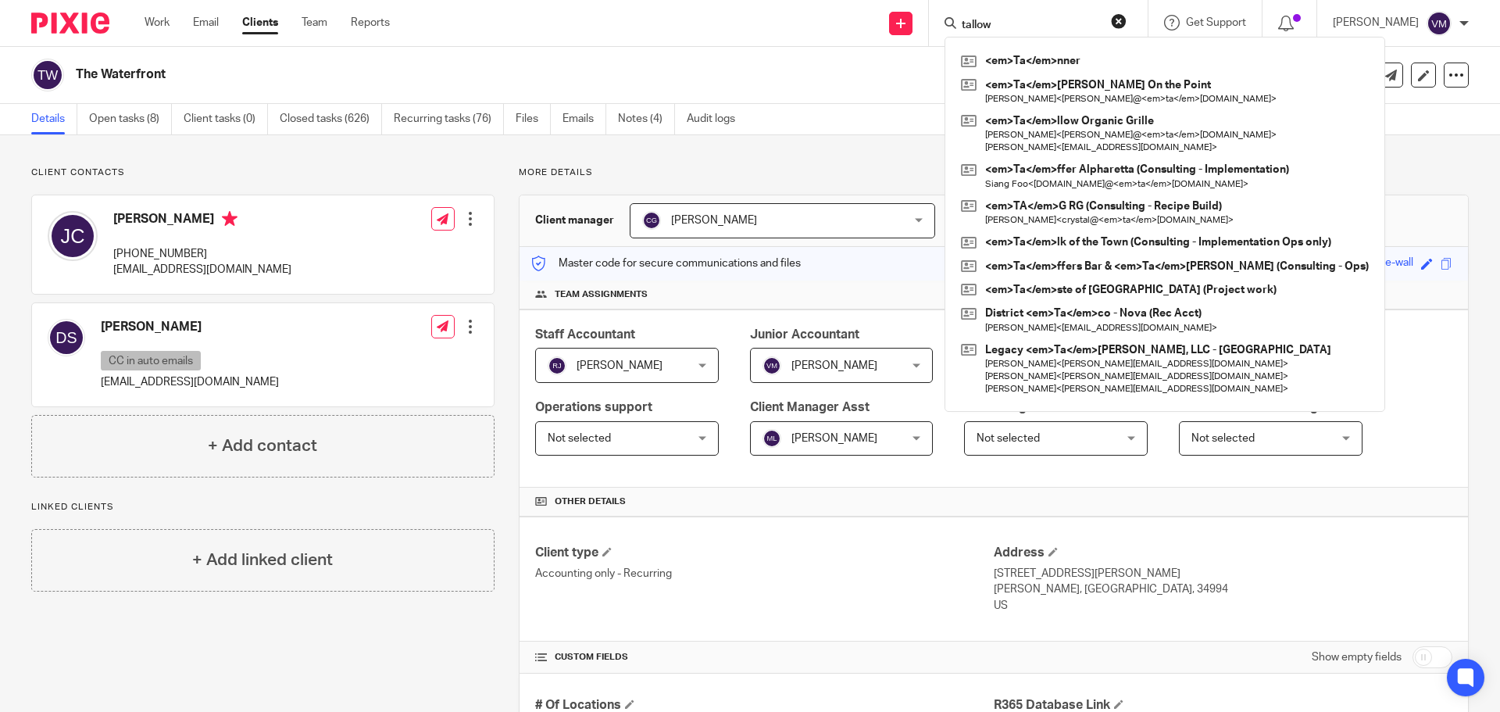
type input "tallow"
click button "submit" at bounding box center [0, 0] width 0 height 0
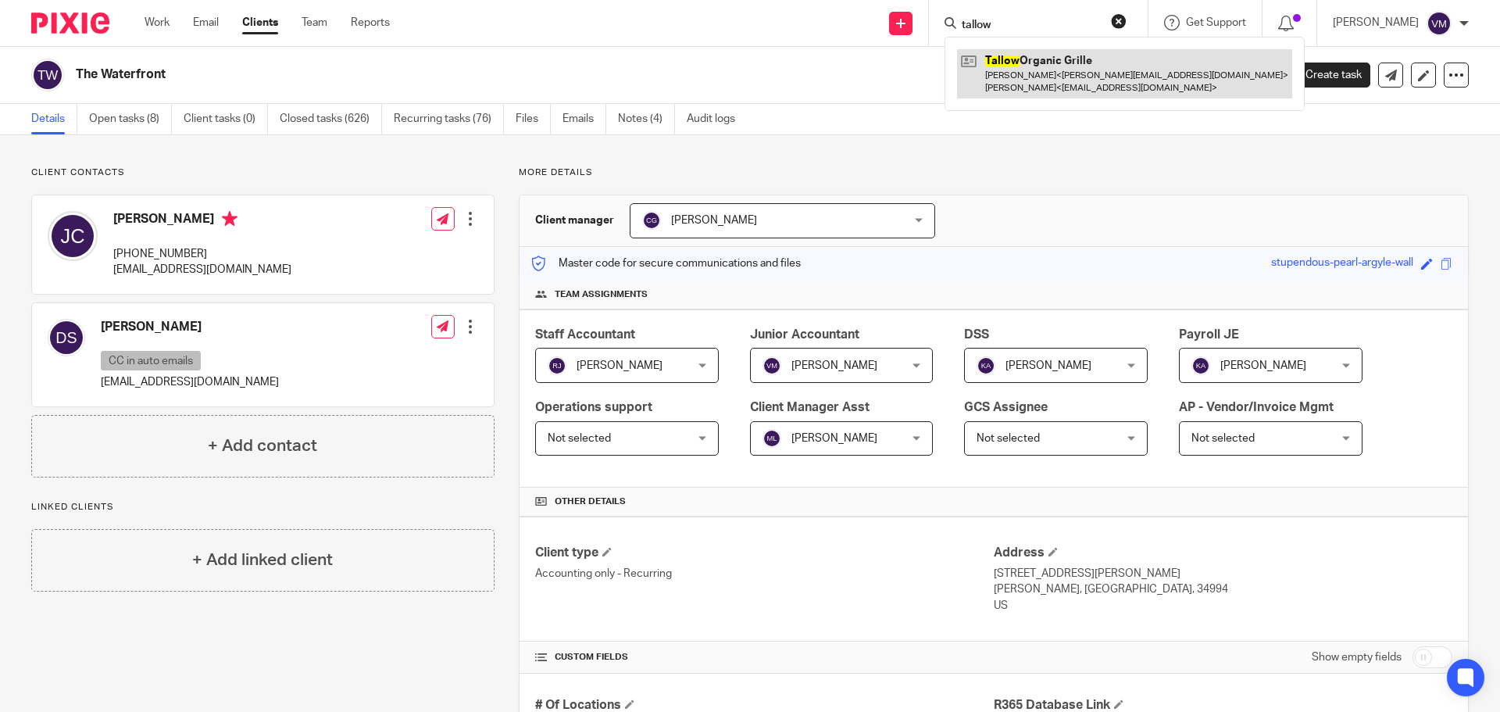
click at [994, 63] on link at bounding box center [1124, 73] width 335 height 48
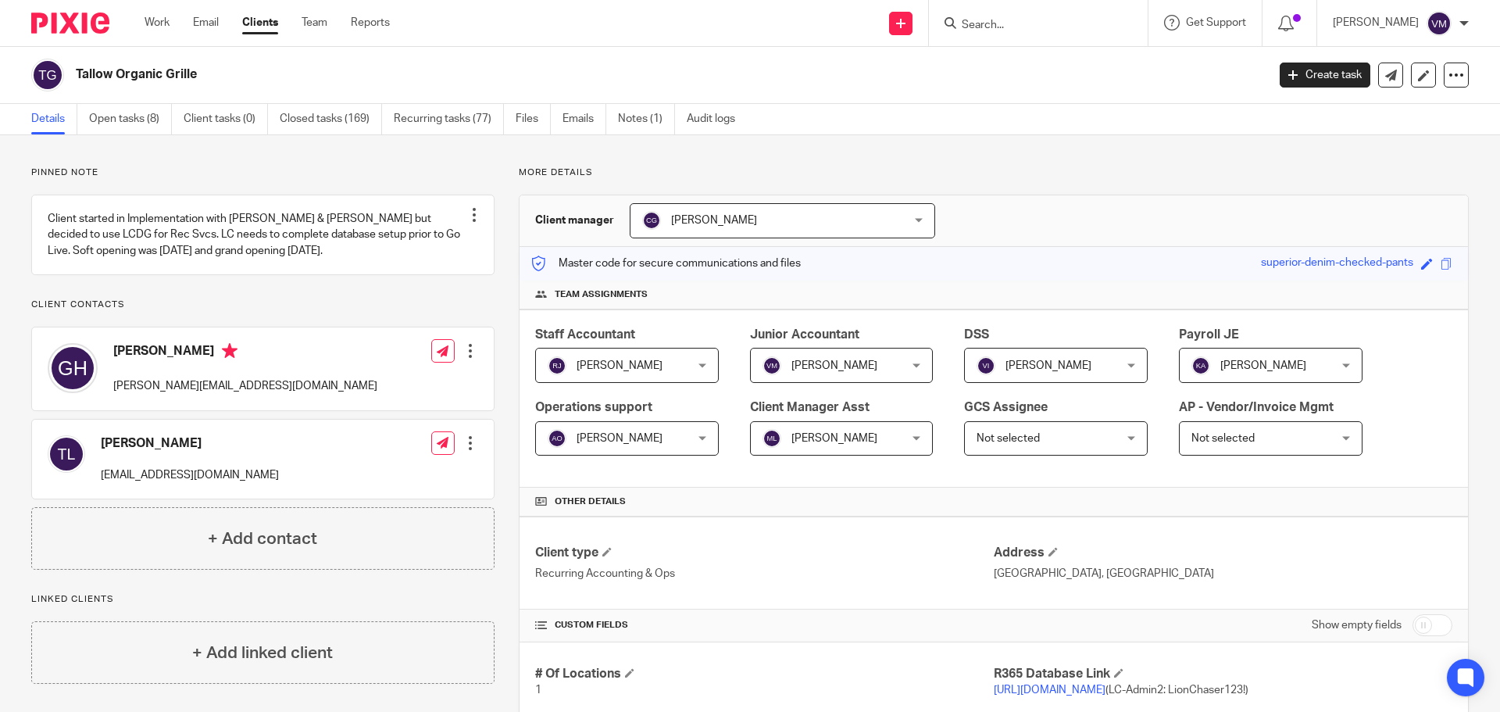
click at [976, 24] on input "Search" at bounding box center [1030, 26] width 141 height 14
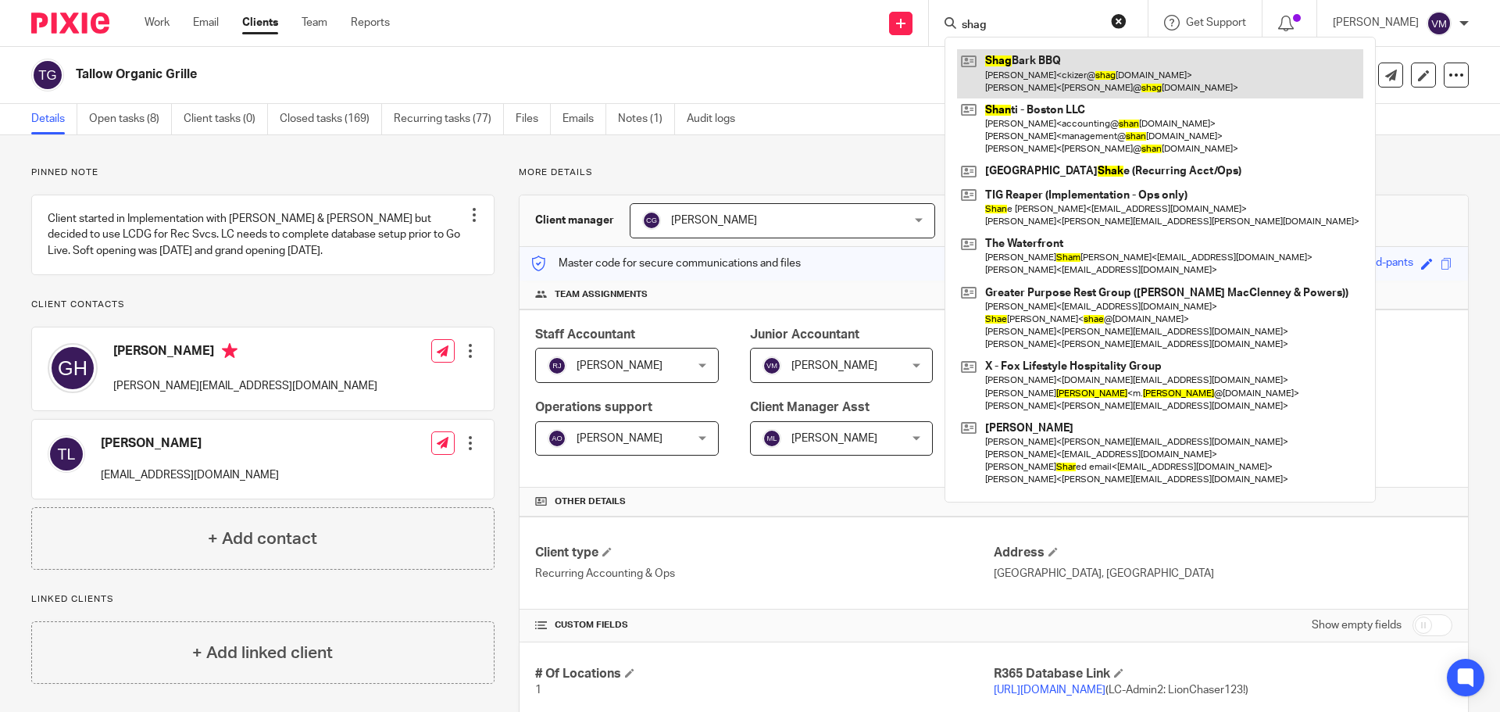
type input "shag"
click at [1023, 60] on link at bounding box center [1160, 73] width 406 height 48
click at [1027, 77] on link at bounding box center [1160, 73] width 406 height 48
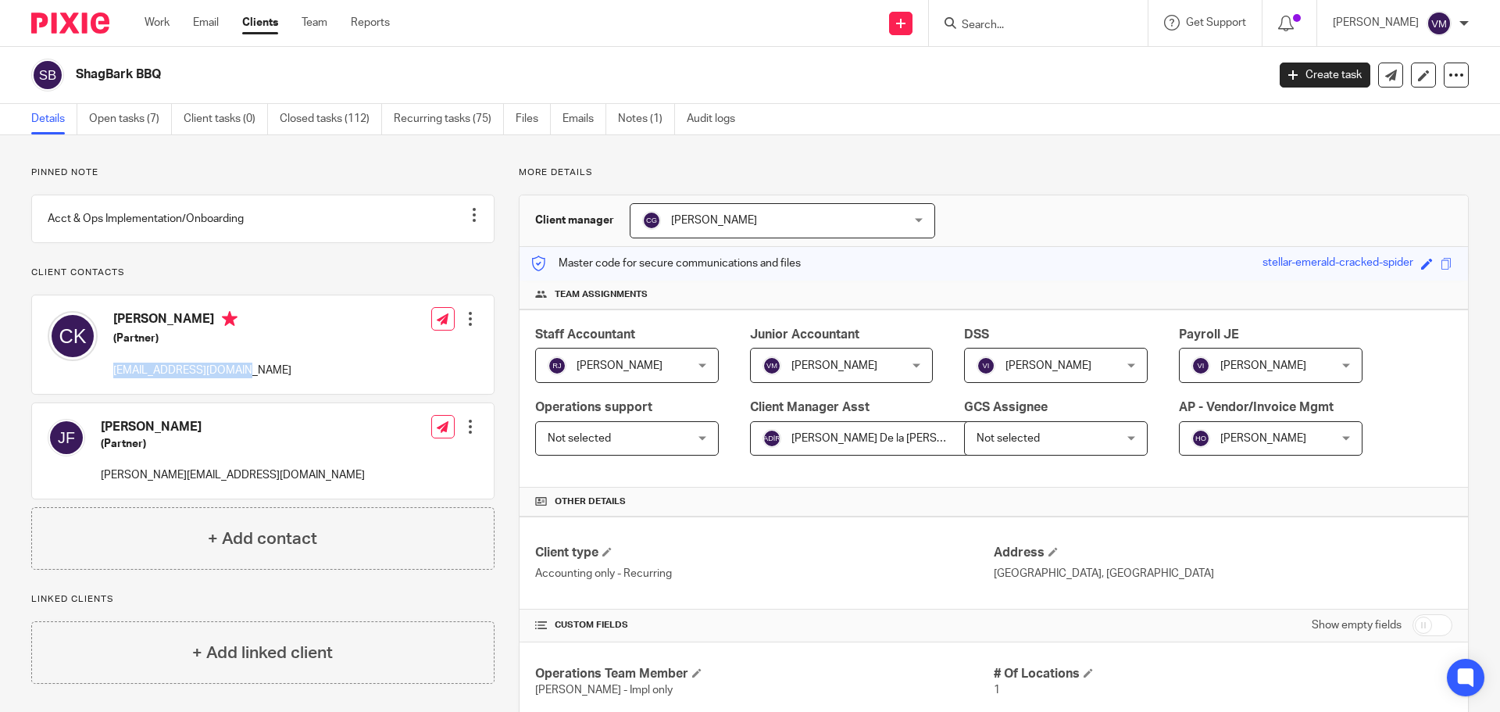
drag, startPoint x: 208, startPoint y: 388, endPoint x: 134, endPoint y: 388, distance: 73.4
click at [113, 387] on div "[PERSON_NAME] (Partner) [EMAIL_ADDRESS][DOMAIN_NAME] Edit contact Create client…" at bounding box center [263, 344] width 462 height 98
drag, startPoint x: 220, startPoint y: 486, endPoint x: 100, endPoint y: 491, distance: 119.6
click at [100, 491] on div "[PERSON_NAME] (Partner) [PERSON_NAME][EMAIL_ADDRESS][DOMAIN_NAME] Edit contact …" at bounding box center [263, 450] width 462 height 95
click at [976, 14] on form at bounding box center [1043, 23] width 166 height 20
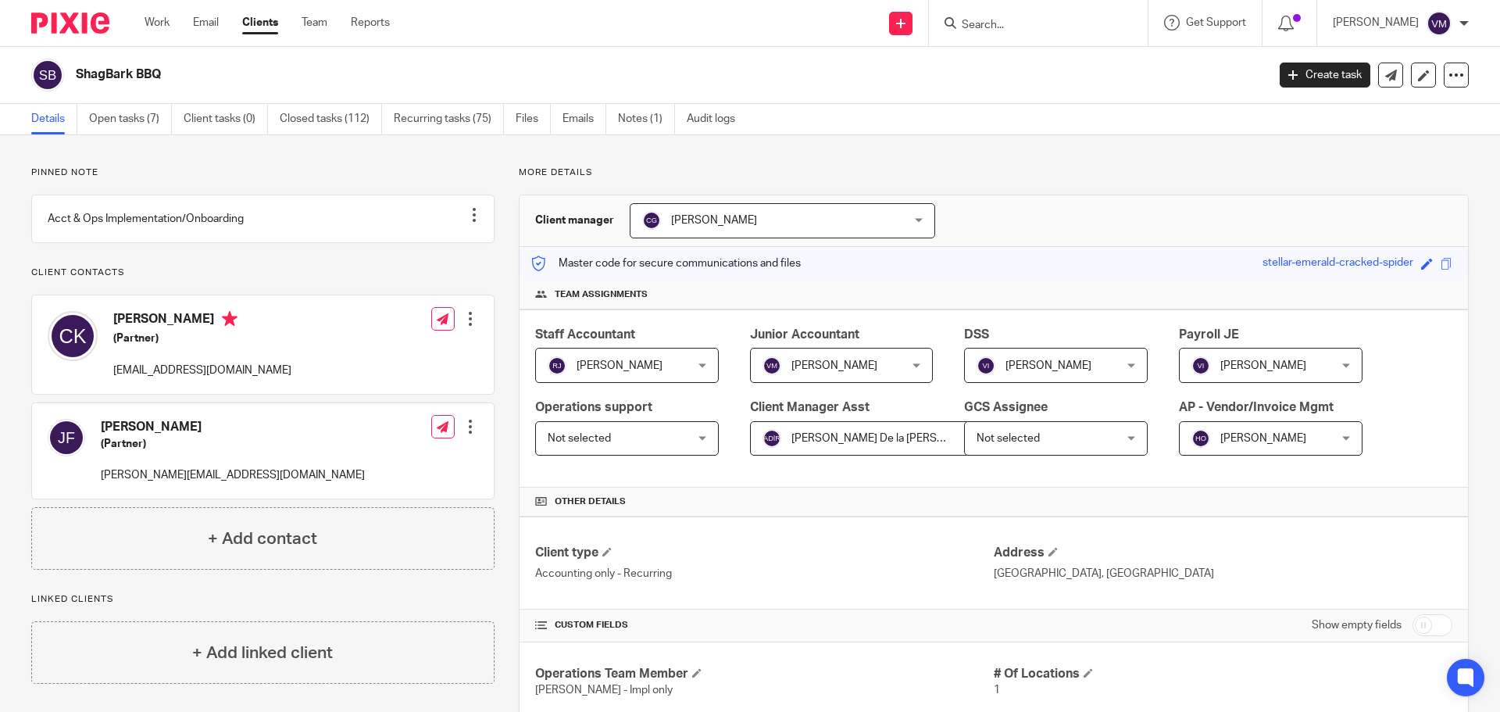
click at [981, 17] on form at bounding box center [1043, 23] width 166 height 20
click at [984, 22] on input "Search" at bounding box center [1030, 26] width 141 height 14
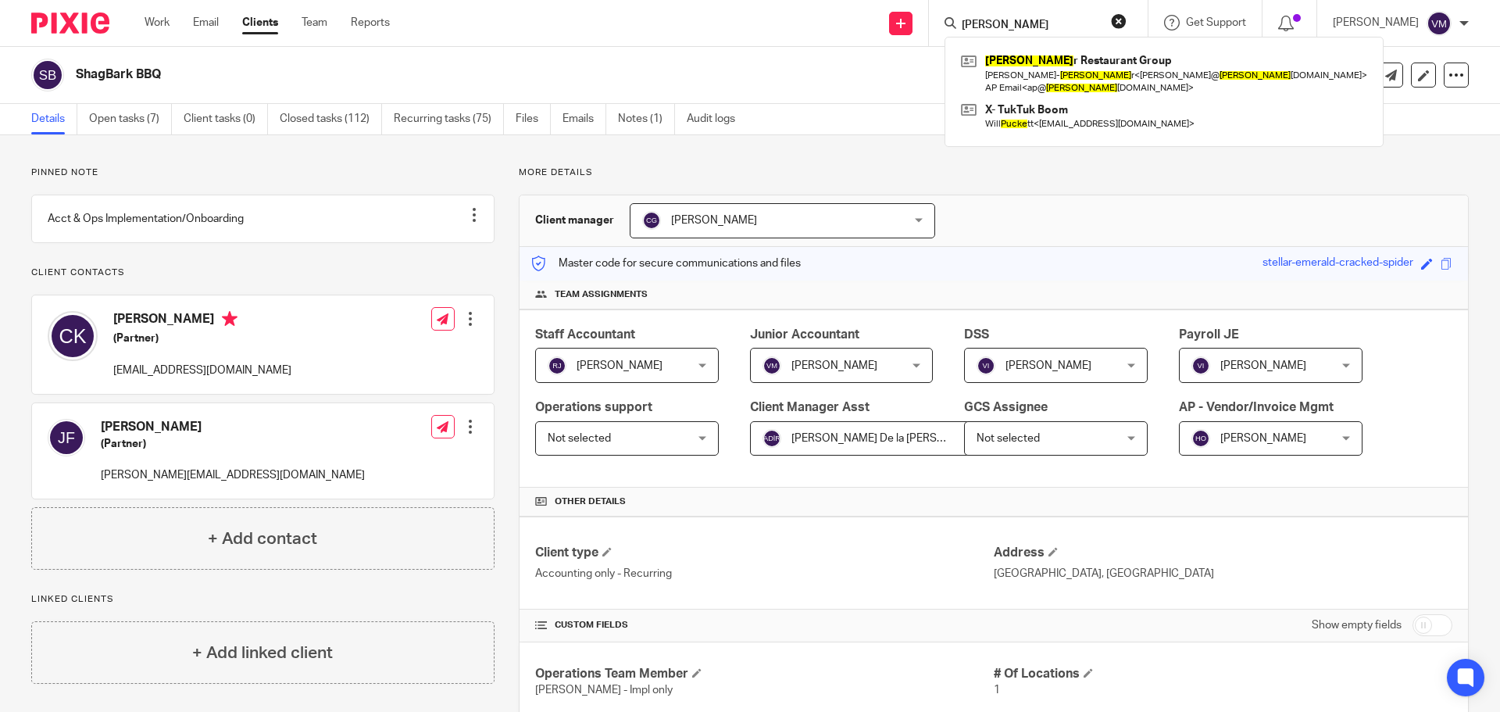
type input "tucker"
click button "submit" at bounding box center [0, 0] width 0 height 0
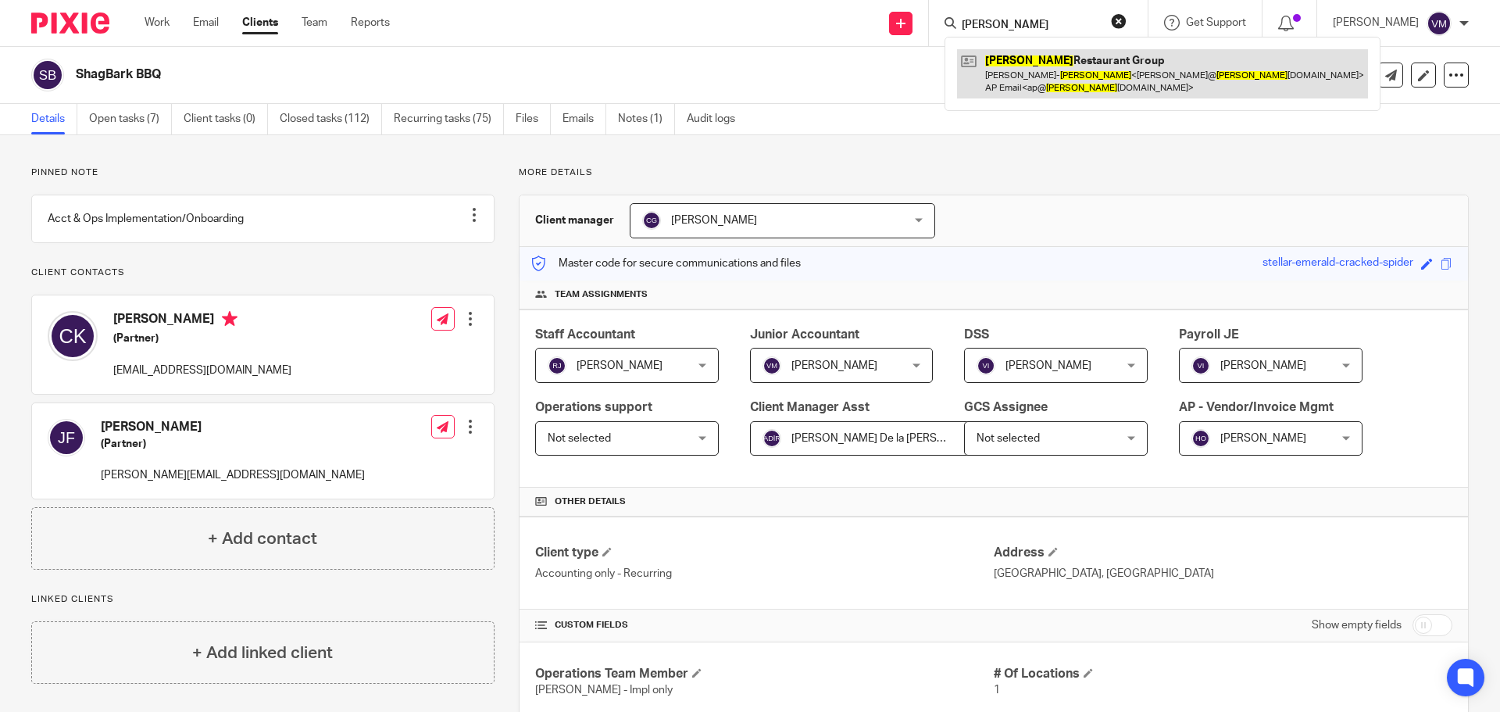
click at [1036, 76] on link at bounding box center [1162, 73] width 411 height 48
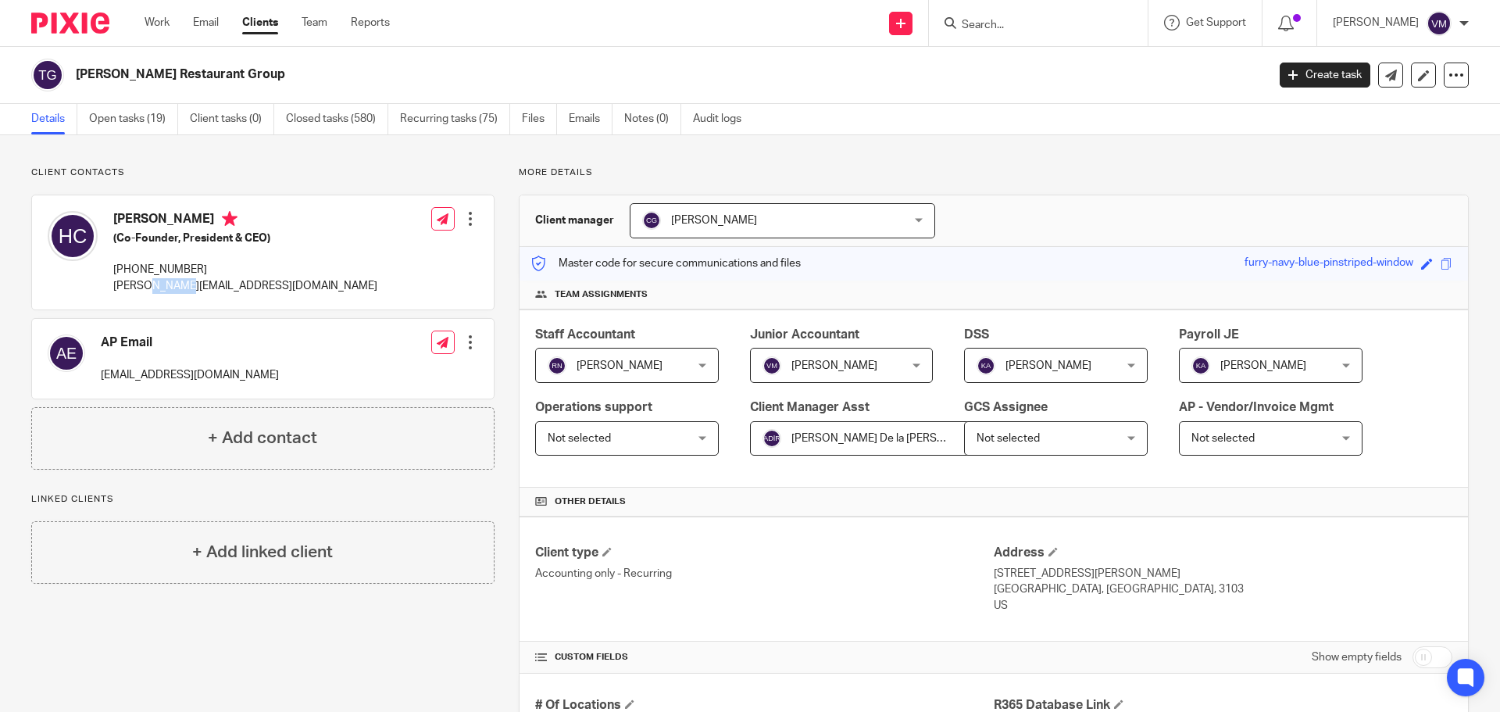
drag, startPoint x: 167, startPoint y: 287, endPoint x: 145, endPoint y: 292, distance: 22.6
click at [145, 292] on p "[PERSON_NAME][EMAIL_ADDRESS][DOMAIN_NAME]" at bounding box center [245, 286] width 264 height 16
click at [229, 291] on p "[PERSON_NAME][EMAIL_ADDRESS][DOMAIN_NAME]" at bounding box center [245, 286] width 264 height 16
drag, startPoint x: 223, startPoint y: 288, endPoint x: 113, endPoint y: 291, distance: 111.0
click at [113, 291] on div "[PERSON_NAME] (Co-Founder, President & CEO) [PHONE_NUMBER] [PERSON_NAME][EMAIL_…" at bounding box center [213, 252] width 330 height 98
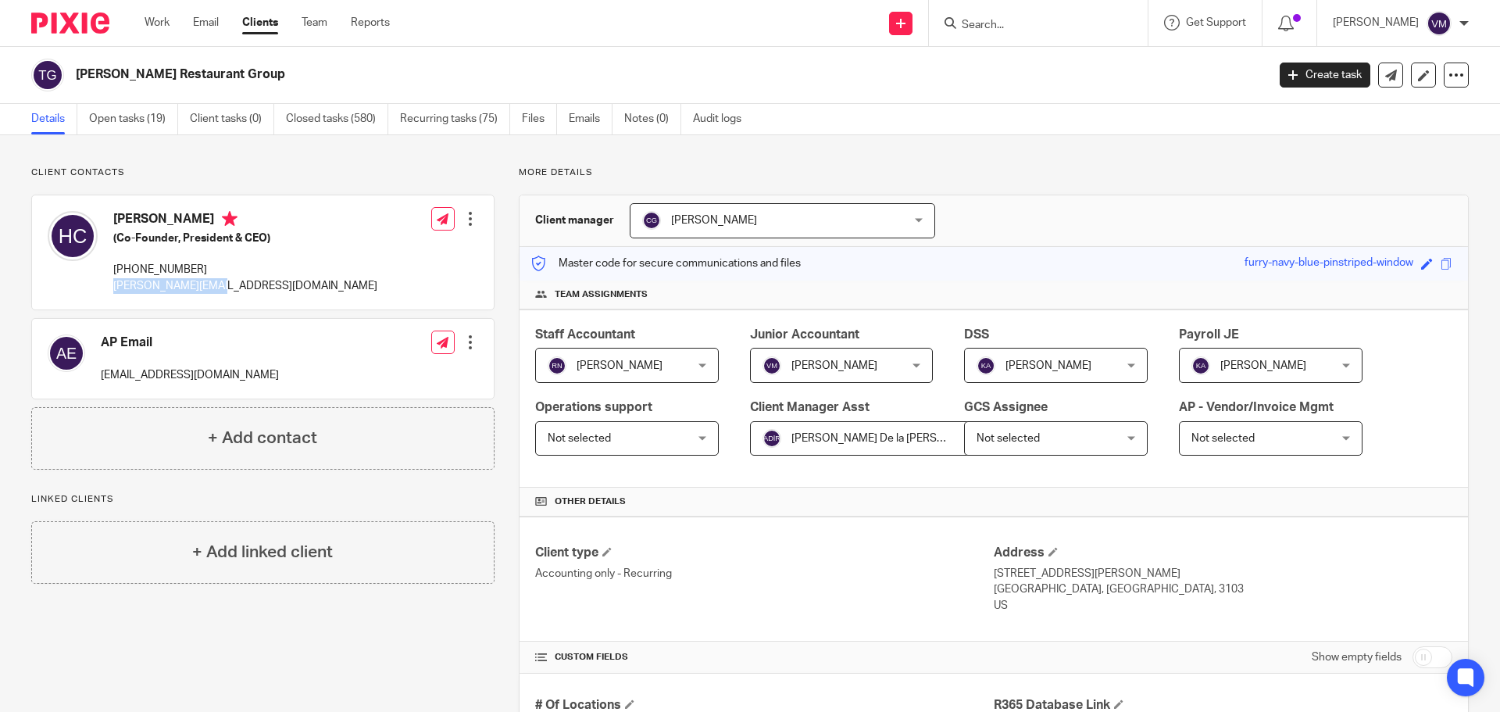
copy p "hale@tuckersnh.com"
click at [1037, 14] on form at bounding box center [1043, 23] width 166 height 20
click at [987, 16] on form at bounding box center [1043, 23] width 166 height 20
click at [984, 19] on input "Search" at bounding box center [1030, 26] width 141 height 14
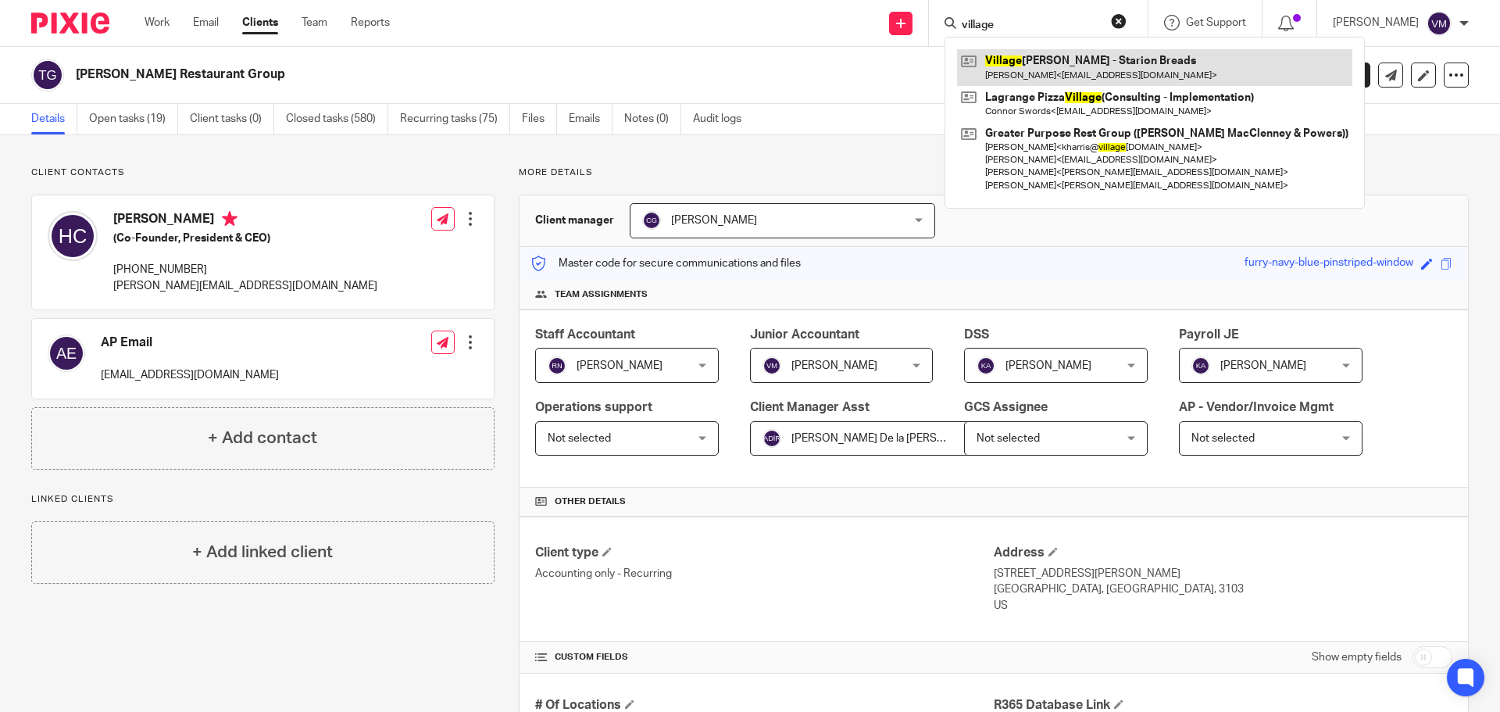
type input "village"
click at [1031, 53] on link at bounding box center [1154, 67] width 395 height 36
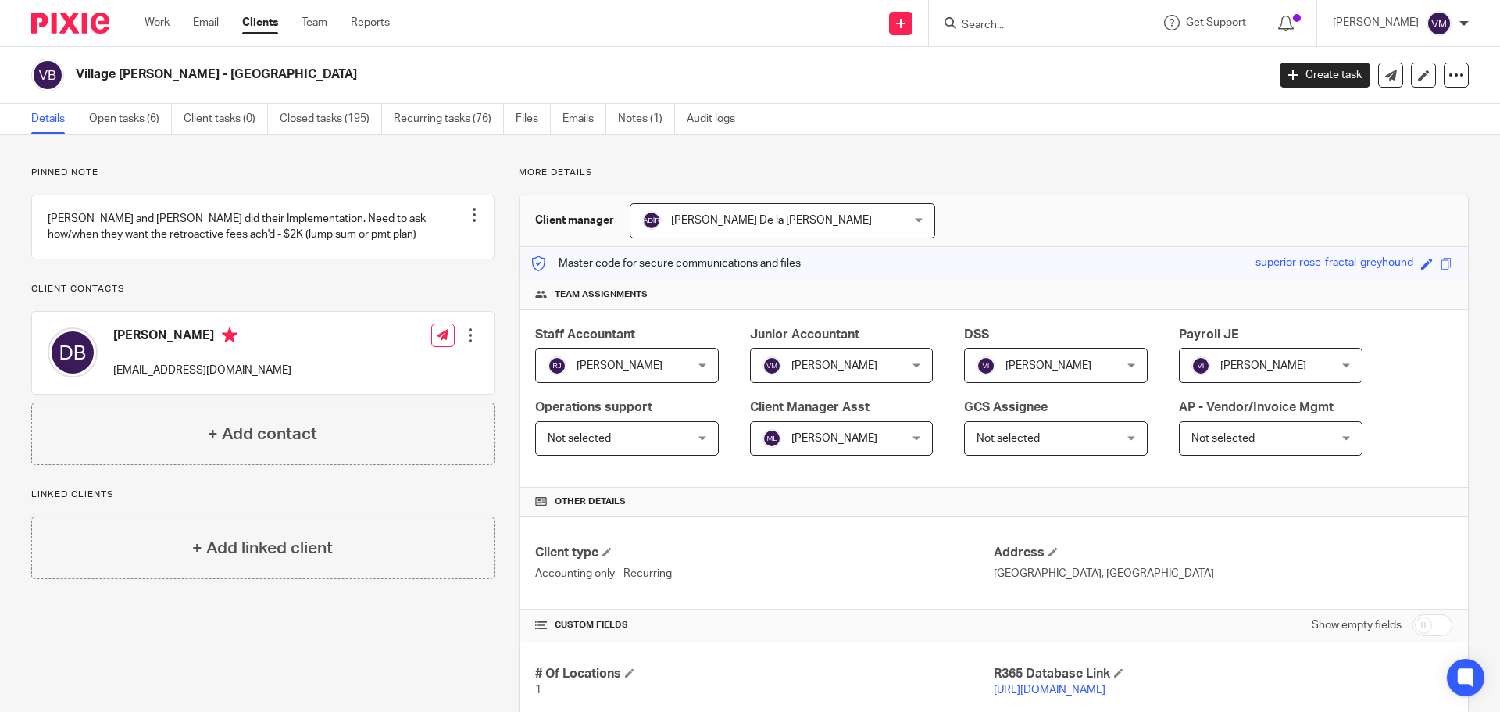
click at [1047, 30] on input "Search" at bounding box center [1030, 26] width 141 height 14
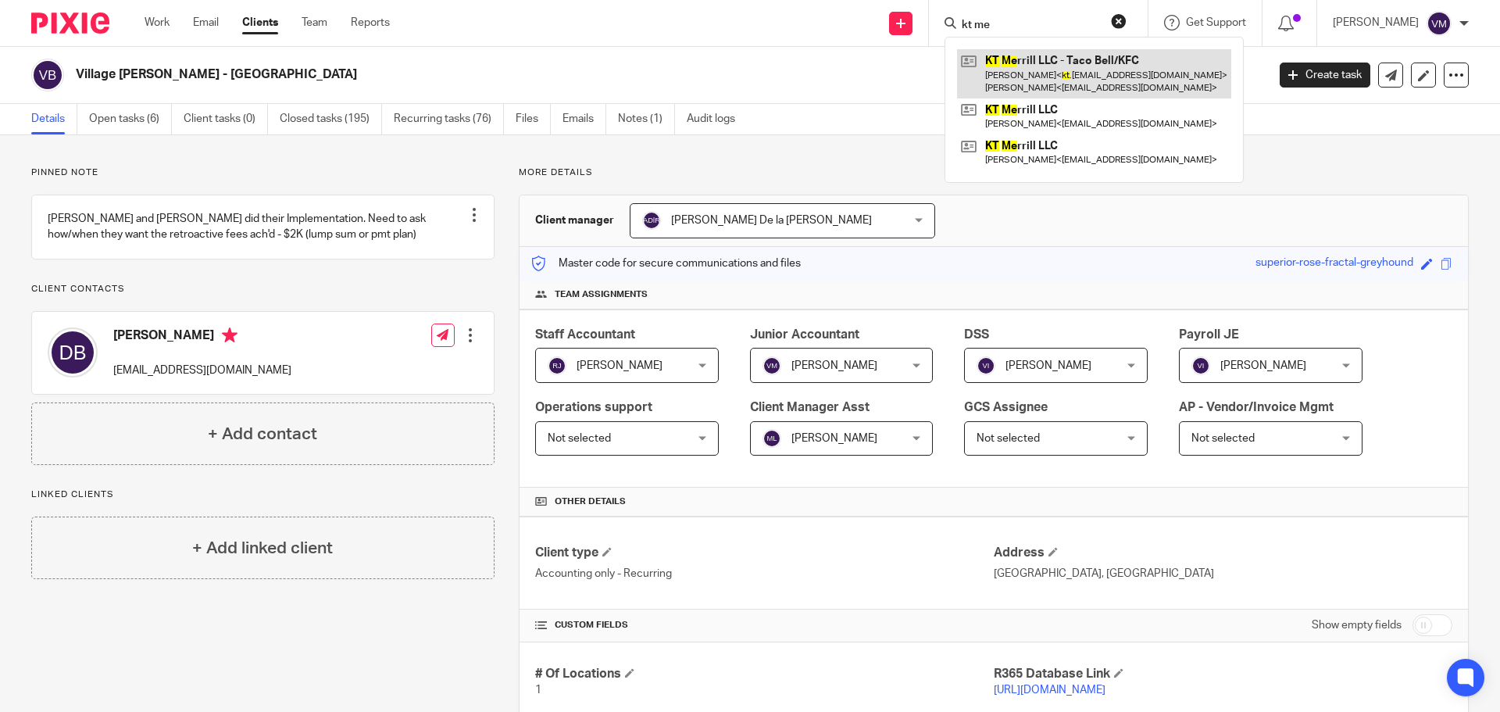
type input "kt me"
click at [1009, 79] on link at bounding box center [1094, 73] width 274 height 48
